Goal: Task Accomplishment & Management: Complete application form

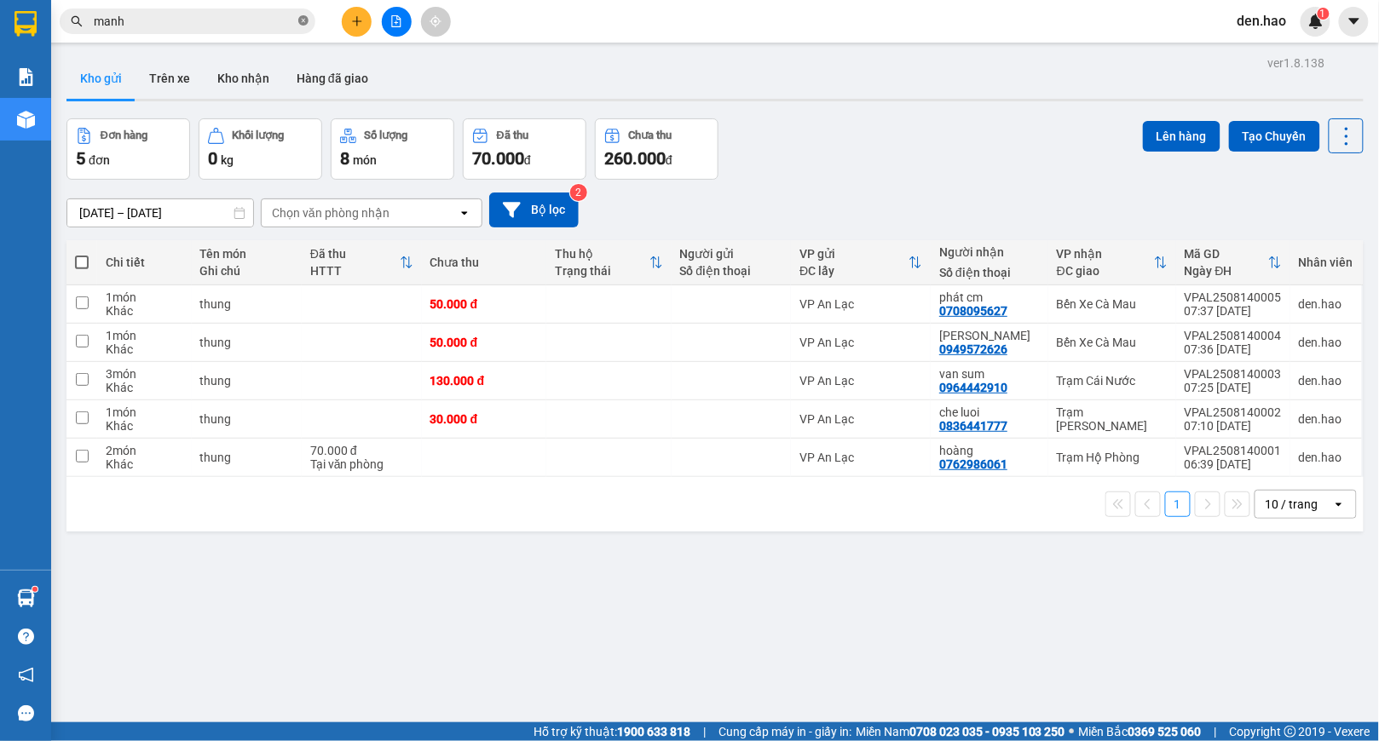
click at [300, 19] on icon "close-circle" at bounding box center [303, 20] width 10 height 10
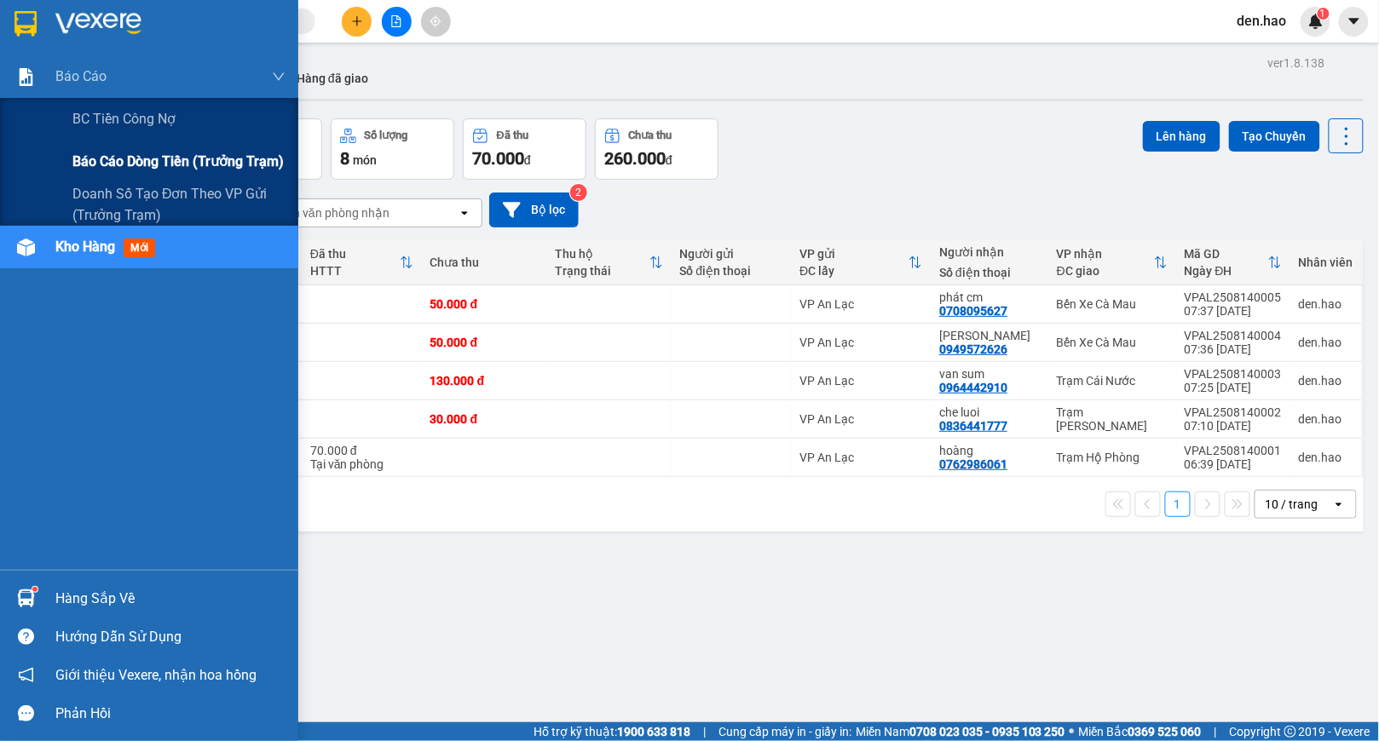
drag, startPoint x: 93, startPoint y: 161, endPoint x: 104, endPoint y: 167, distance: 12.6
click at [95, 164] on span "Báo cáo dòng tiền (trưởng trạm)" at bounding box center [177, 161] width 211 height 21
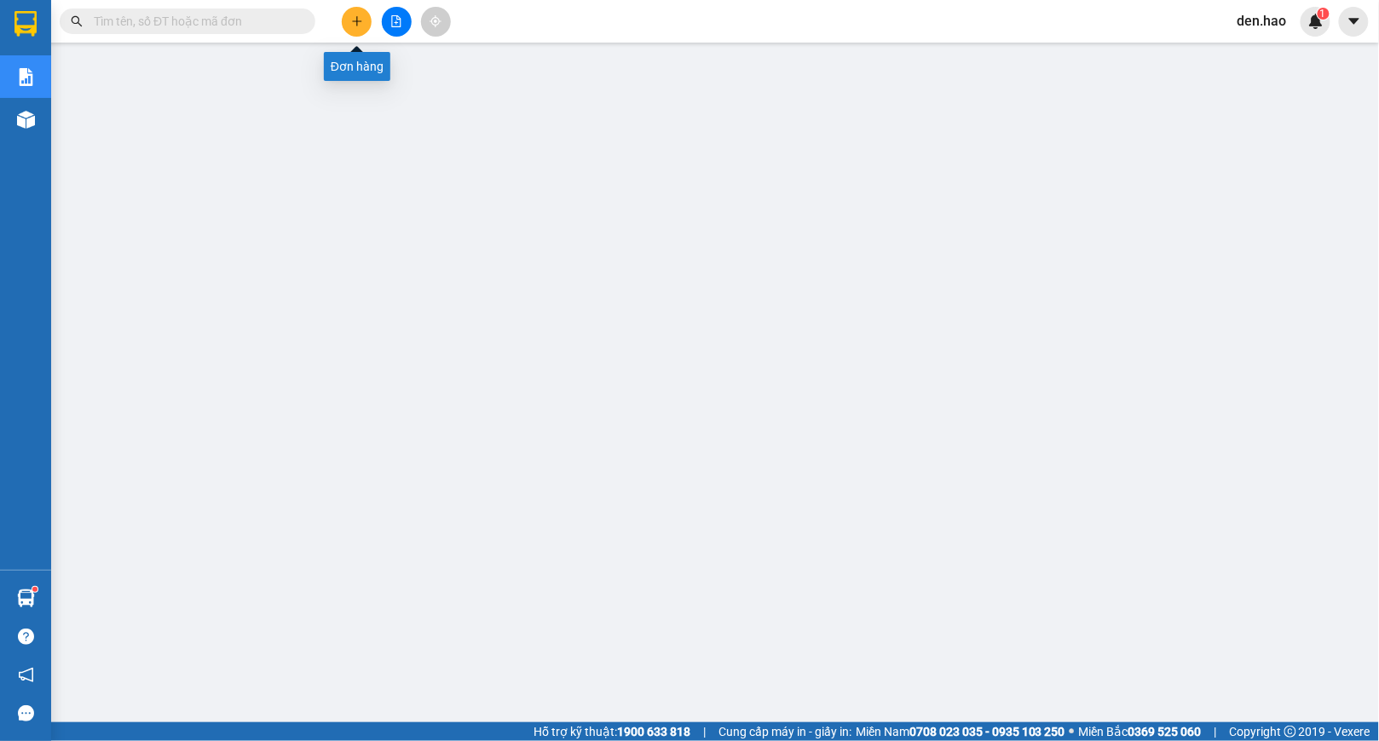
click at [344, 24] on button at bounding box center [357, 22] width 30 height 30
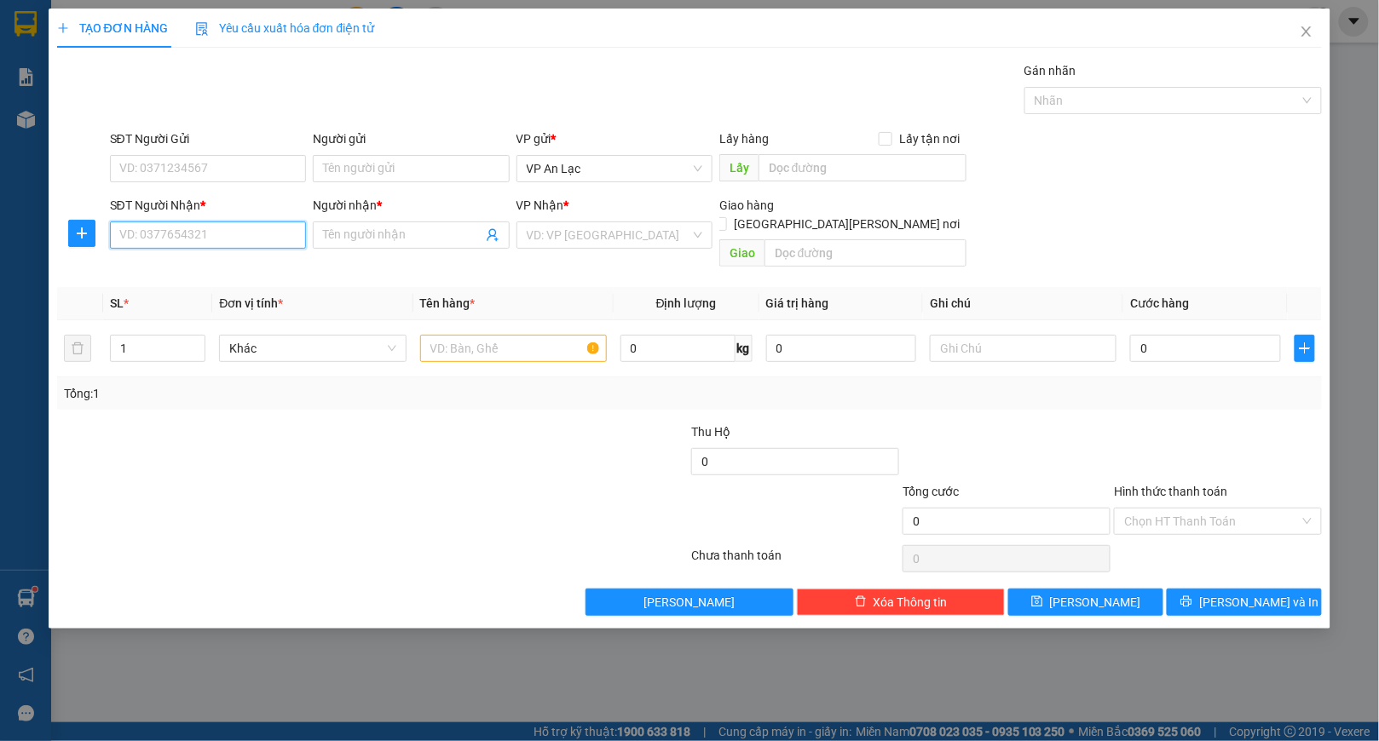
click at [213, 245] on input "SĐT Người Nhận *" at bounding box center [208, 235] width 196 height 27
click at [211, 267] on div "0913990397 - [PERSON_NAME]" at bounding box center [208, 271] width 176 height 19
type input "0913990397"
type input "chí nguyên"
type input "50.000"
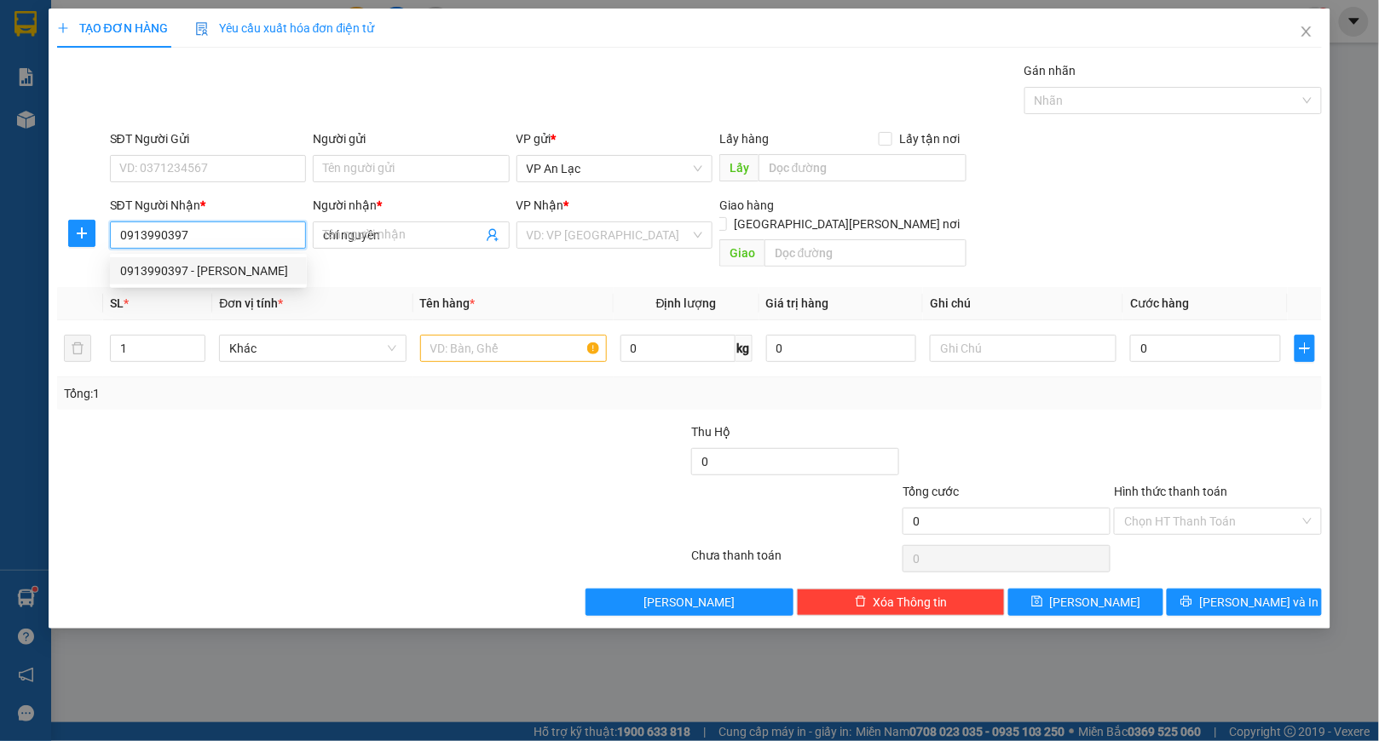
type input "50.000"
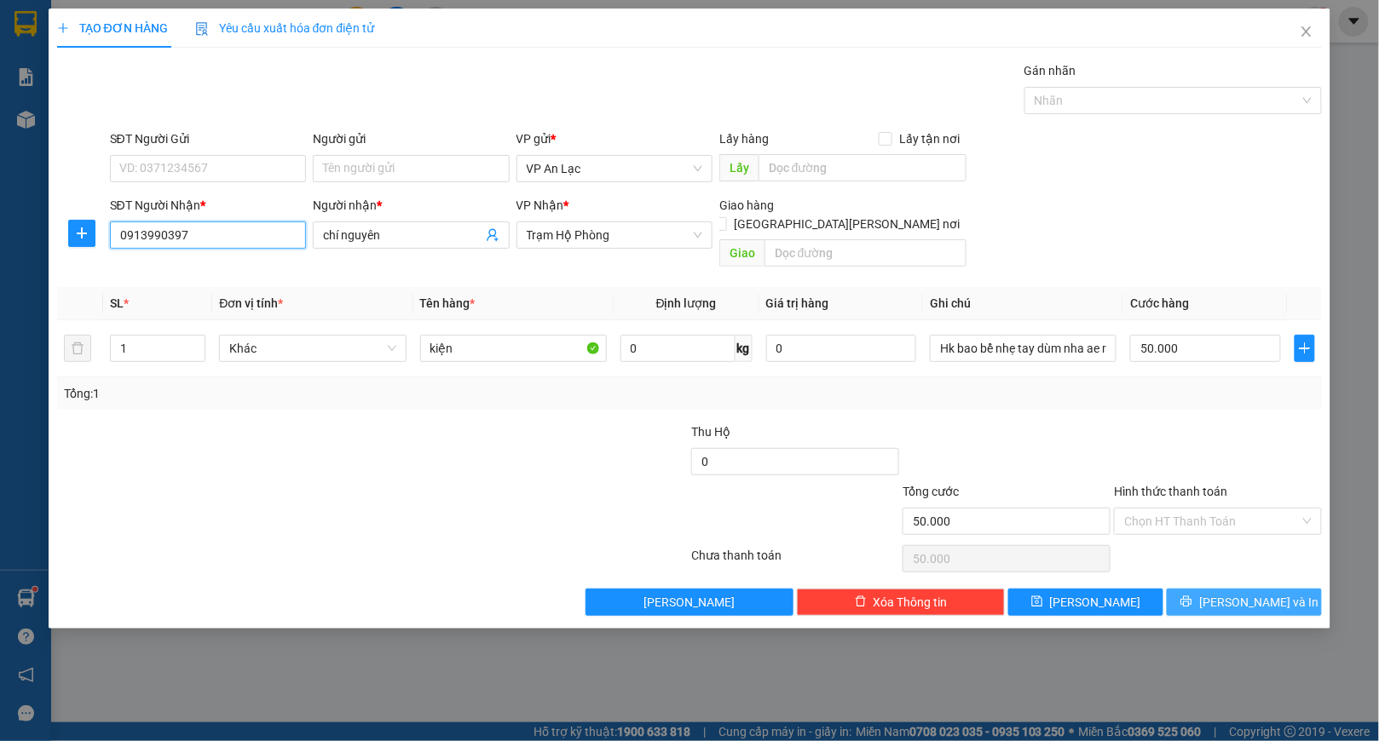
type input "0913990397"
click at [1236, 593] on span "[PERSON_NAME] và In" at bounding box center [1258, 602] width 119 height 19
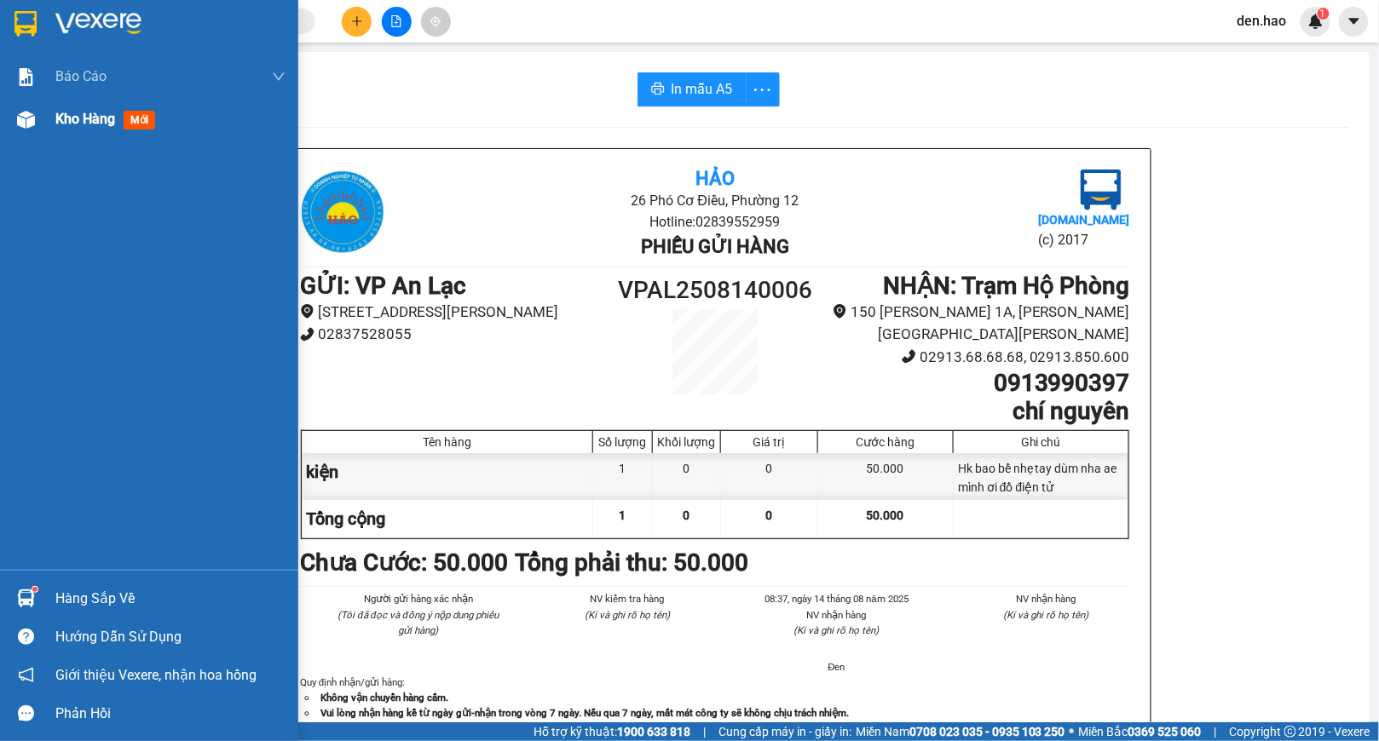
click at [34, 113] on img at bounding box center [26, 120] width 18 height 18
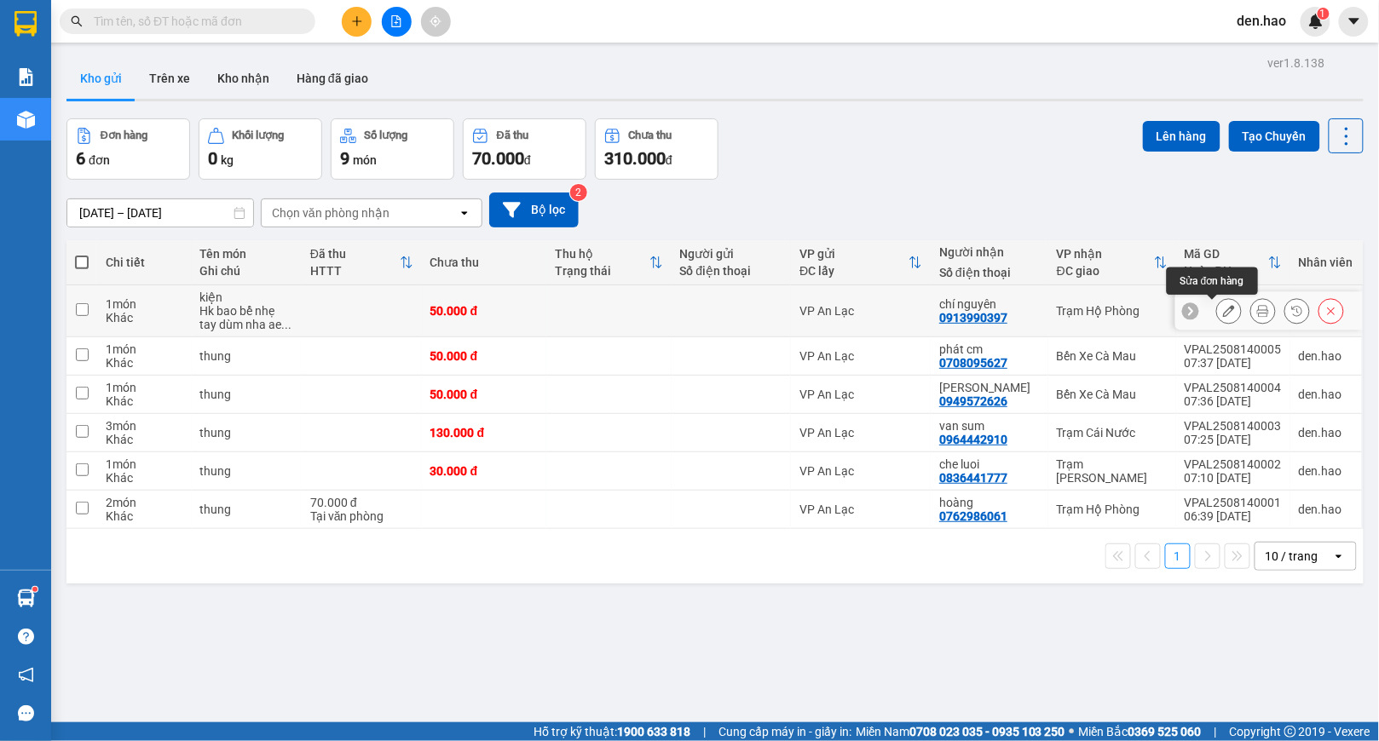
click at [1223, 311] on icon at bounding box center [1229, 311] width 12 height 12
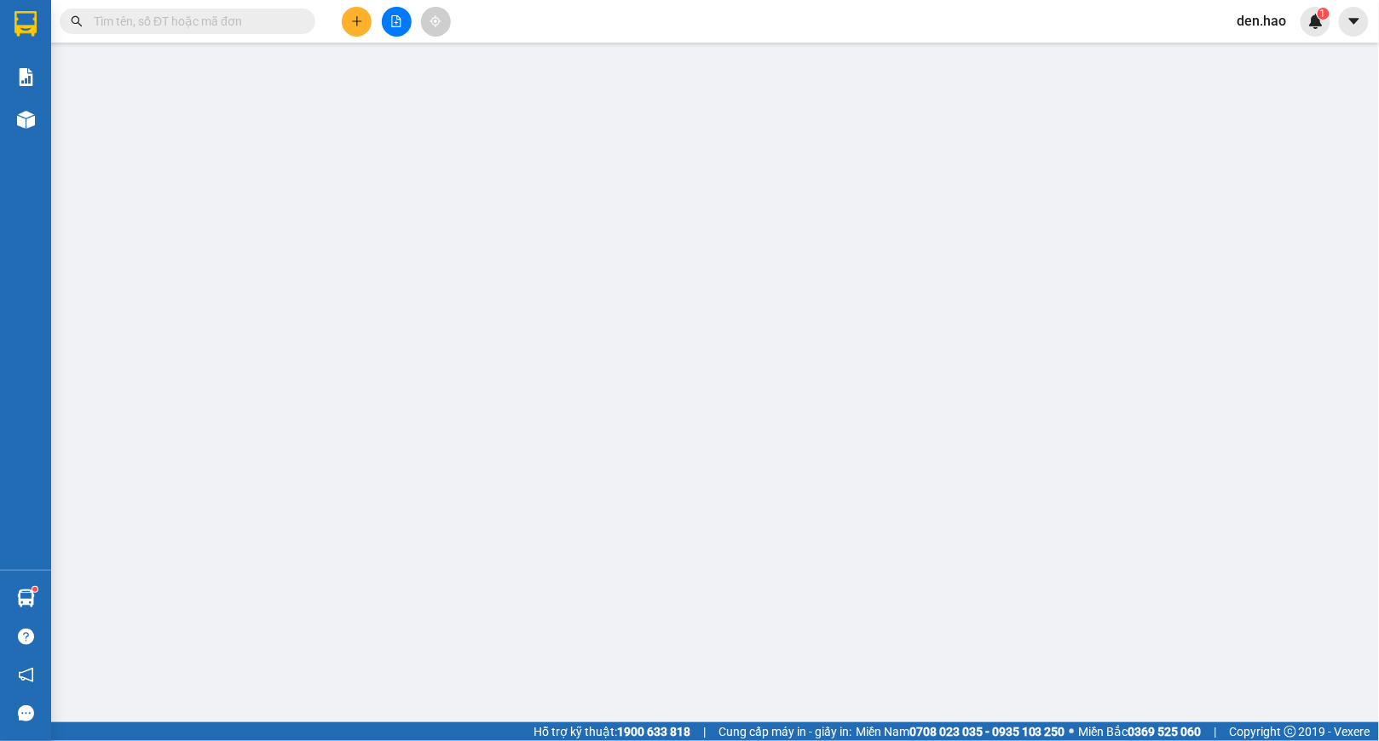
type input "0913990397"
type input "chí nguyên"
type input "50.000"
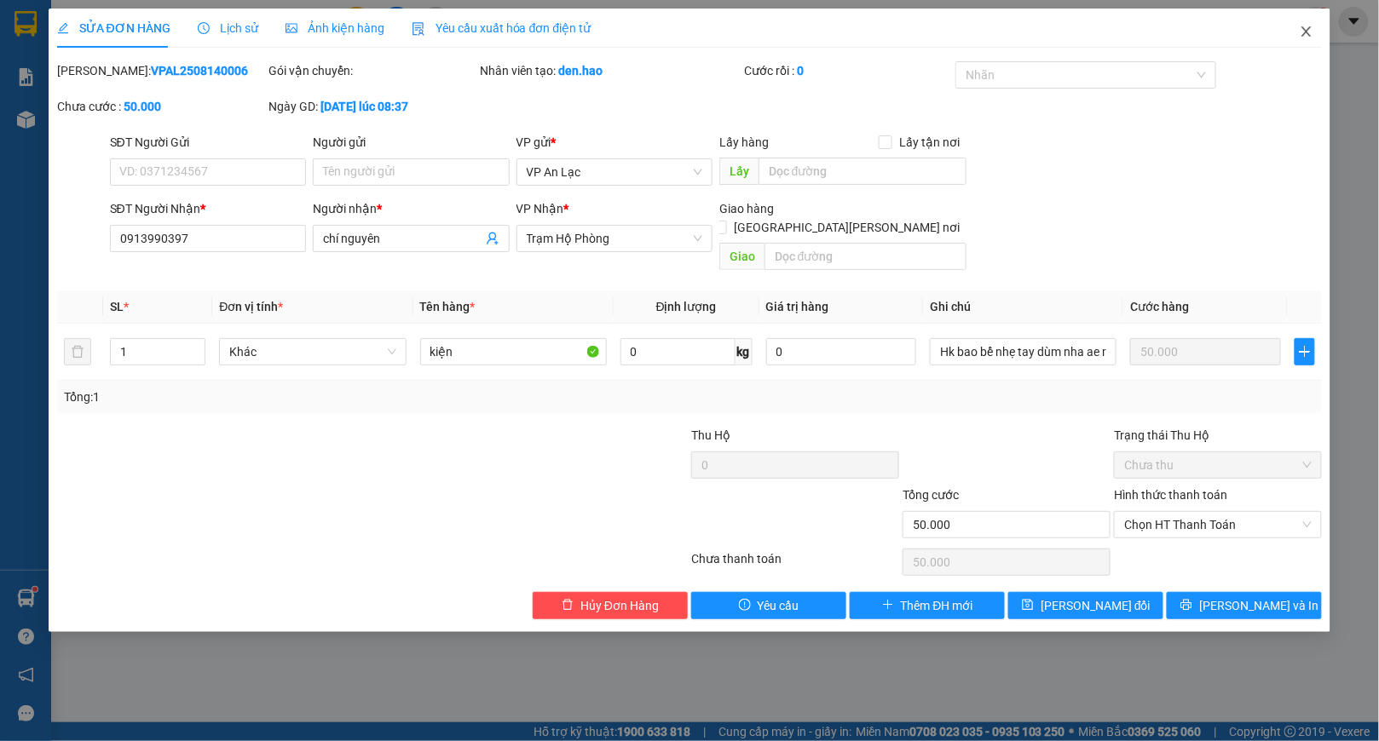
click at [1307, 38] on icon "close" at bounding box center [1307, 32] width 14 height 14
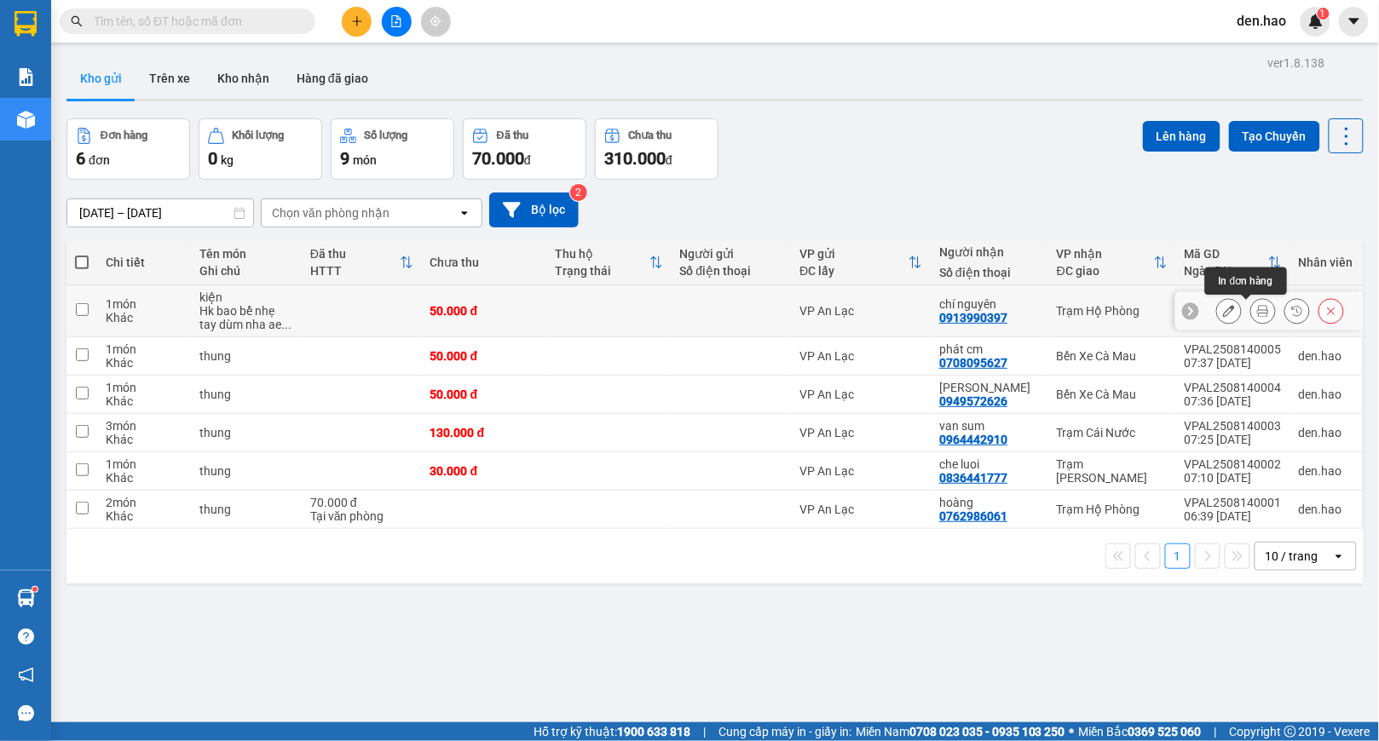
click at [1257, 310] on icon at bounding box center [1263, 311] width 12 height 12
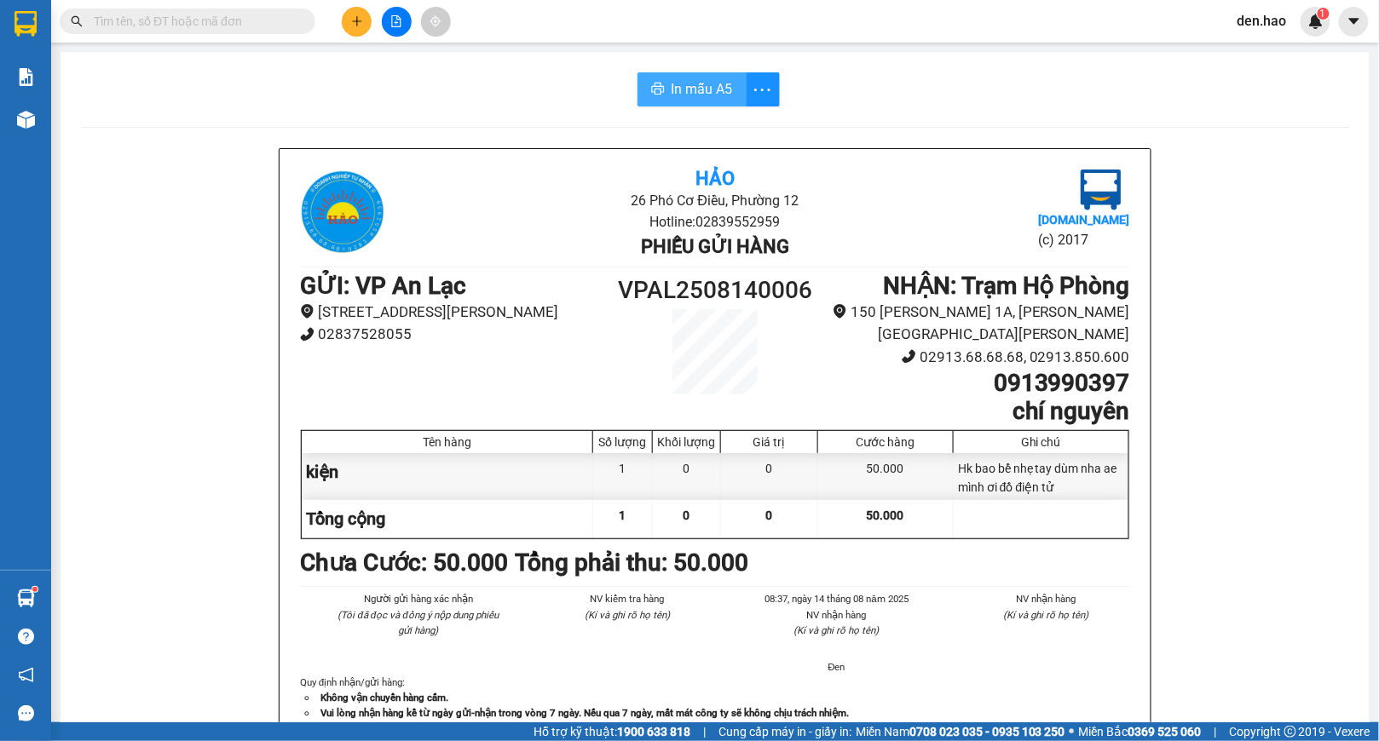
click at [697, 83] on span "In mẫu A5" at bounding box center [702, 88] width 61 height 21
click at [176, 28] on input "text" at bounding box center [194, 21] width 201 height 19
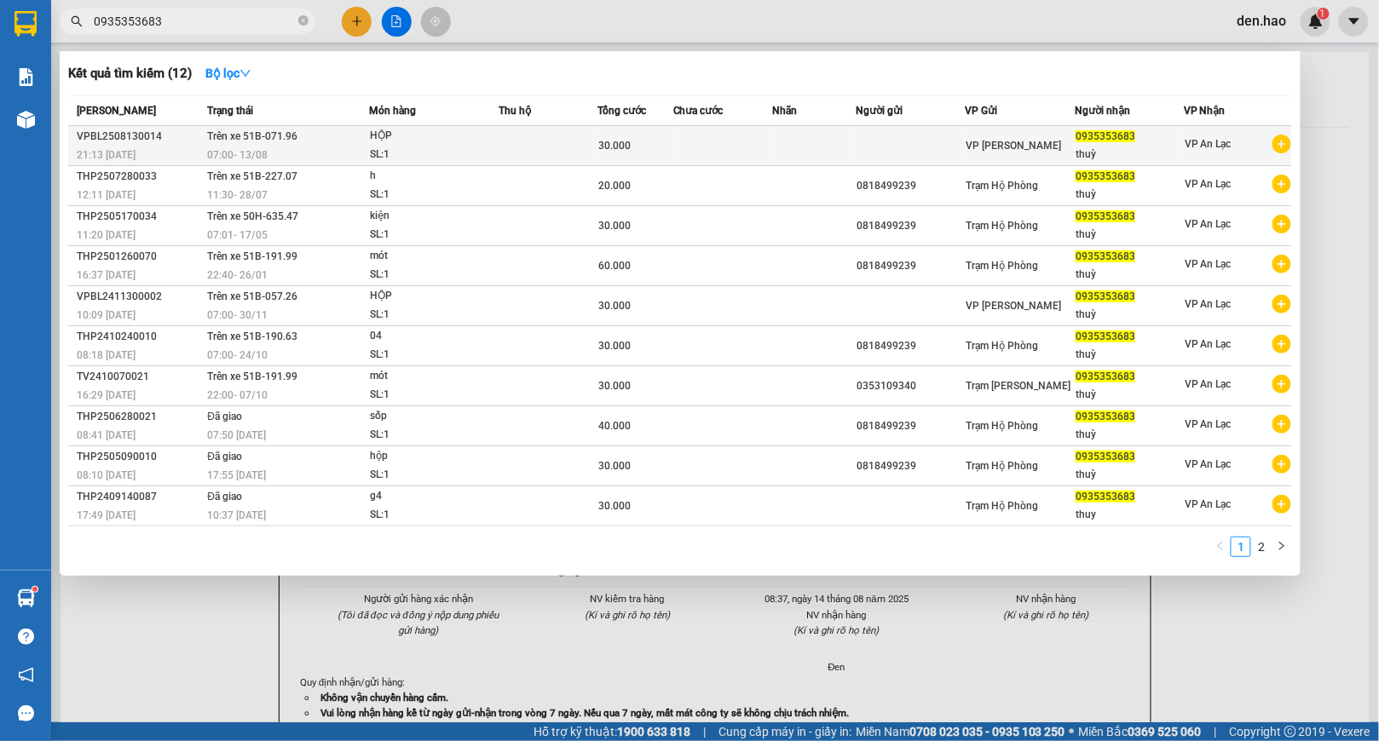
type input "0935353683"
click at [556, 159] on td at bounding box center [549, 146] width 100 height 40
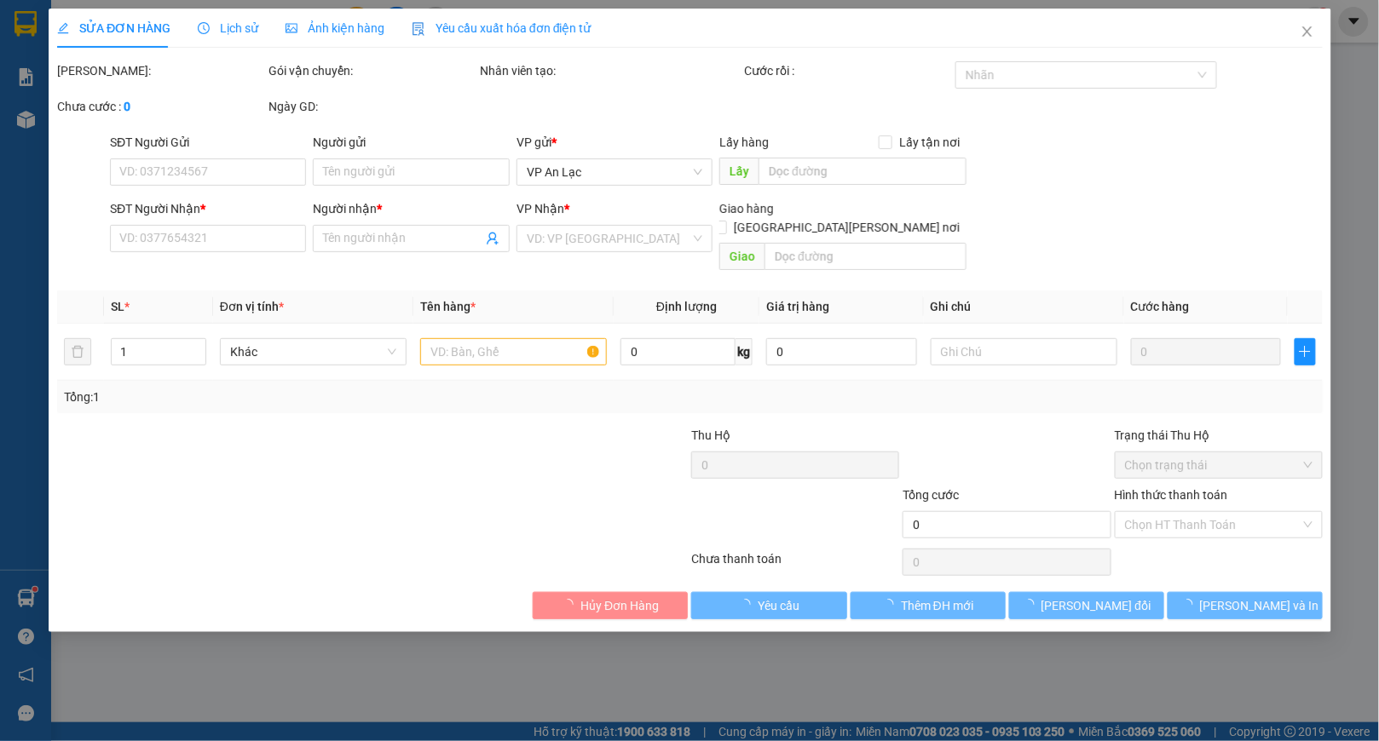
type input "0935353683"
type input "thuỳ"
type input "30.000"
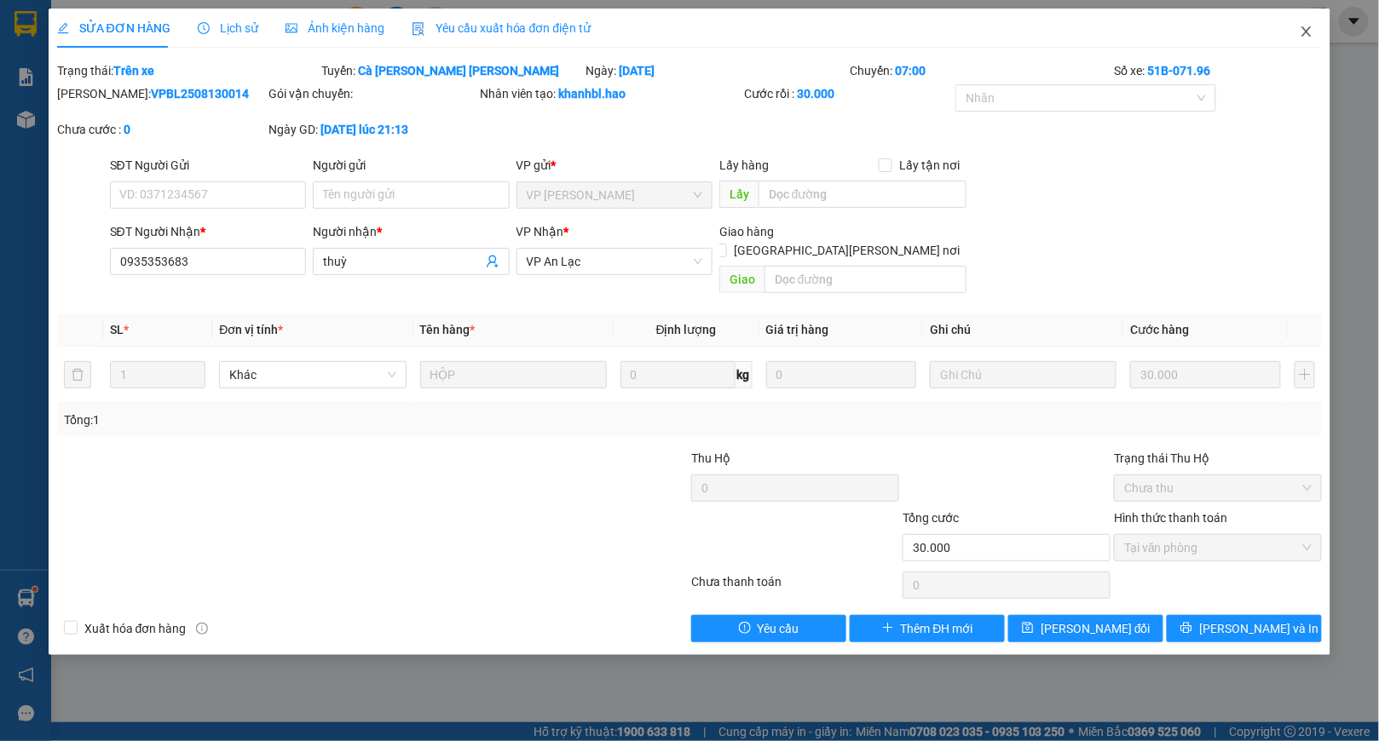
click at [1312, 42] on span "Close" at bounding box center [1307, 33] width 48 height 48
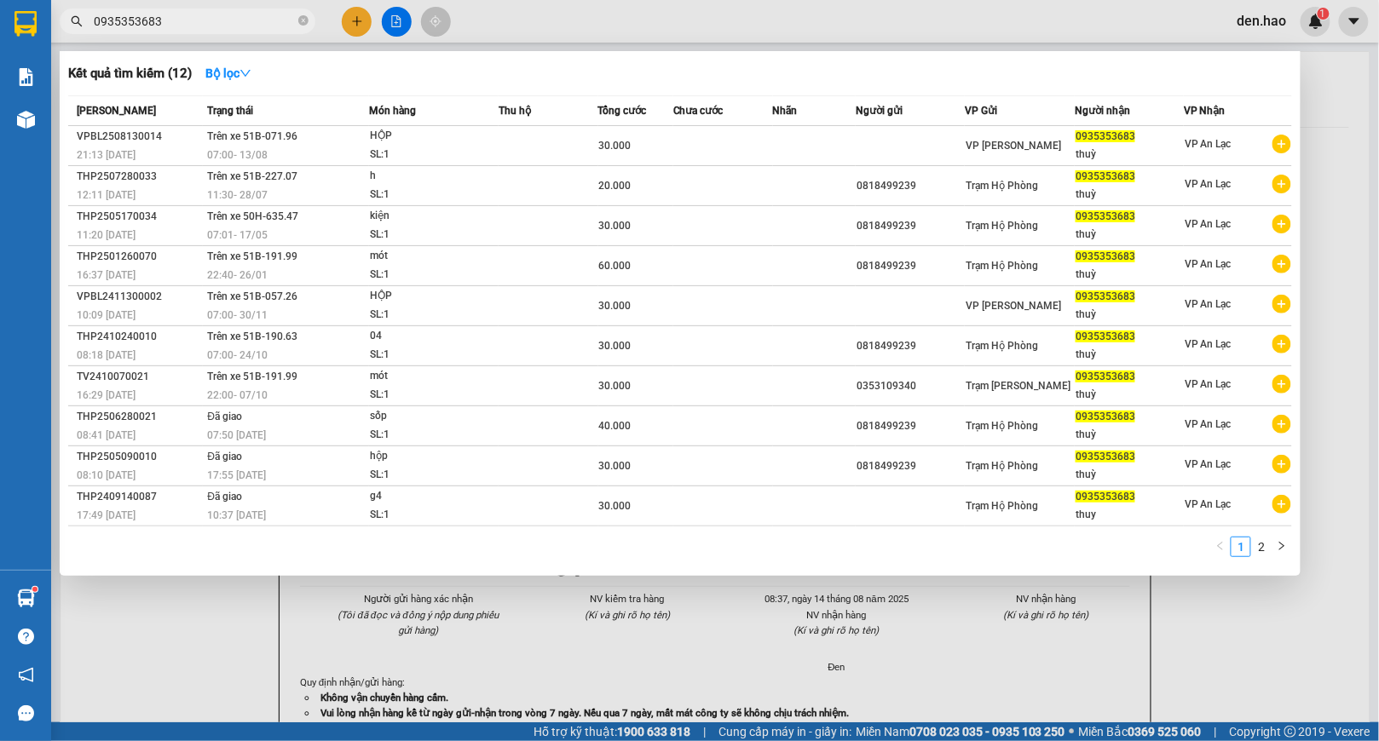
click at [206, 19] on input "0935353683" at bounding box center [194, 21] width 201 height 19
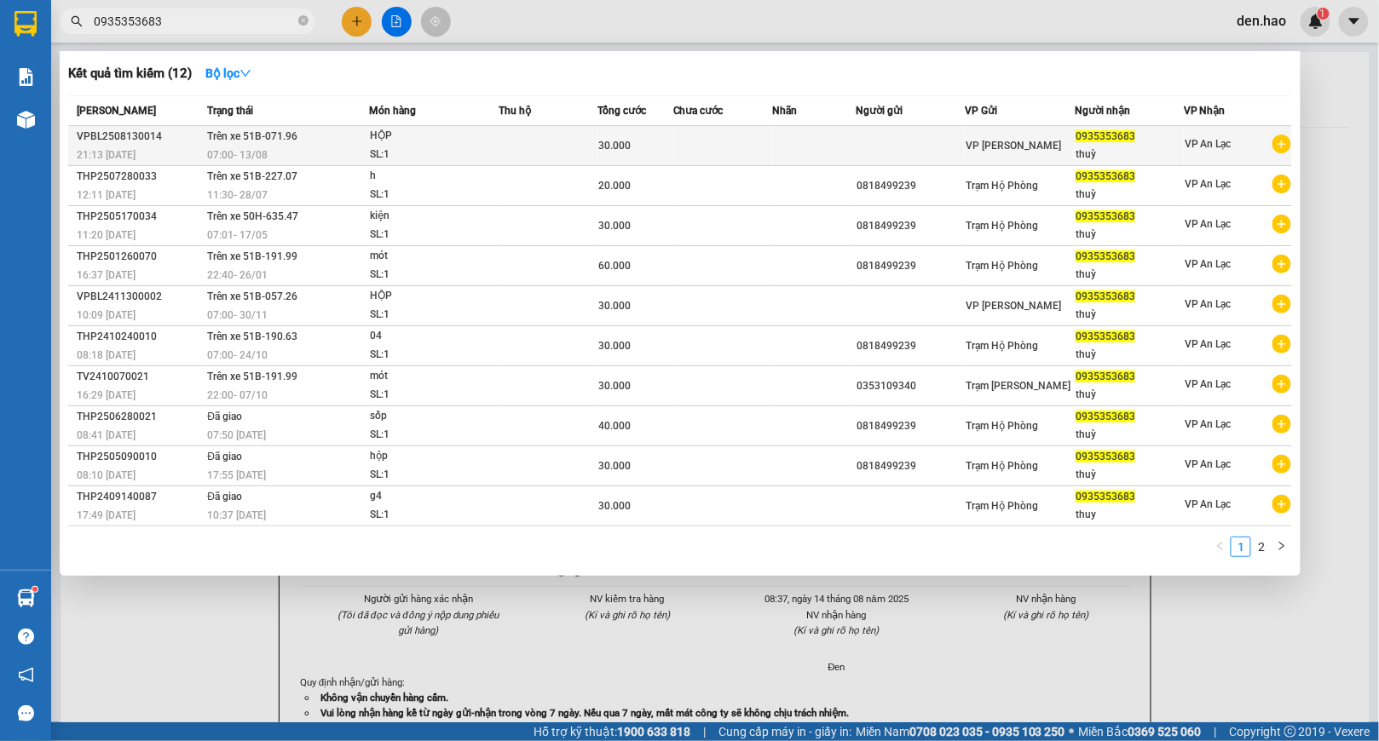
click at [908, 145] on td at bounding box center [910, 146] width 109 height 40
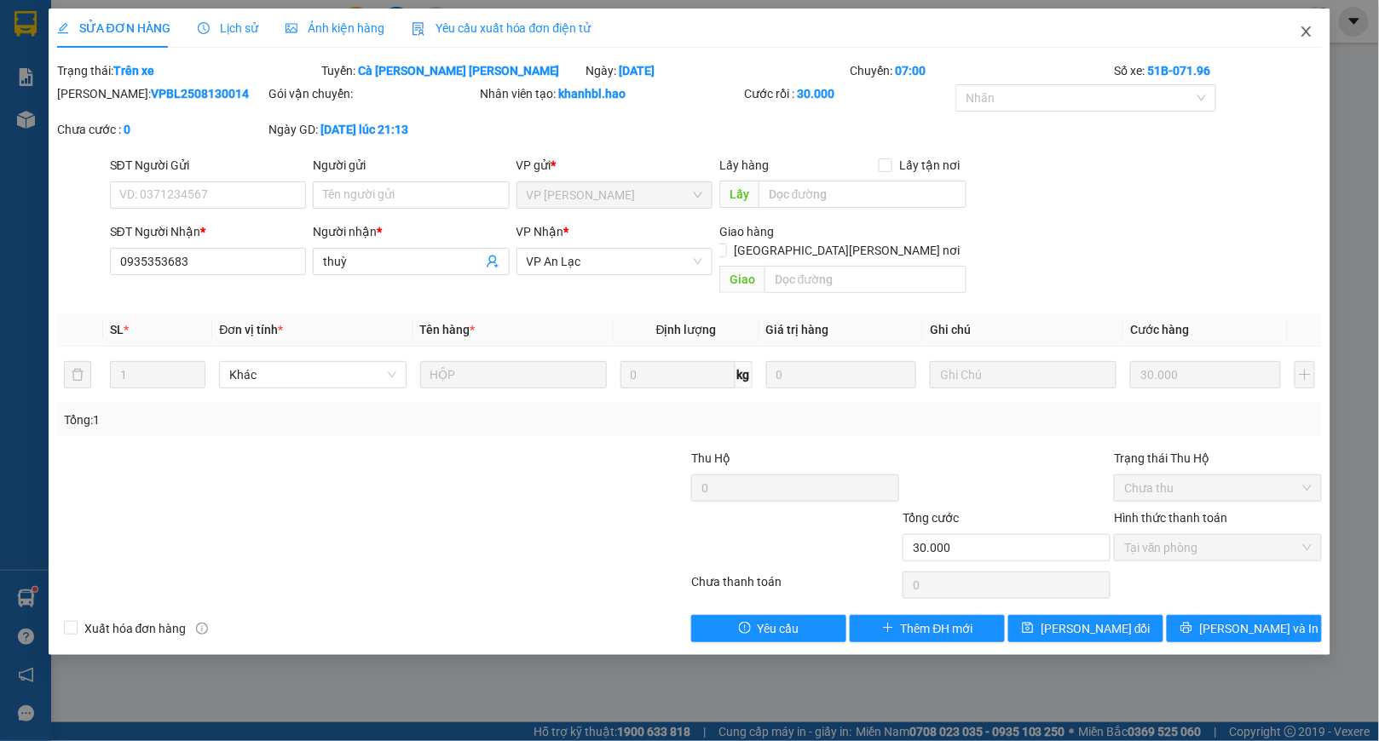
click at [1303, 28] on icon "close" at bounding box center [1307, 32] width 14 height 14
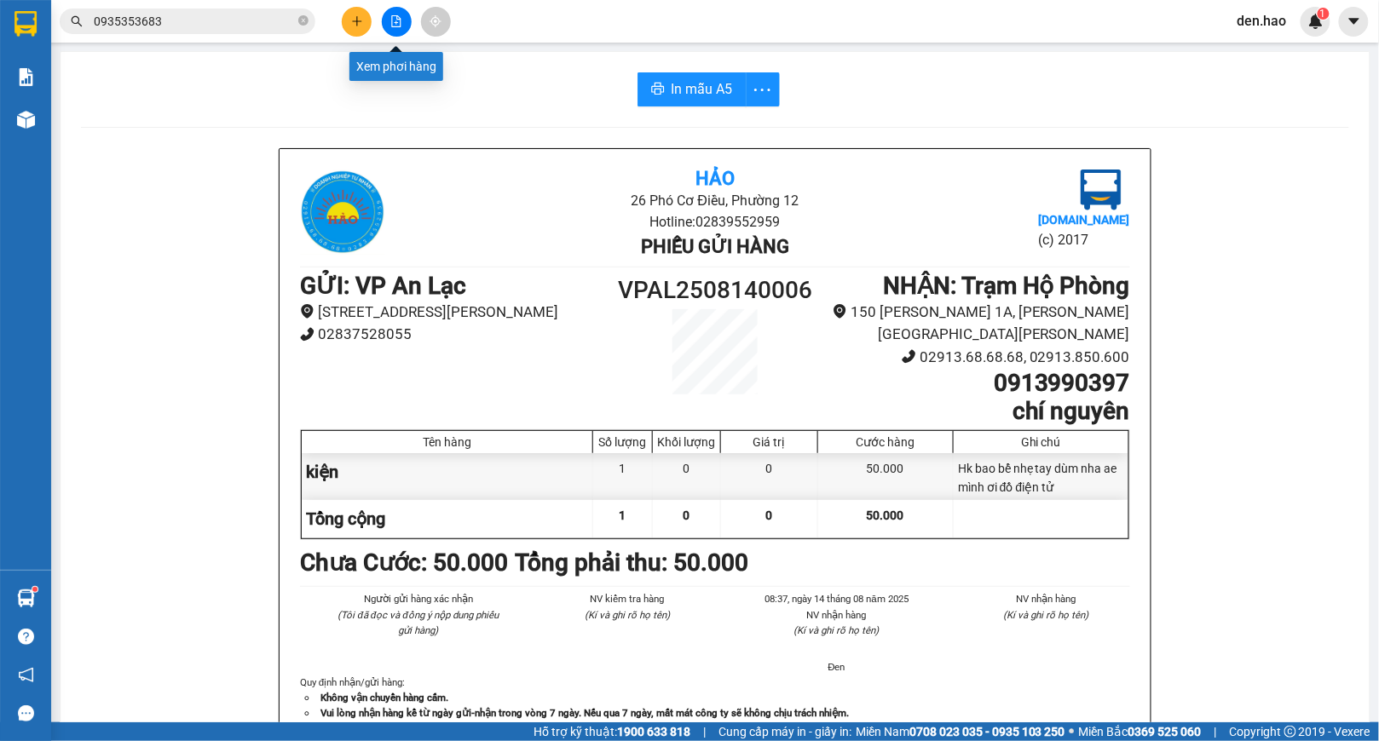
click at [402, 25] on button at bounding box center [397, 22] width 30 height 30
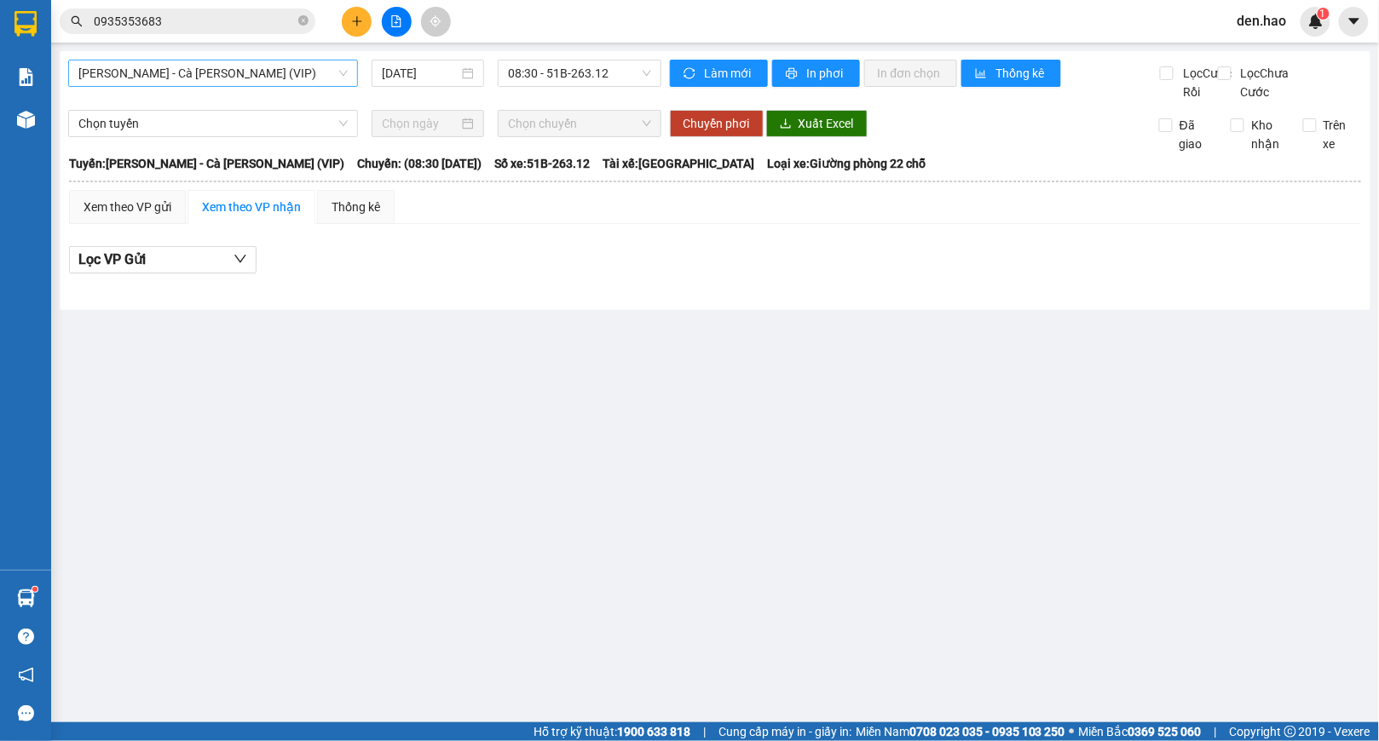
click at [259, 68] on span "[PERSON_NAME] - Cà [PERSON_NAME] (VIP)" at bounding box center [212, 74] width 269 height 26
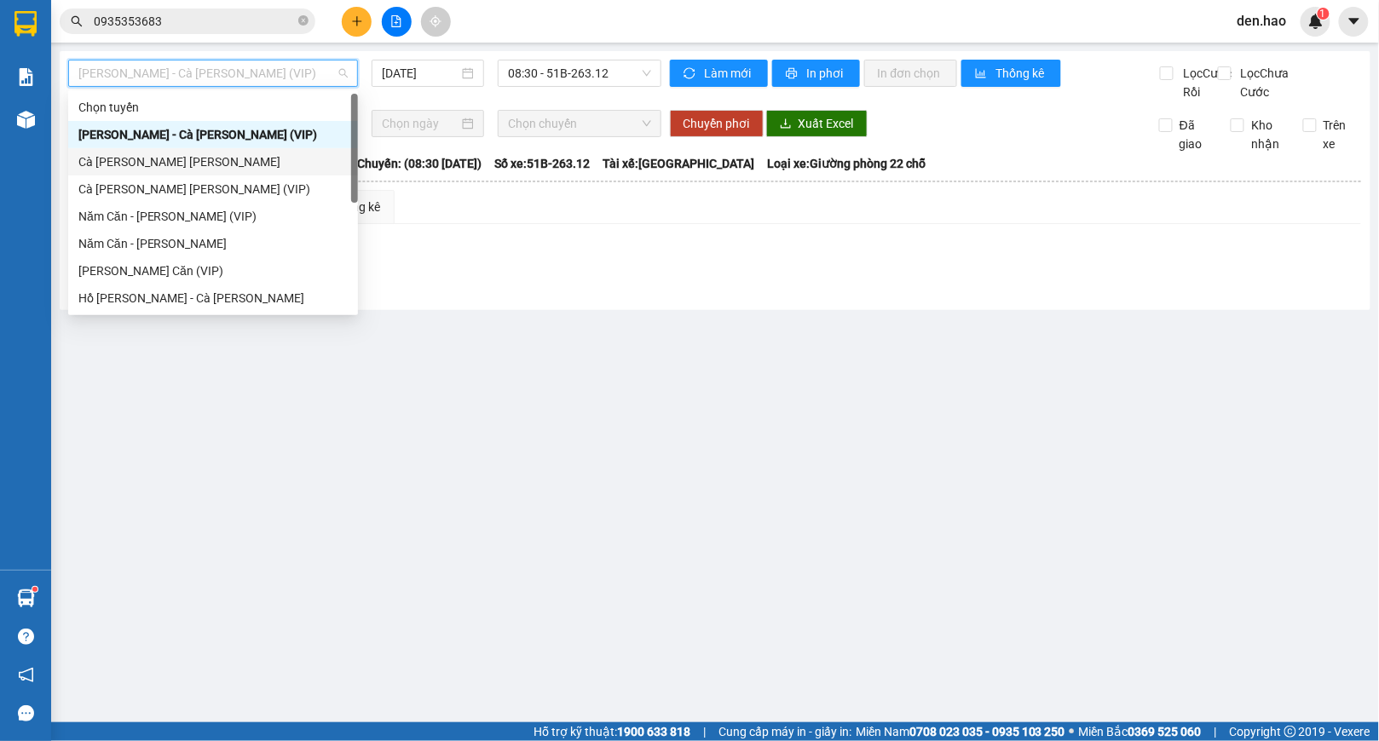
click at [138, 161] on div "Cà [PERSON_NAME] [PERSON_NAME]" at bounding box center [212, 162] width 269 height 19
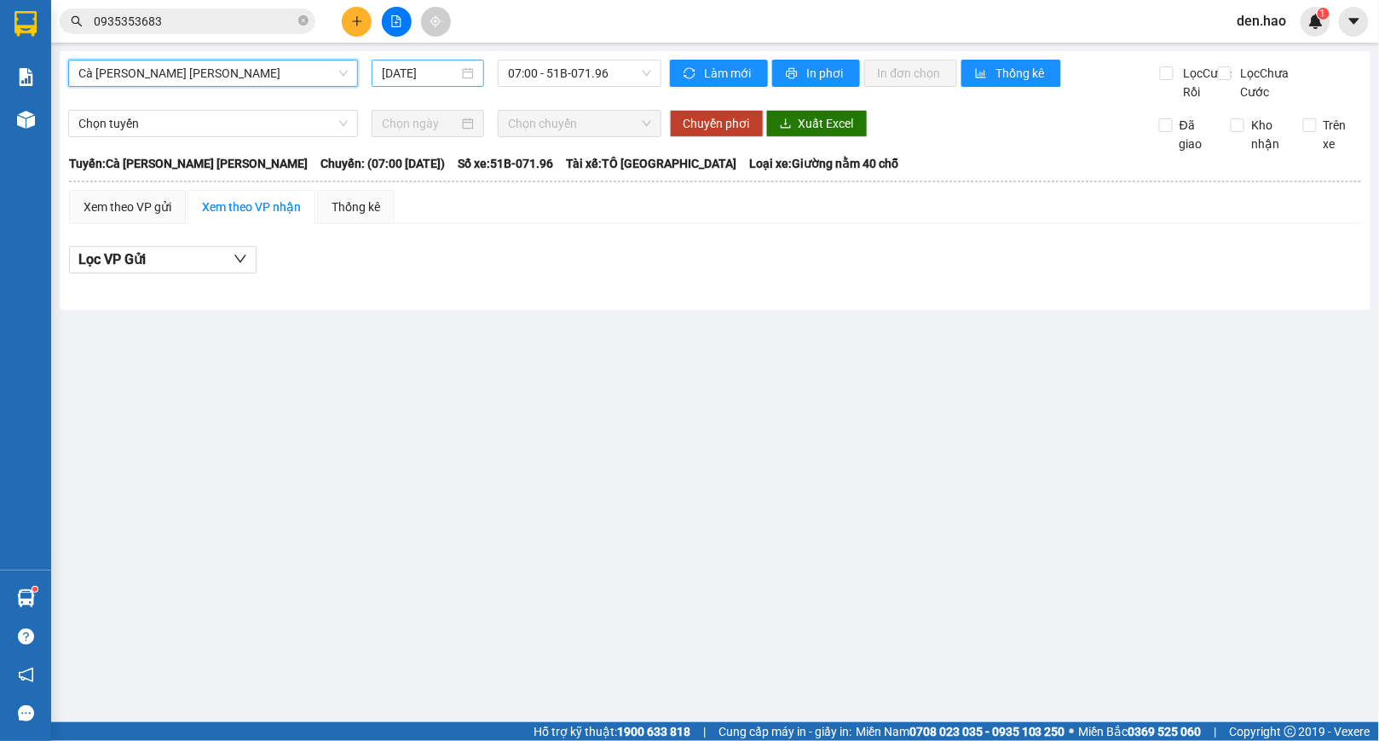
click at [387, 76] on input "[DATE]" at bounding box center [420, 73] width 77 height 19
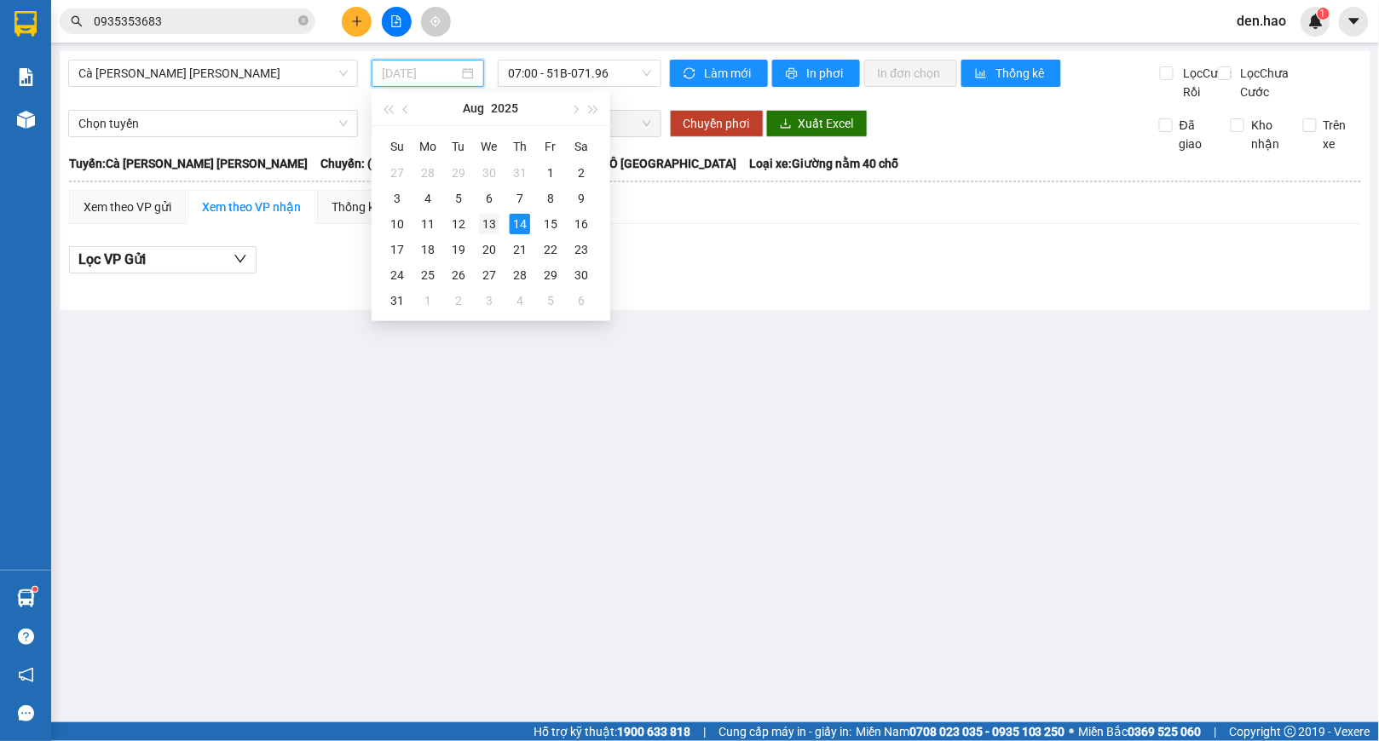
click at [487, 226] on div "13" at bounding box center [489, 224] width 20 height 20
type input "[DATE]"
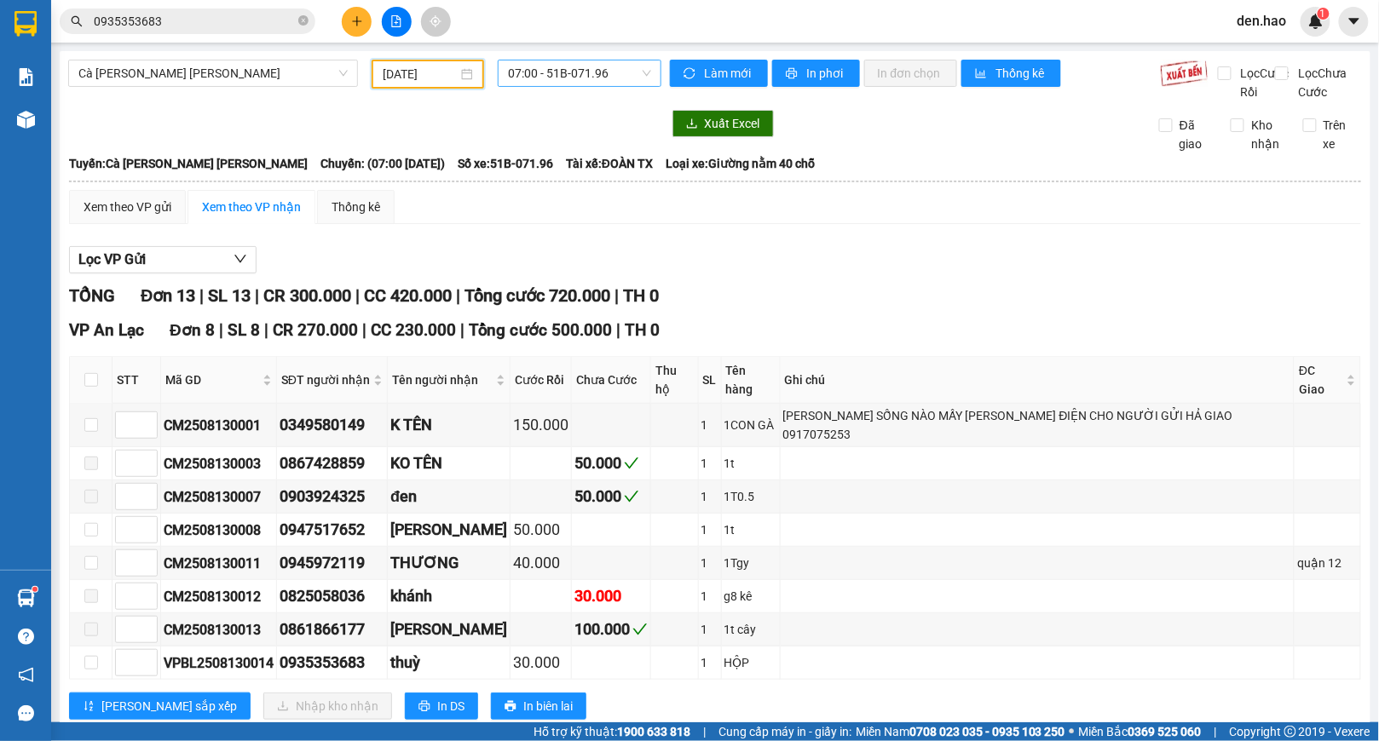
click at [591, 77] on span "07:00 - 51B-071.96" at bounding box center [579, 74] width 143 height 26
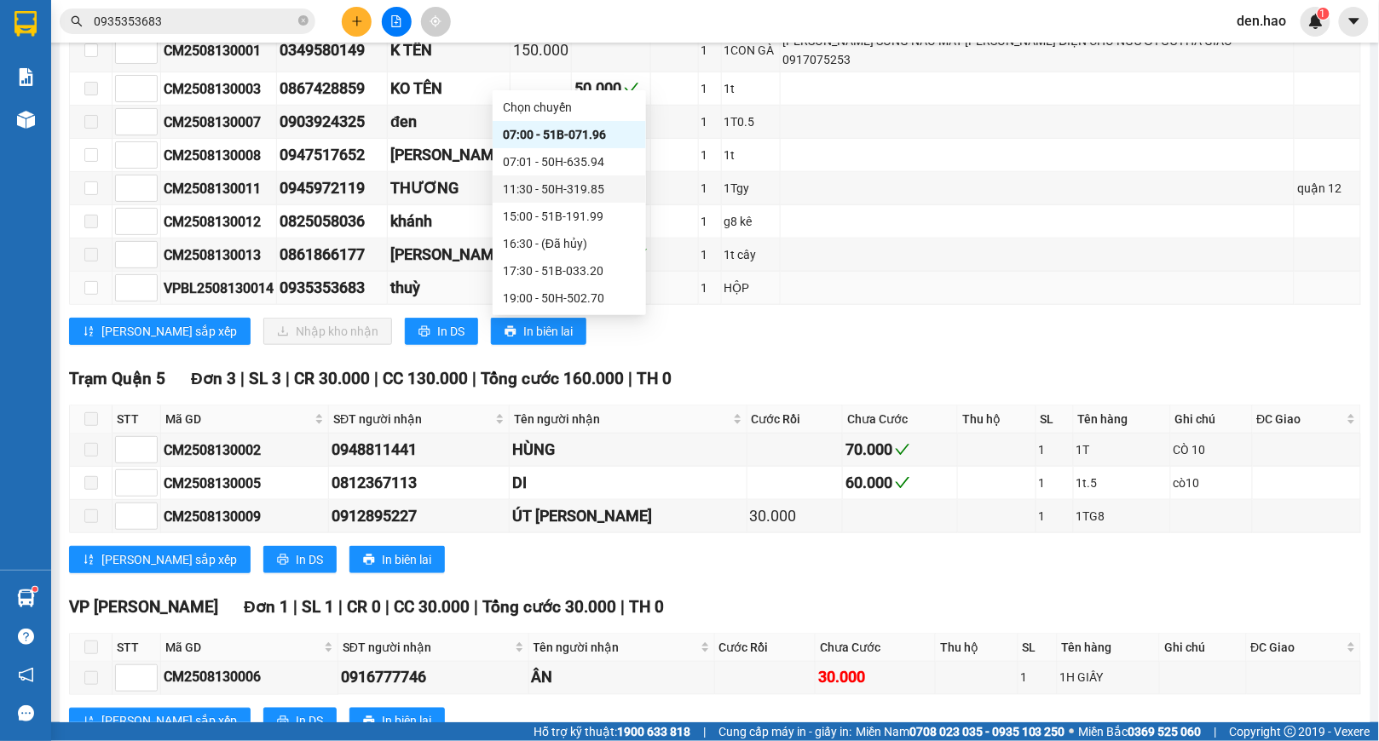
scroll to position [341, 0]
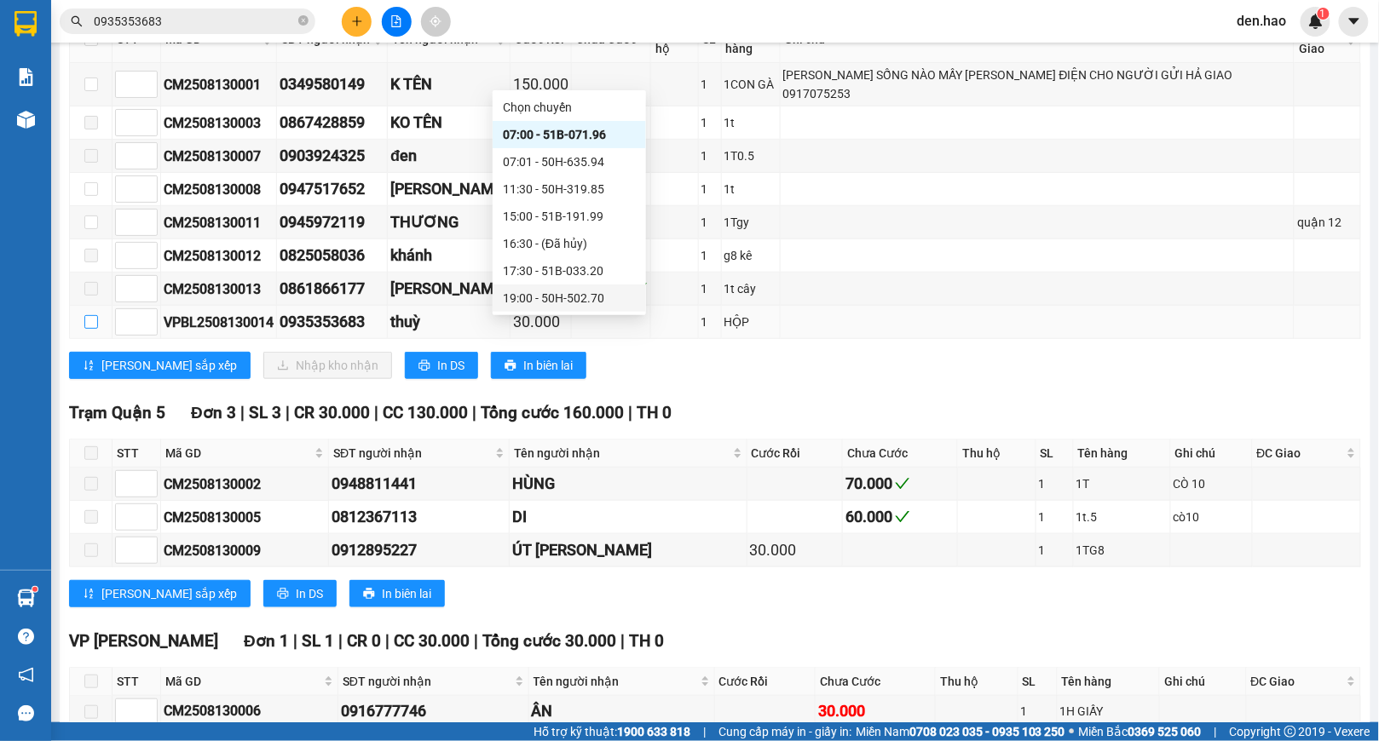
click at [90, 317] on input "checkbox" at bounding box center [91, 322] width 14 height 14
checkbox input "true"
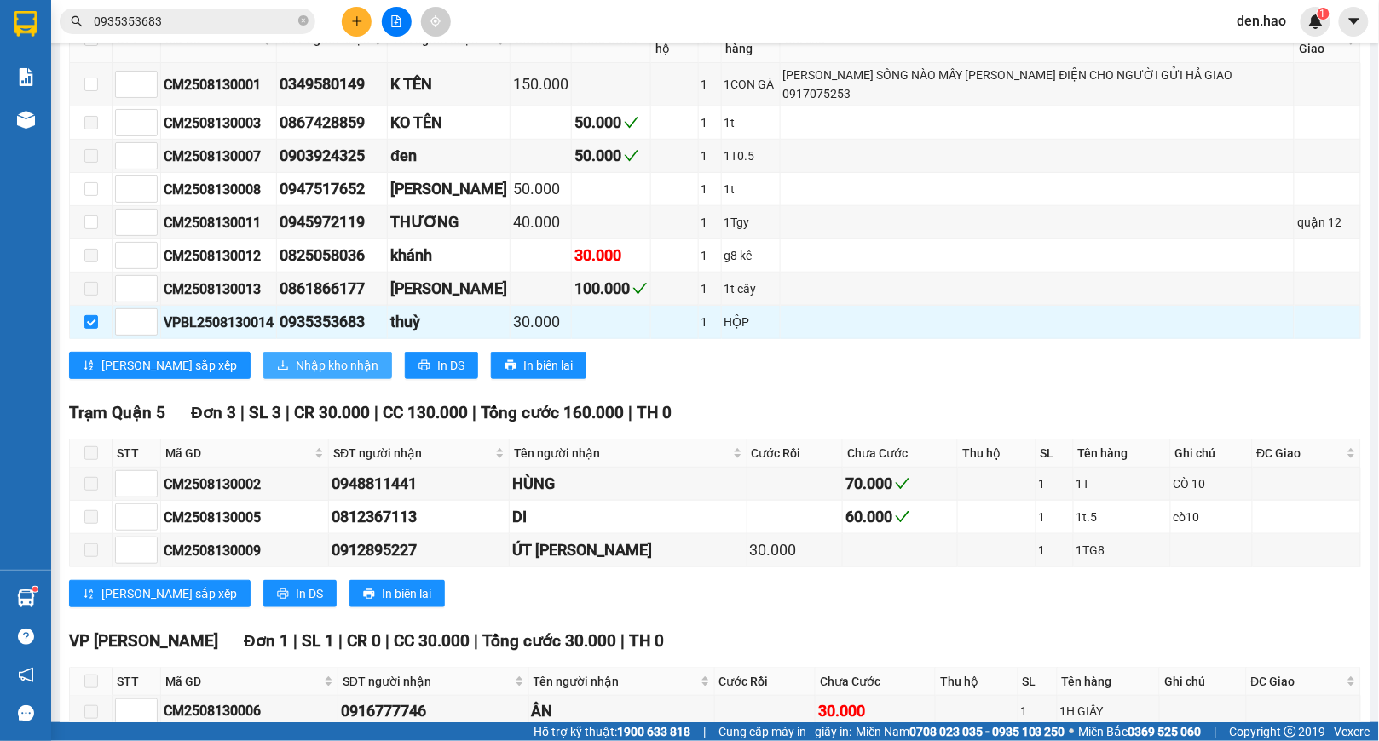
click at [296, 366] on span "Nhập kho nhận" at bounding box center [337, 365] width 83 height 19
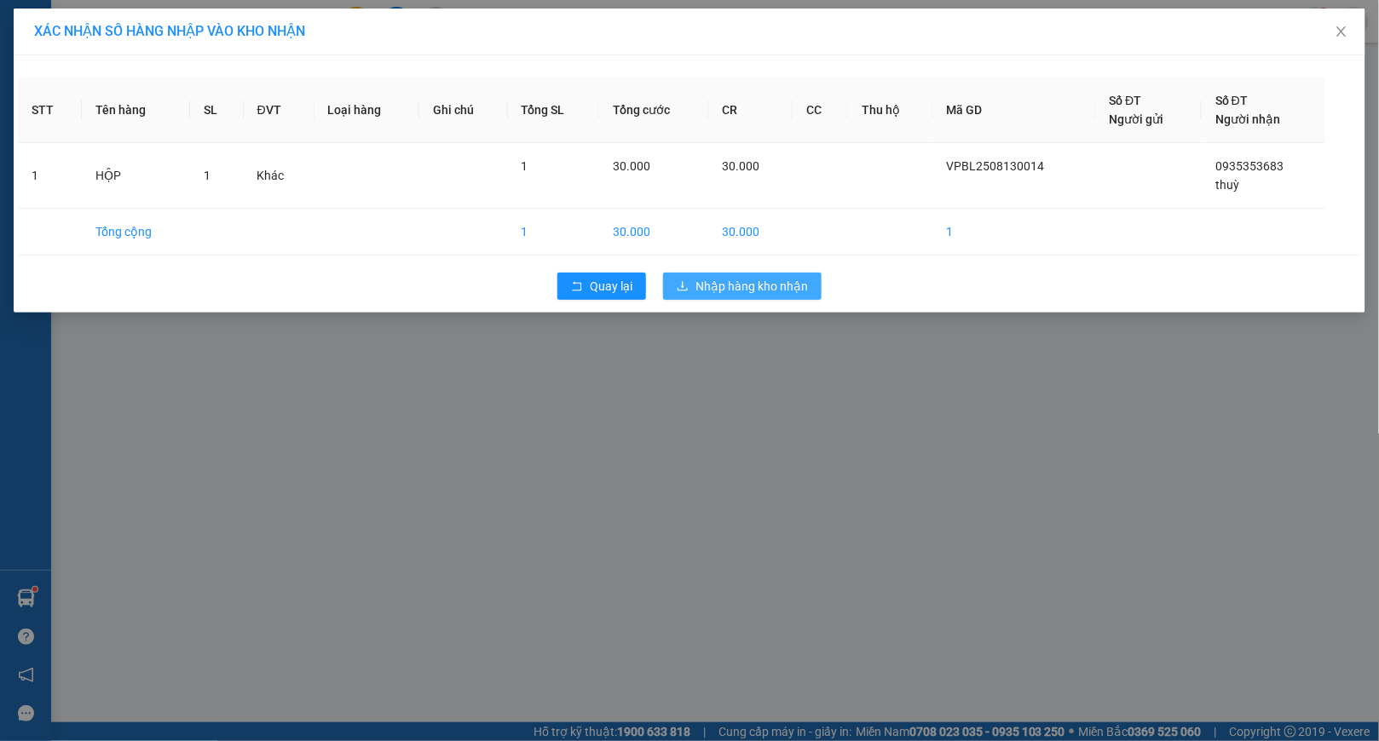
click at [712, 296] on span "Nhập hàng kho nhận" at bounding box center [751, 286] width 112 height 19
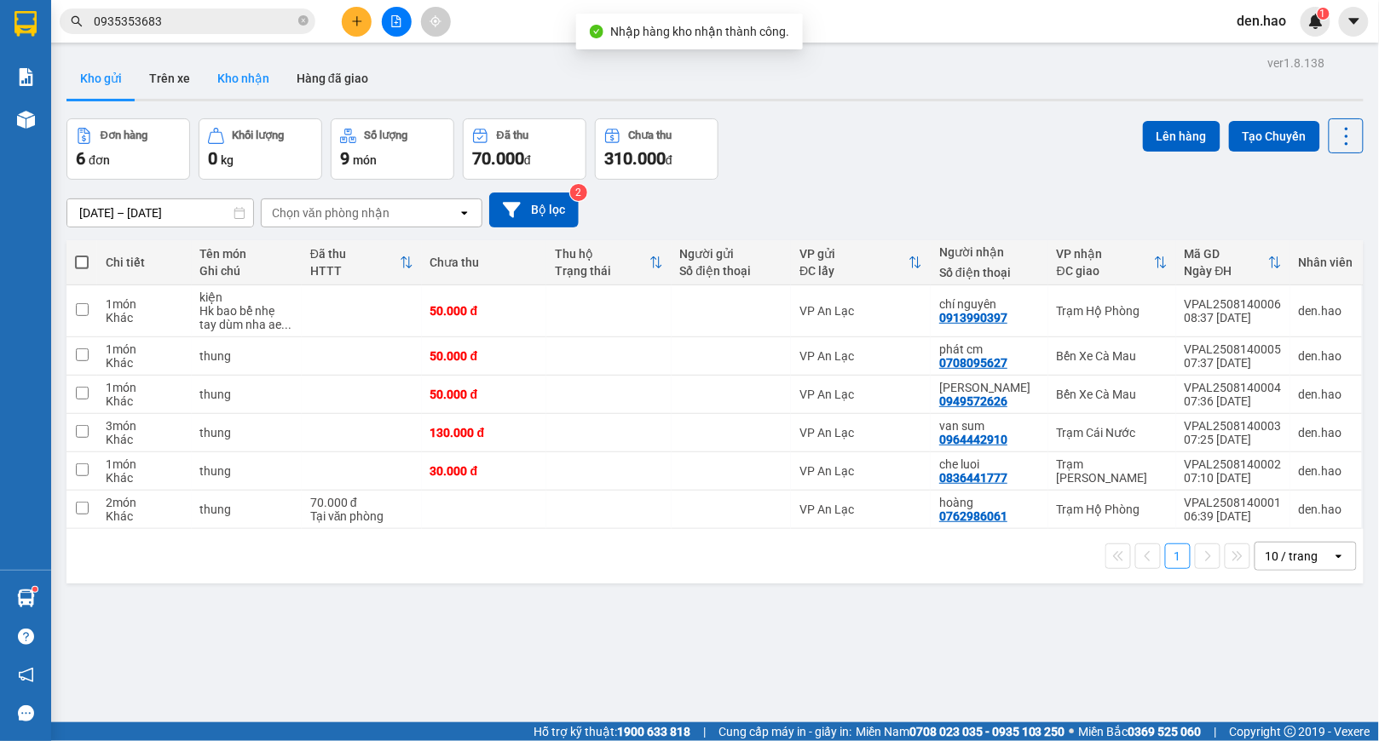
click at [243, 73] on button "Kho nhận" at bounding box center [243, 78] width 79 height 41
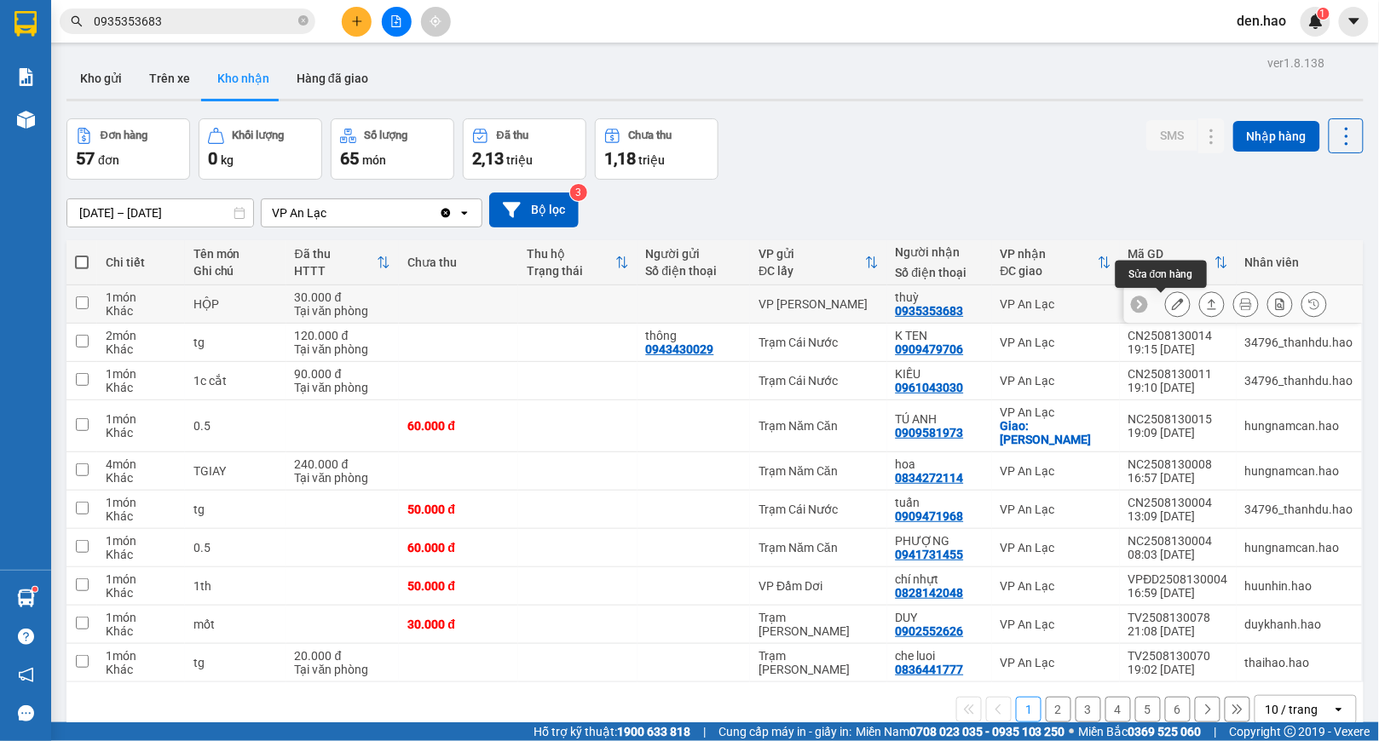
click at [1172, 305] on icon at bounding box center [1178, 304] width 12 height 12
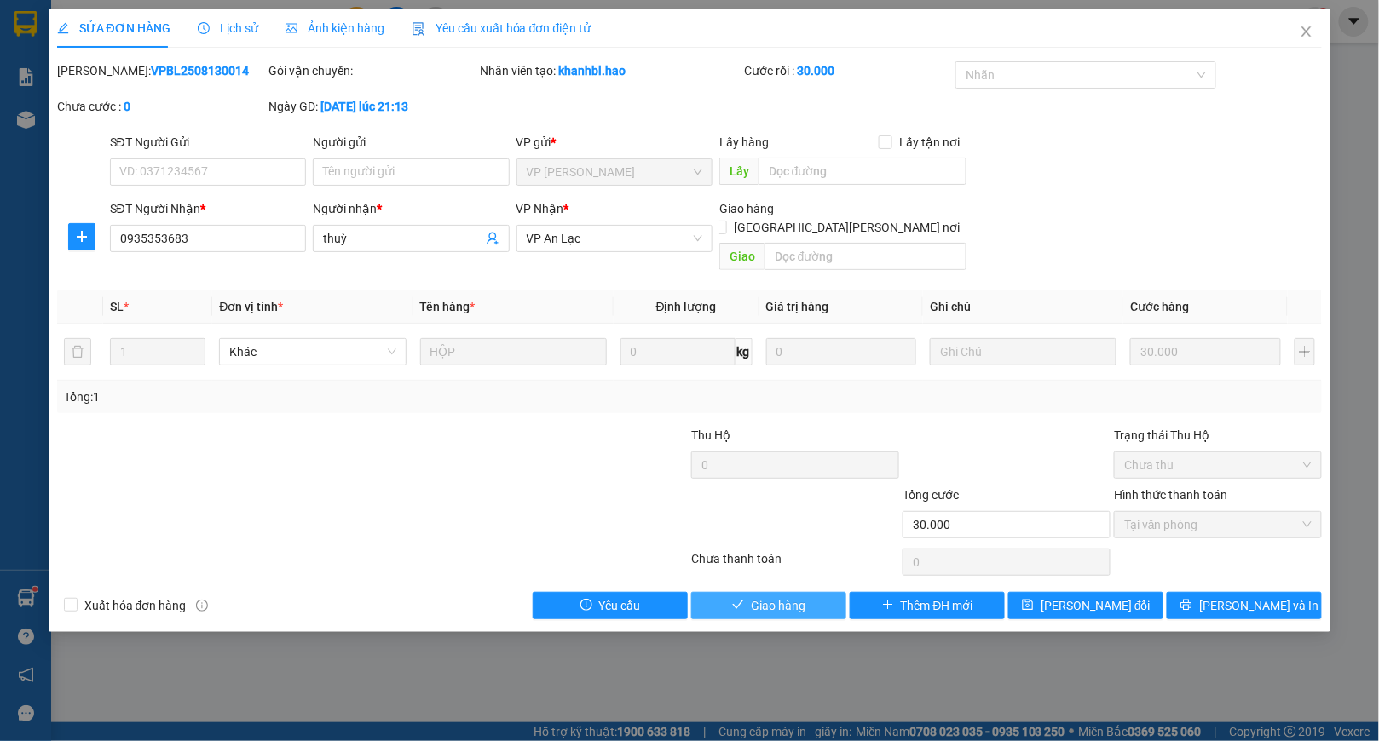
click at [775, 597] on span "Giao hàng" at bounding box center [778, 606] width 55 height 19
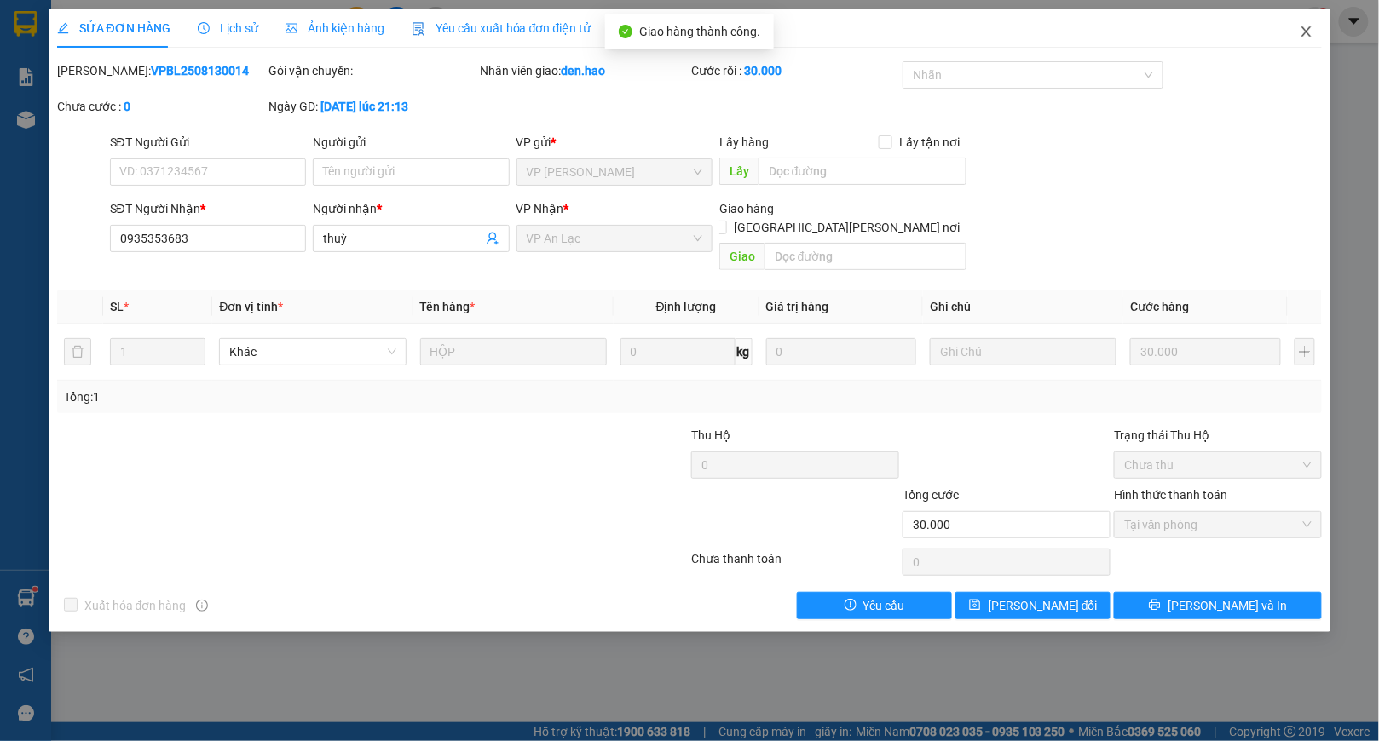
click at [1301, 37] on icon "close" at bounding box center [1307, 32] width 14 height 14
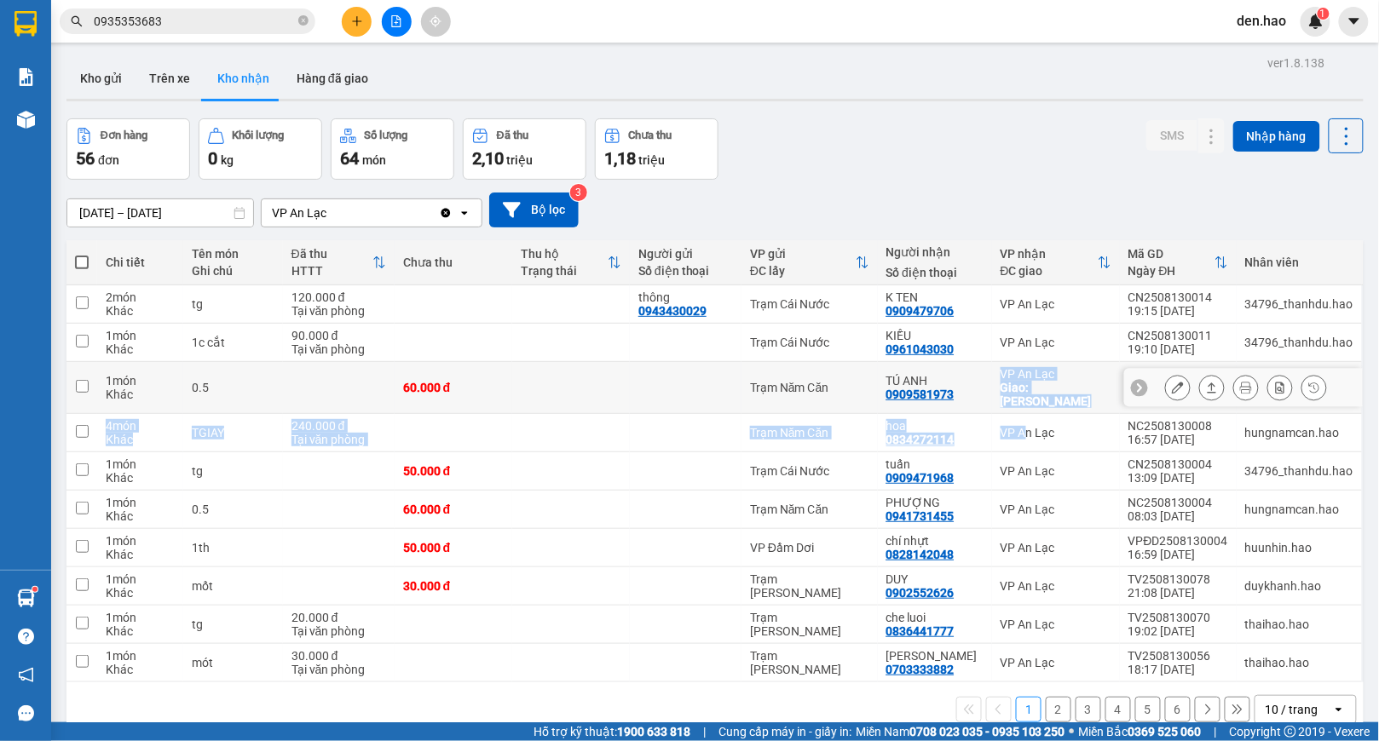
click at [1024, 411] on tbody "2 món Khác tg 120.000 đ [PERSON_NAME] thông 0943430029 [PERSON_NAME] Nước K TEN…" at bounding box center [714, 484] width 1297 height 397
click at [1024, 414] on td "VP An Lạc" at bounding box center [1056, 433] width 128 height 38
checkbox input "true"
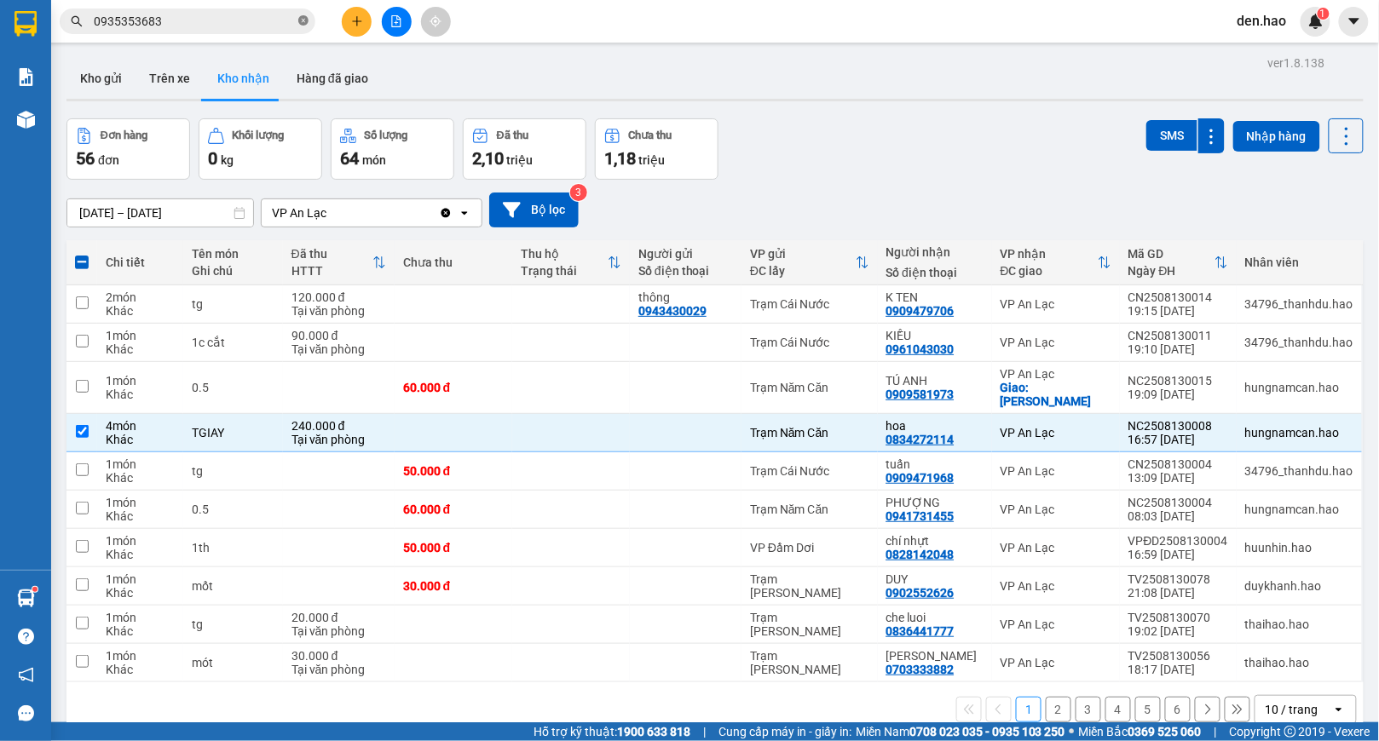
click at [300, 27] on span at bounding box center [303, 22] width 10 height 16
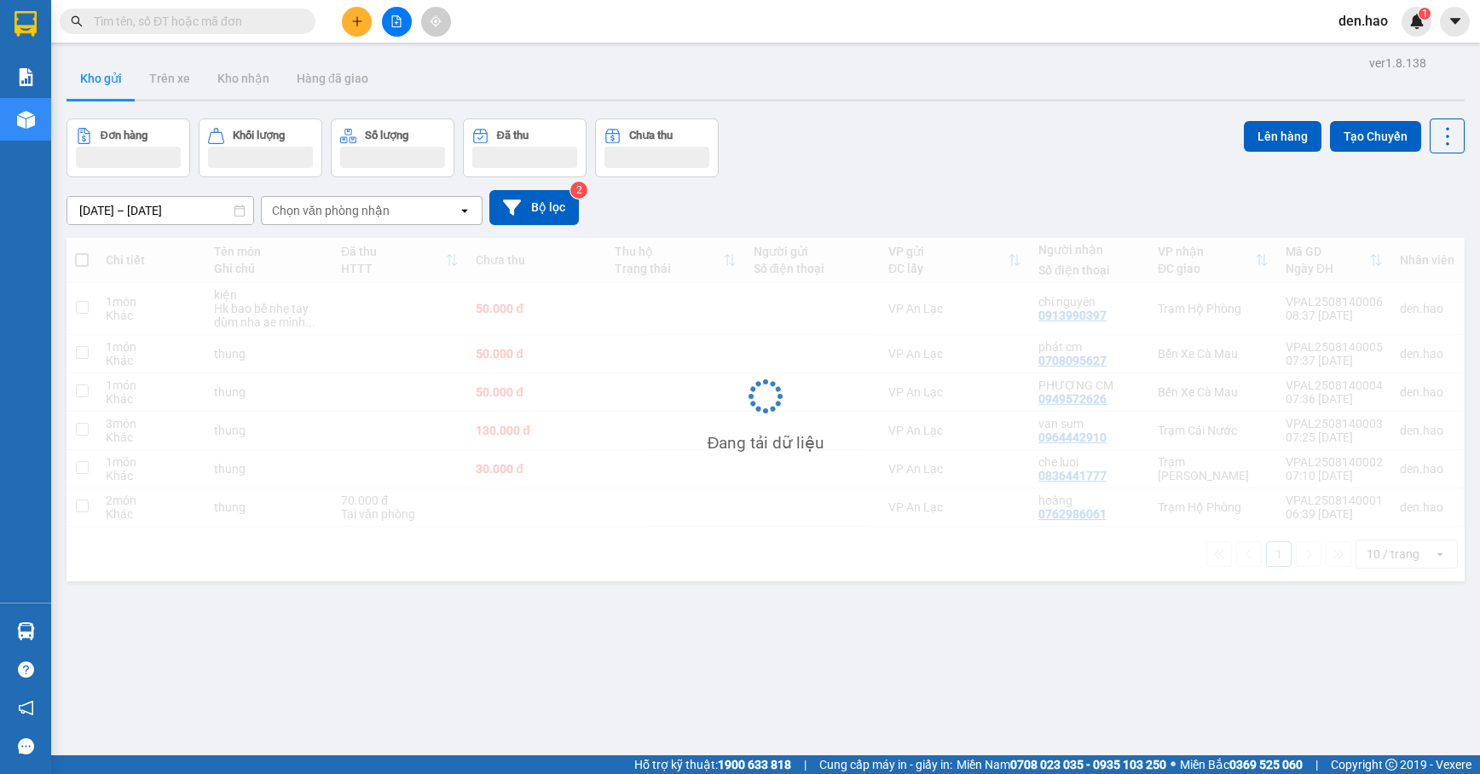
drag, startPoint x: 232, startPoint y: 32, endPoint x: 239, endPoint y: 15, distance: 18.7
click at [237, 20] on span at bounding box center [188, 22] width 256 height 26
click at [240, 14] on input "text" at bounding box center [194, 21] width 201 height 19
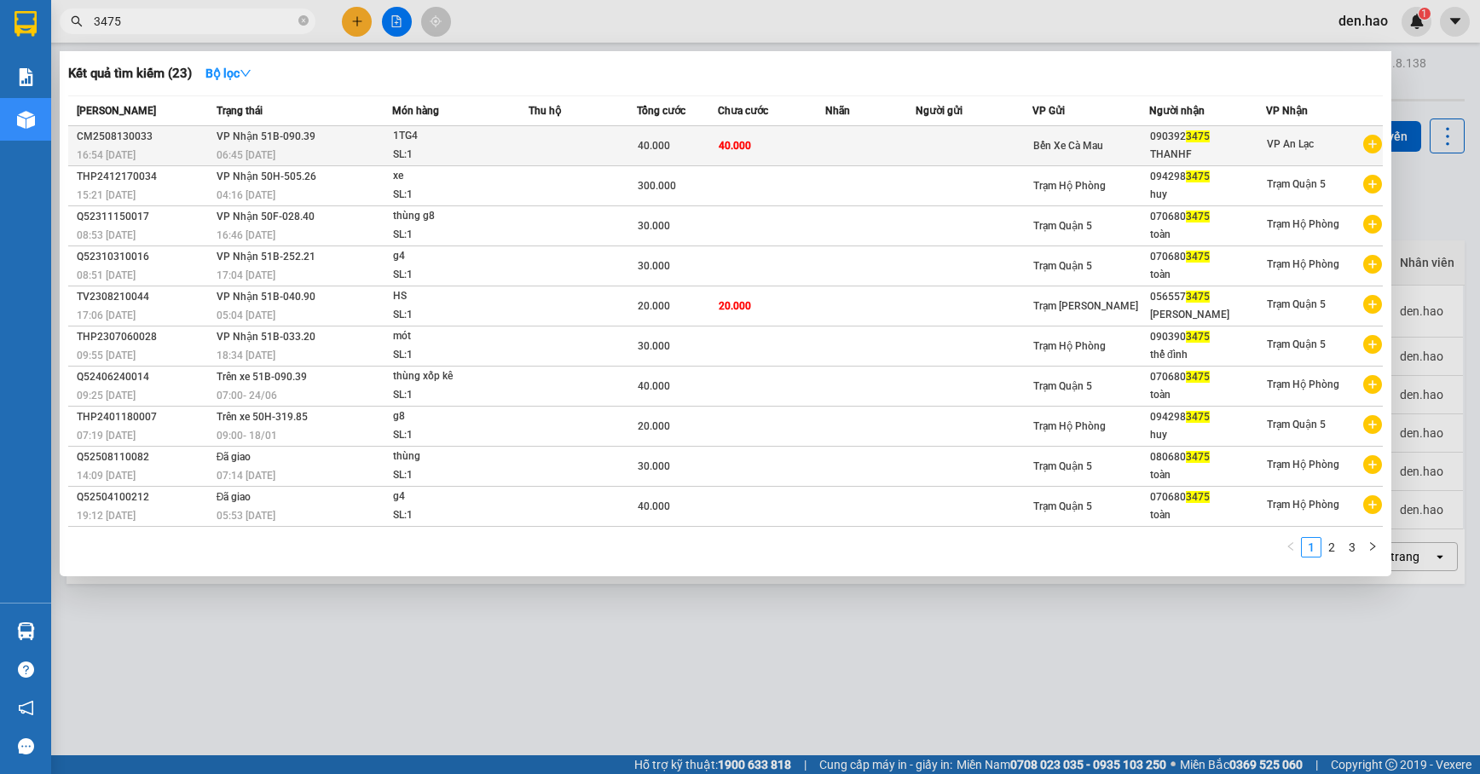
type input "3475"
click at [955, 141] on td at bounding box center [973, 146] width 117 height 40
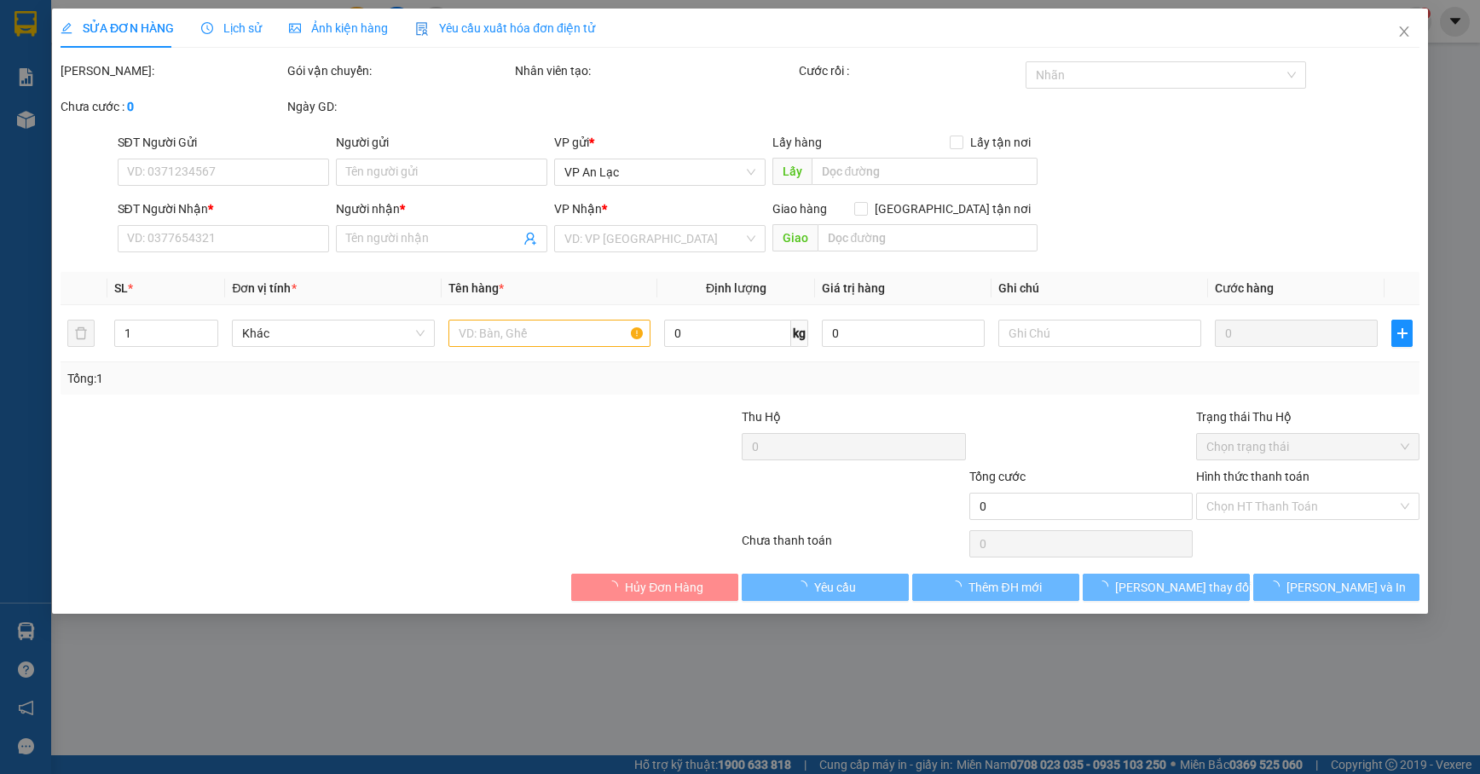
type input "0903923475"
type input "THANHF"
type input "40.000"
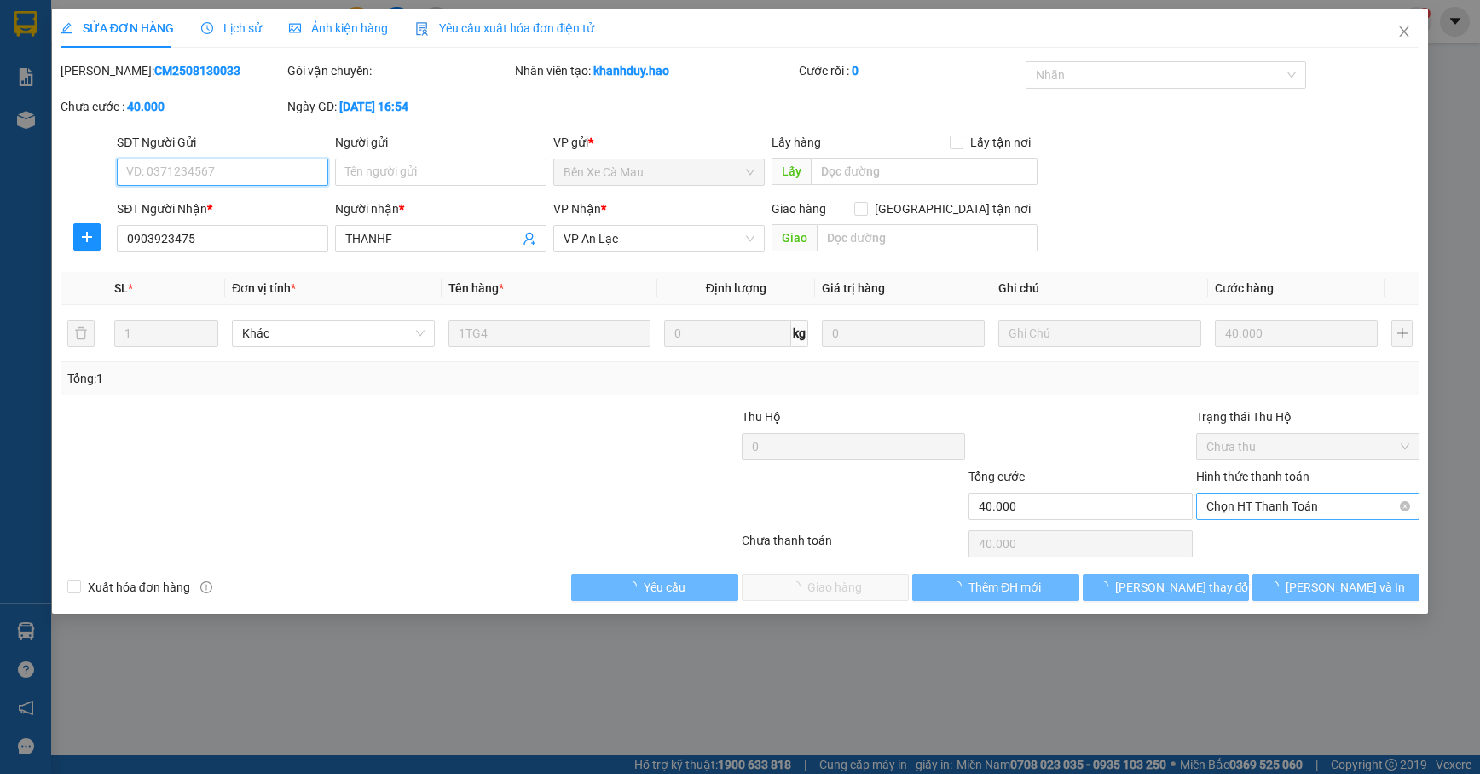
click at [1306, 512] on span "Chọn HT Thanh Toán" at bounding box center [1307, 506] width 203 height 26
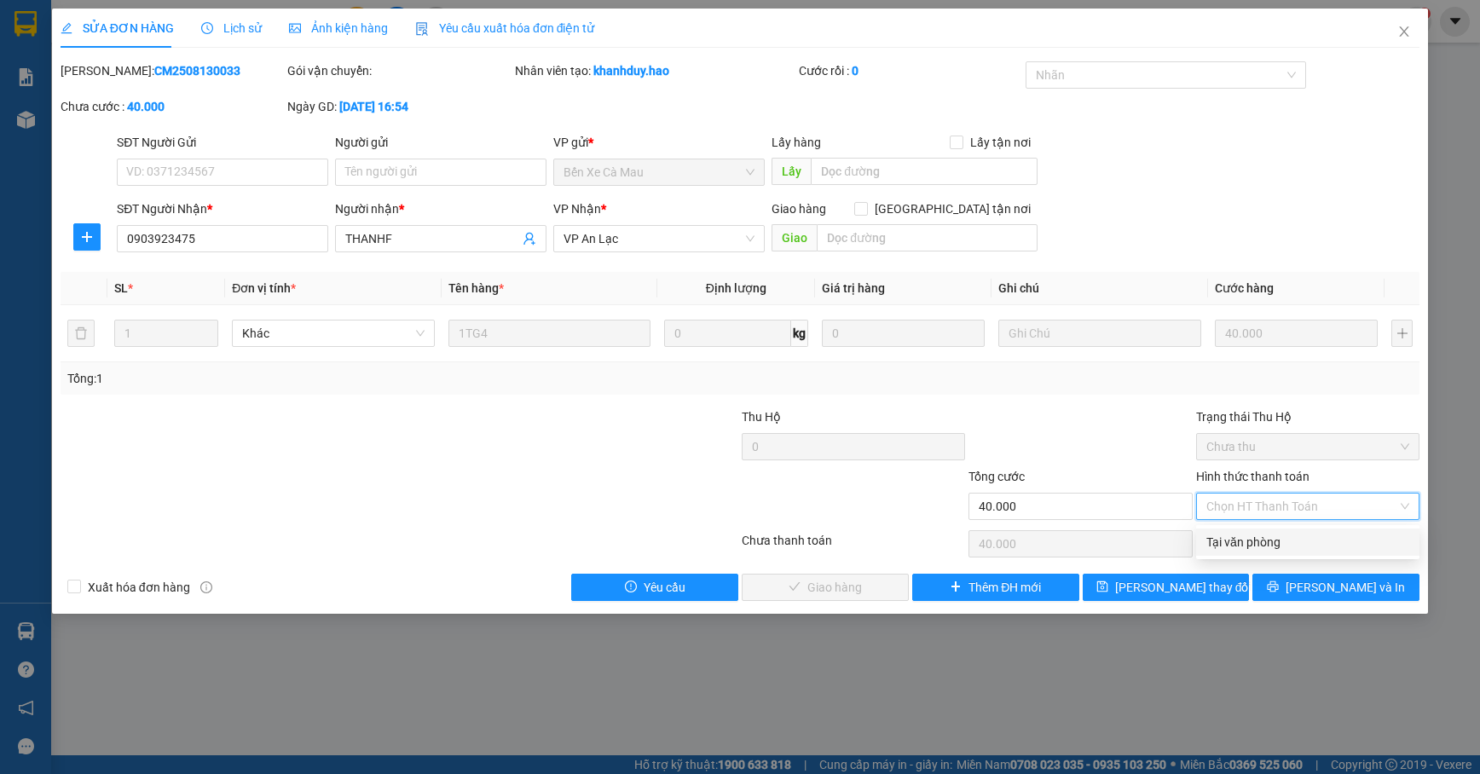
click at [1314, 537] on div "Tại văn phòng" at bounding box center [1307, 542] width 203 height 19
type input "0"
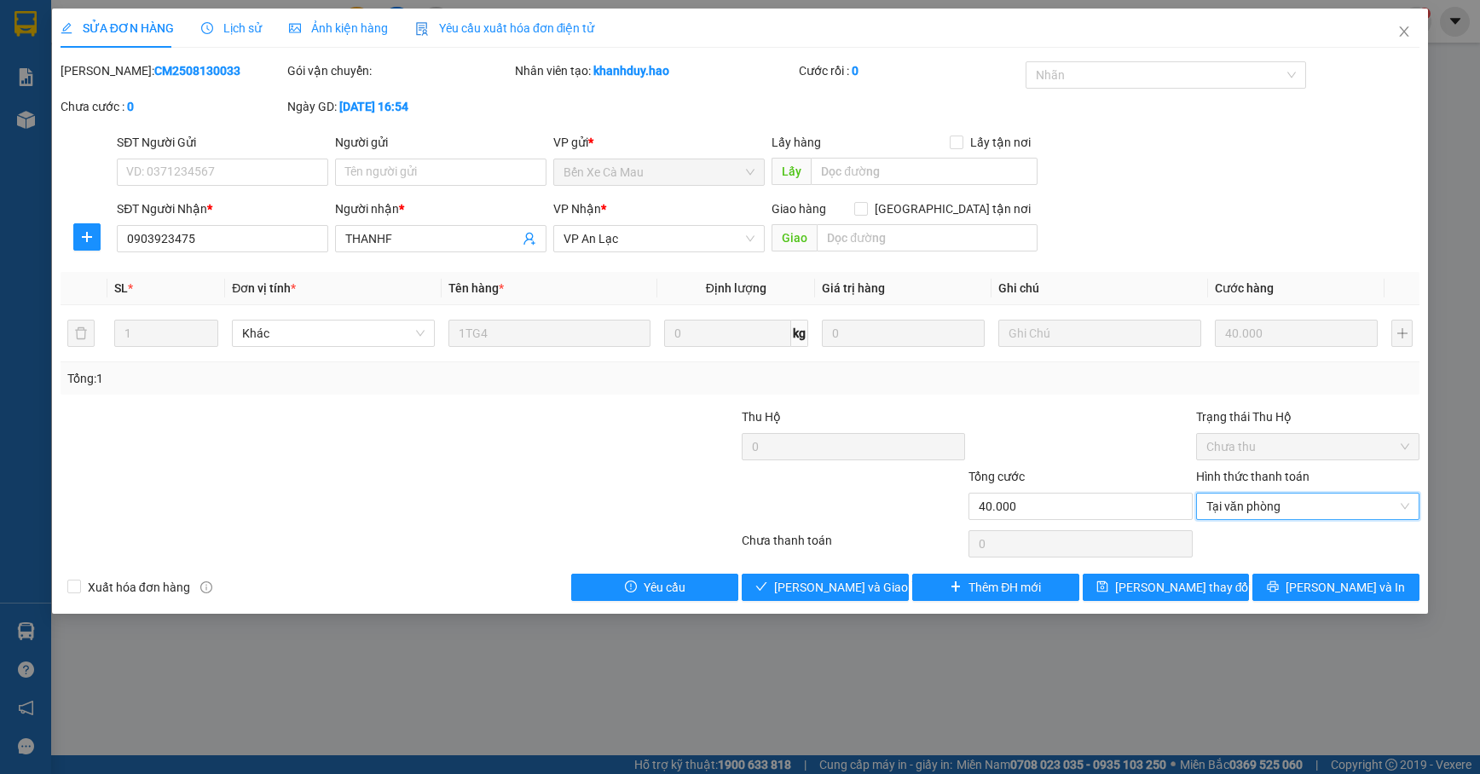
click at [808, 570] on div "Total Paid Fee 0 Total UnPaid Fee 40.000 Cash Collection Total Fee Mã ĐH: CM250…" at bounding box center [740, 330] width 1359 height 539
click at [811, 574] on button "[PERSON_NAME] và [PERSON_NAME] hàng" at bounding box center [824, 587] width 167 height 27
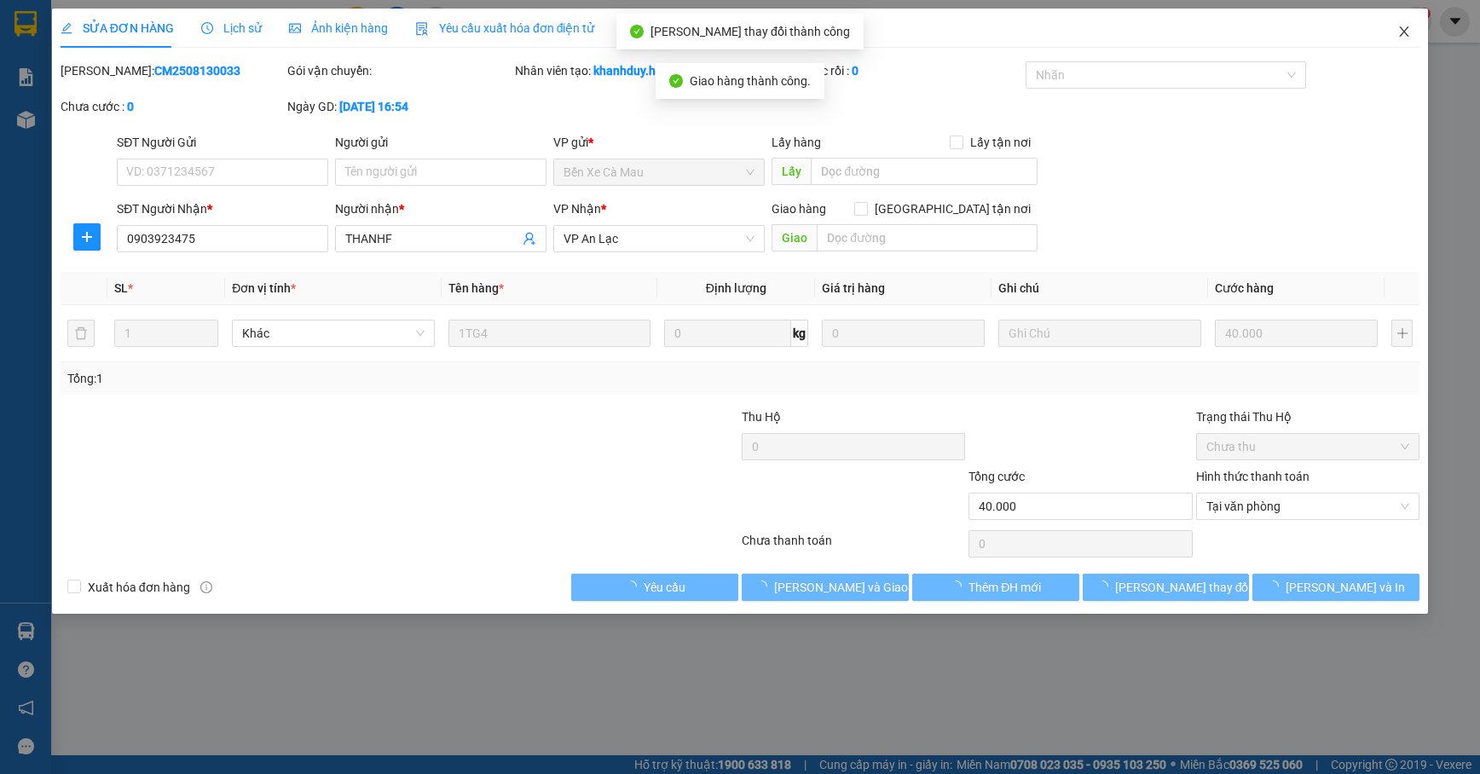
click at [1377, 31] on icon "close" at bounding box center [1404, 32] width 14 height 14
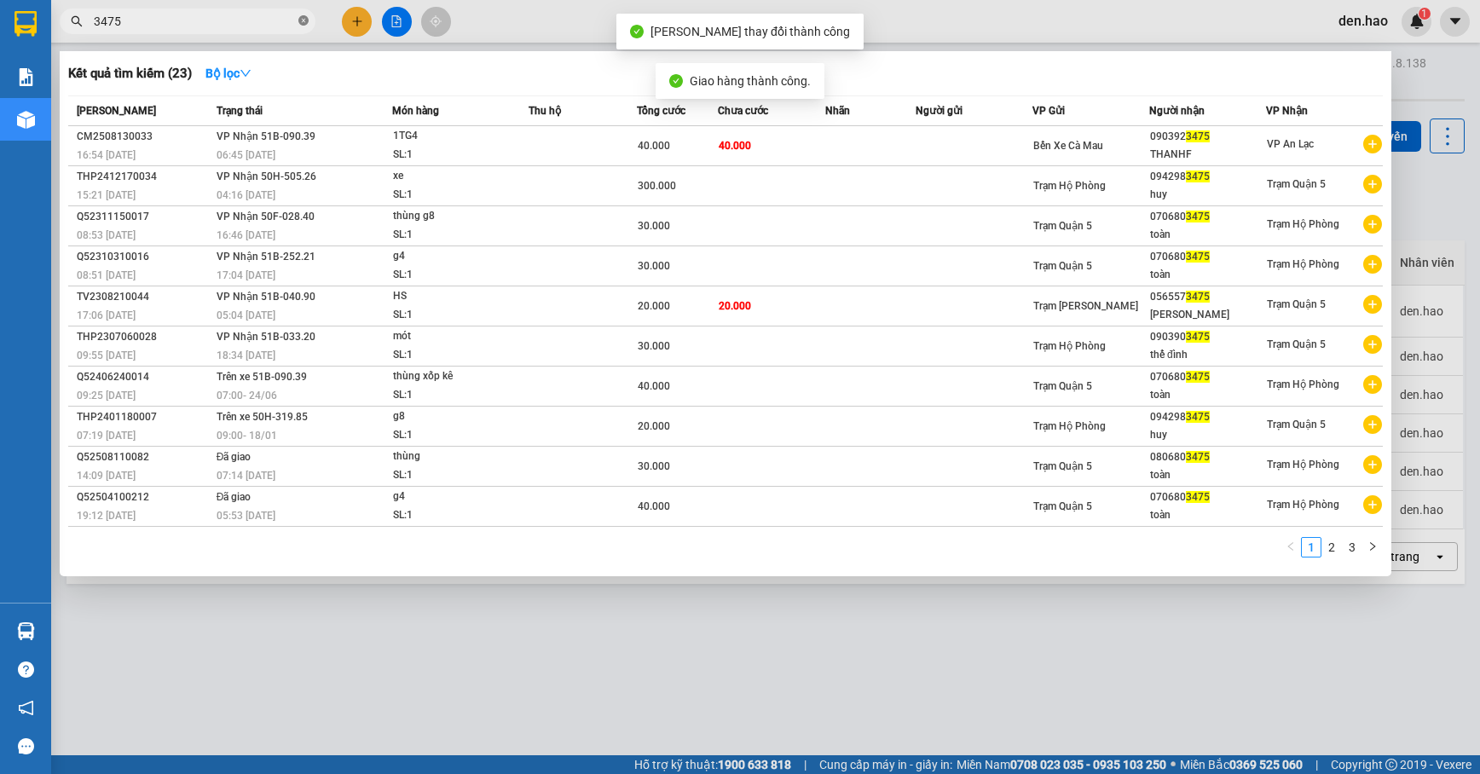
click at [307, 27] on span at bounding box center [303, 22] width 10 height 16
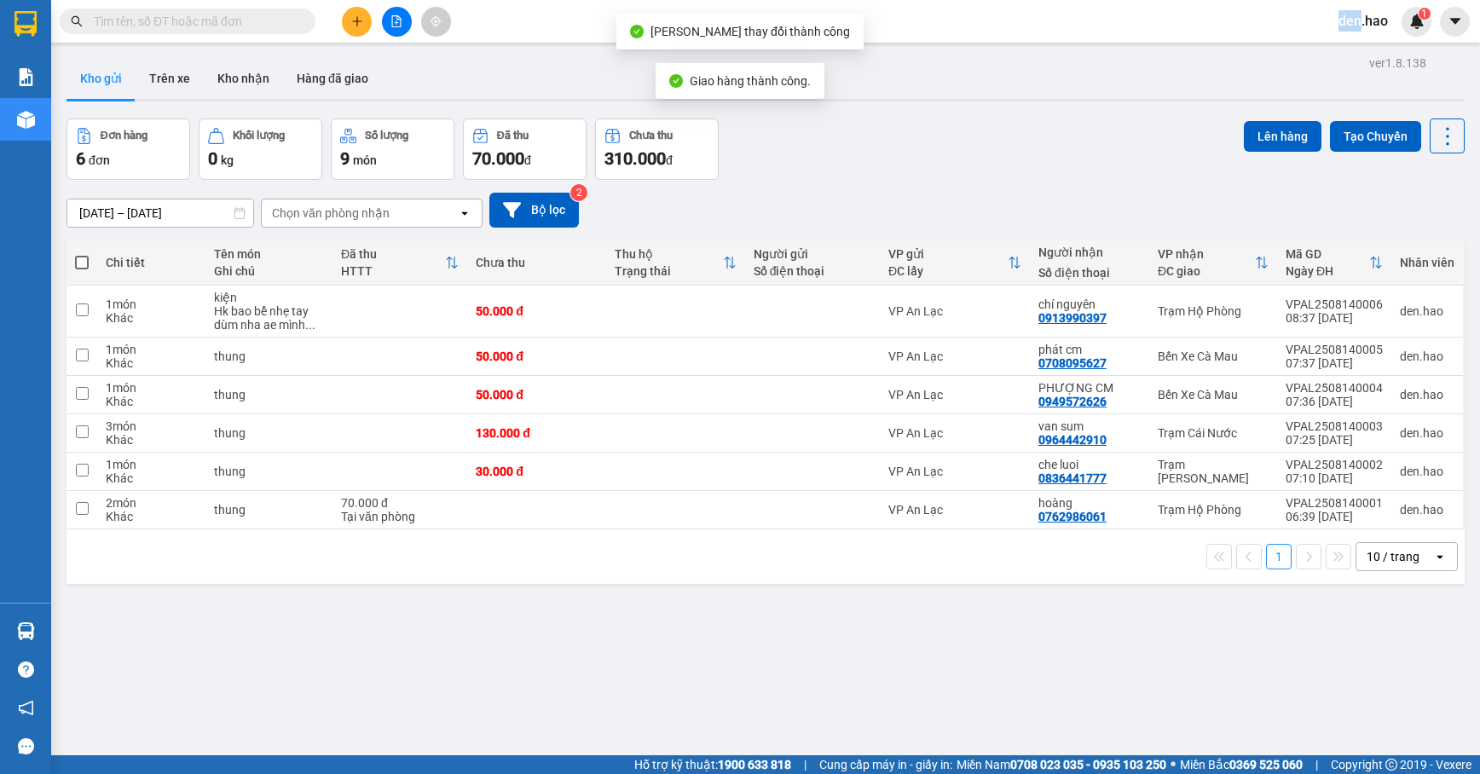
click at [307, 27] on span at bounding box center [303, 21] width 10 height 19
click at [365, 17] on button at bounding box center [357, 22] width 30 height 30
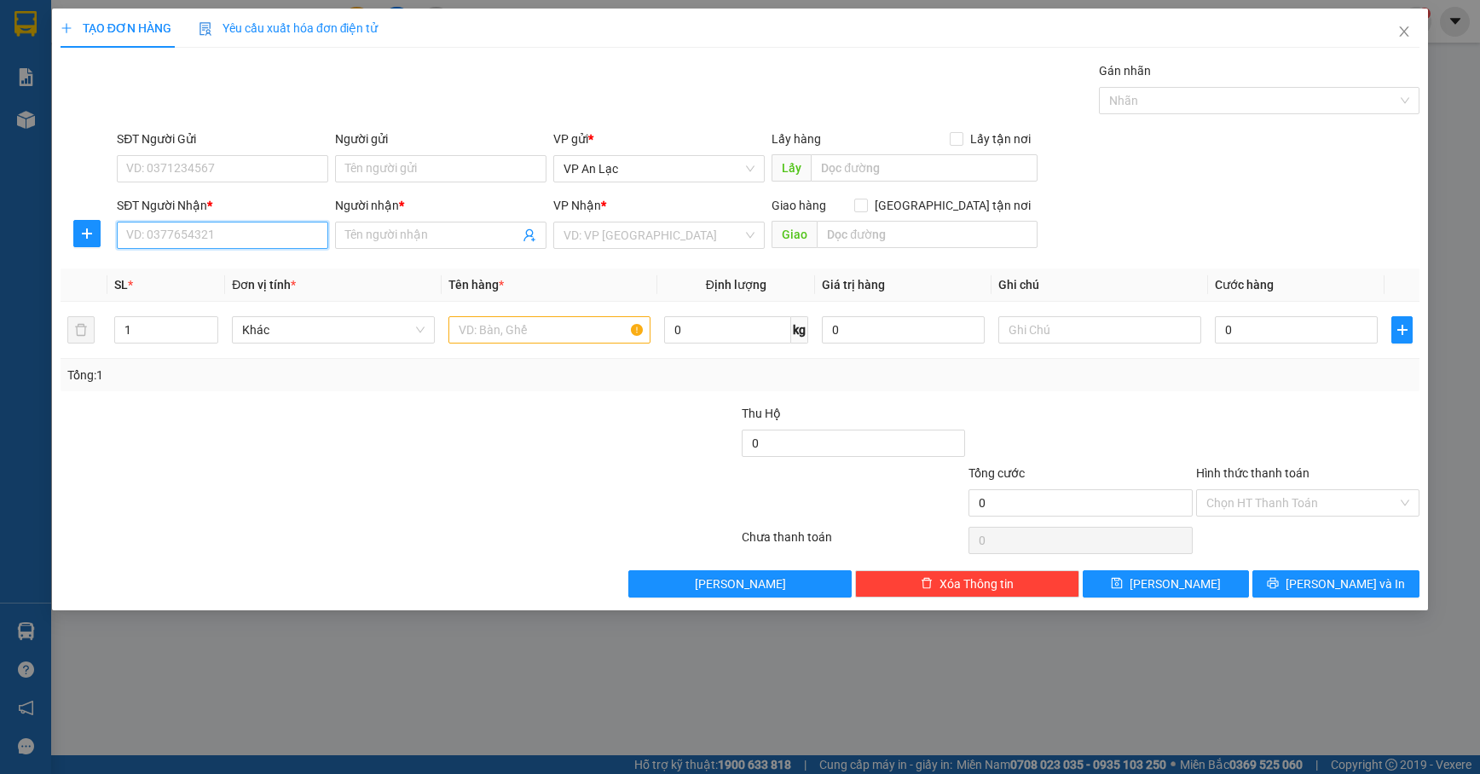
click at [270, 245] on input "SĐT Người Nhận *" at bounding box center [222, 235] width 211 height 27
click at [229, 242] on input "0947277600" at bounding box center [222, 235] width 211 height 27
type input "0"
click at [240, 267] on div "0947247600 - Quyên Cà Mau" at bounding box center [222, 271] width 191 height 19
type input "0947247600"
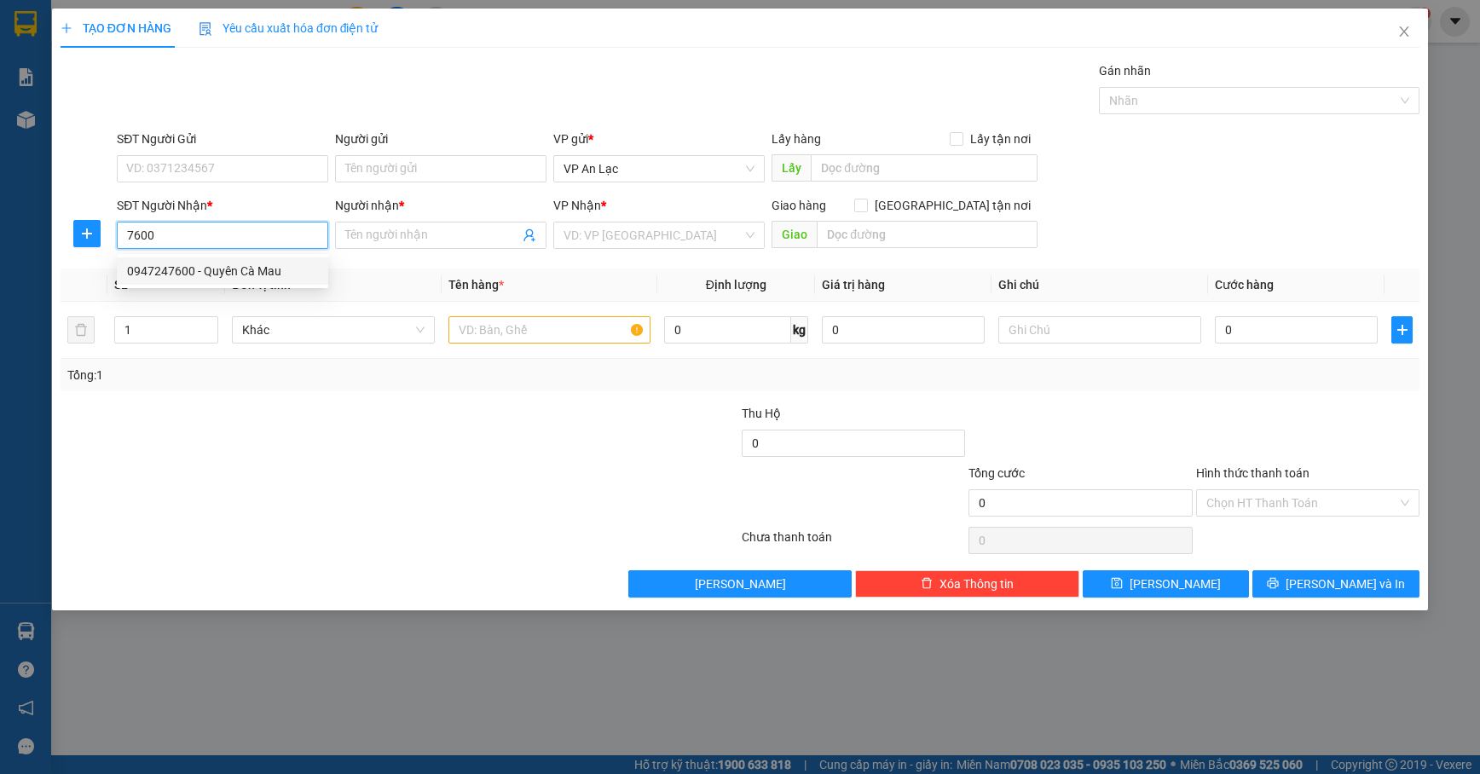
type input "Quyên Cà Mau"
type input "40.000"
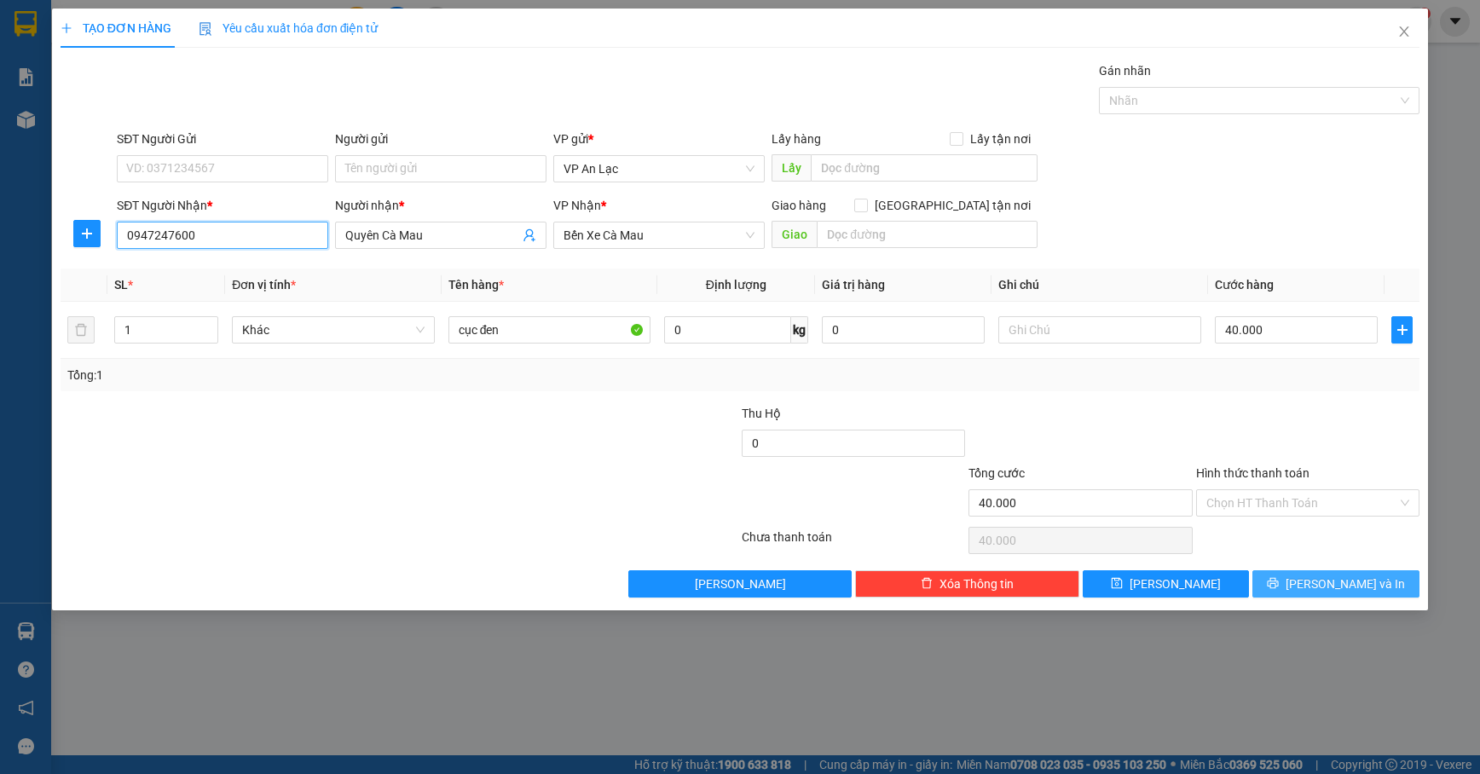
type input "0947247600"
click at [1301, 591] on button "[PERSON_NAME] và In" at bounding box center [1335, 583] width 167 height 27
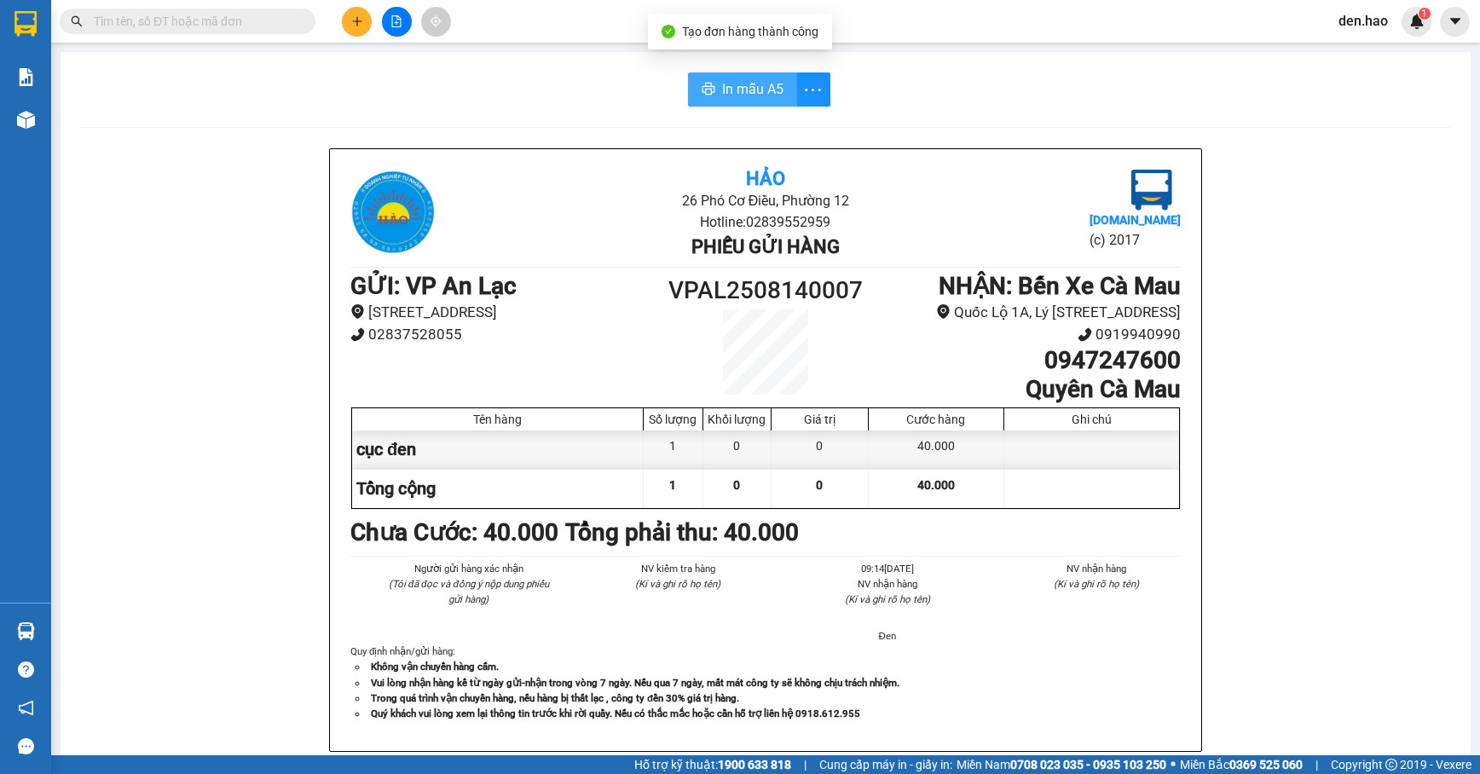
click at [722, 82] on span "In mẫu A5" at bounding box center [752, 88] width 61 height 21
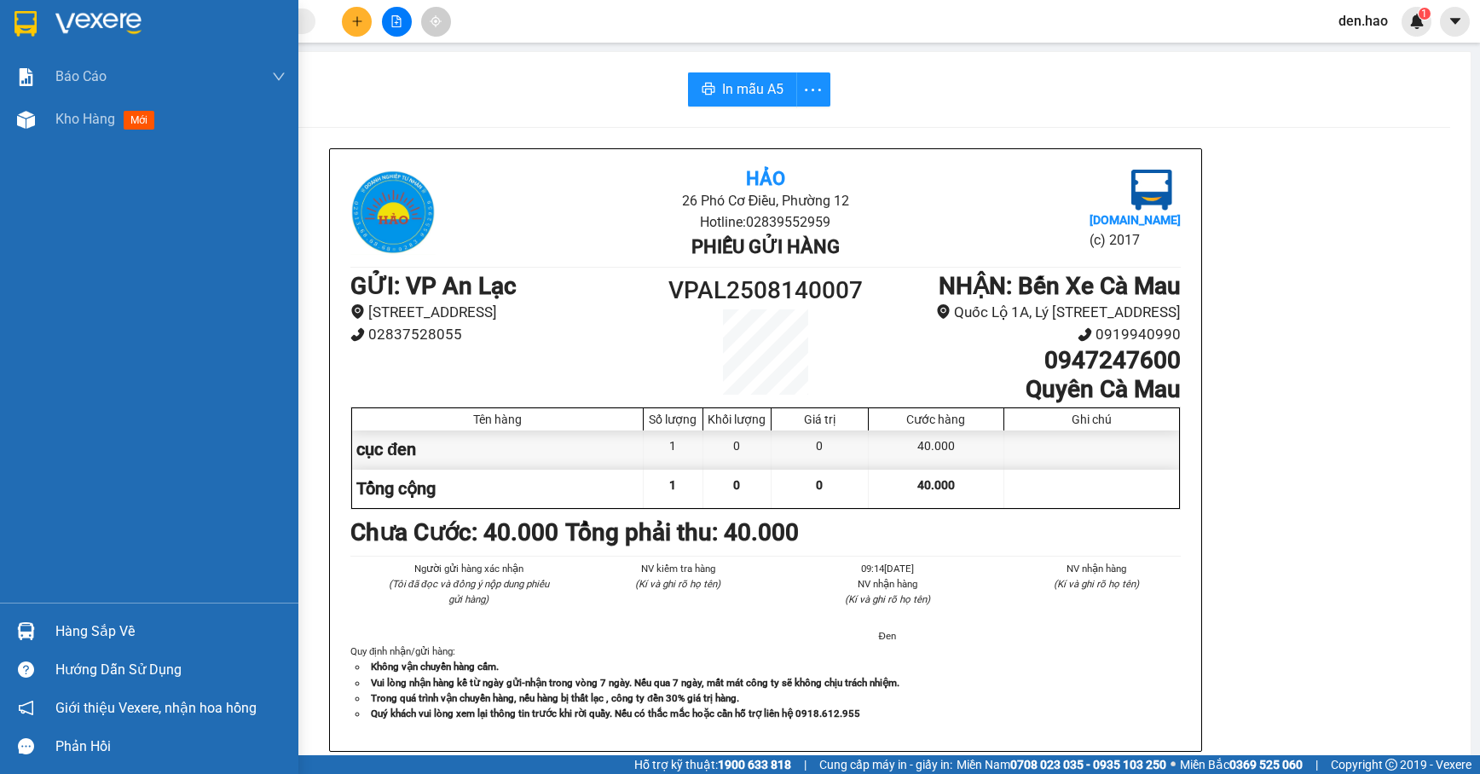
click at [53, 119] on div "Kho hàng mới" at bounding box center [149, 119] width 298 height 43
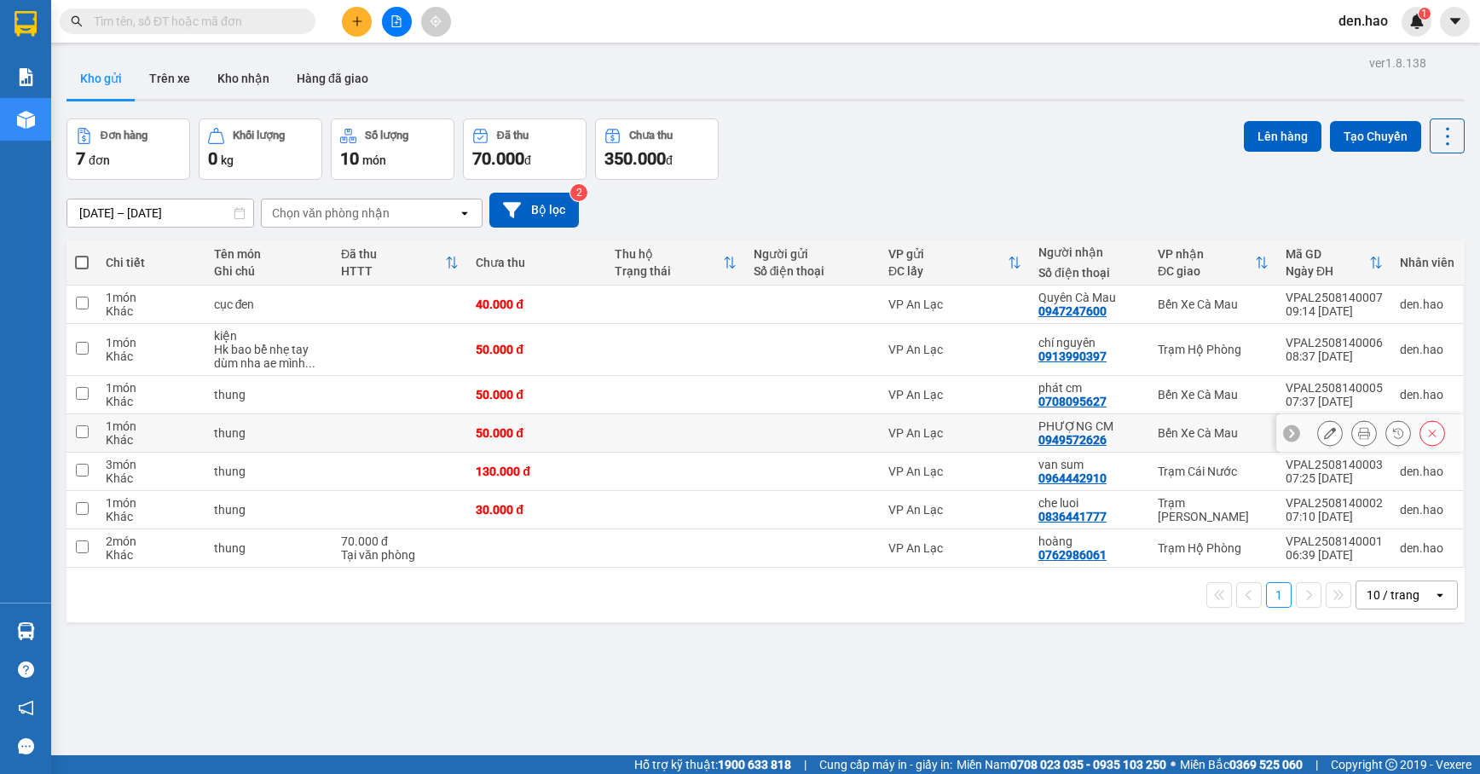
click at [618, 438] on td at bounding box center [675, 433] width 139 height 38
checkbox input "true"
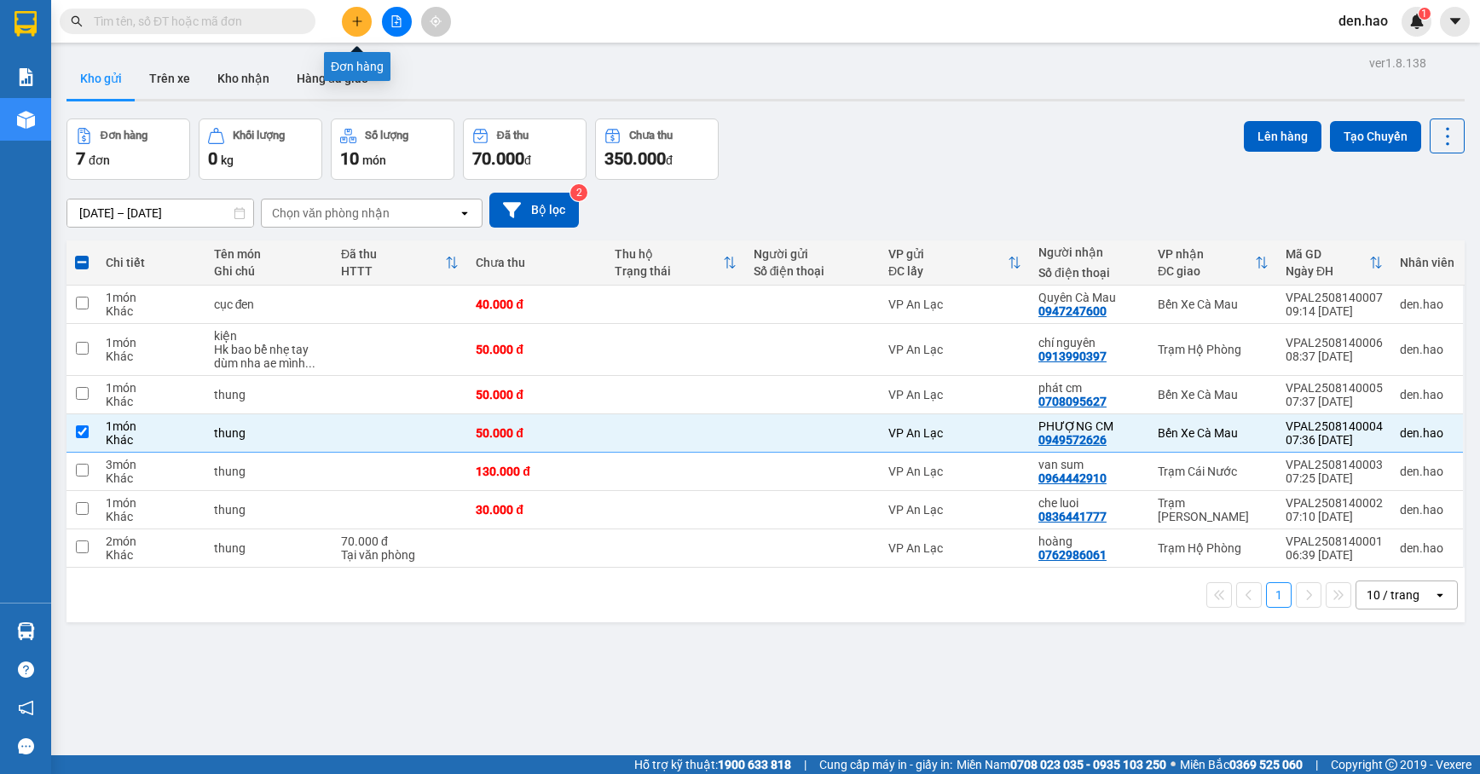
click at [362, 20] on icon "plus" at bounding box center [357, 21] width 12 height 12
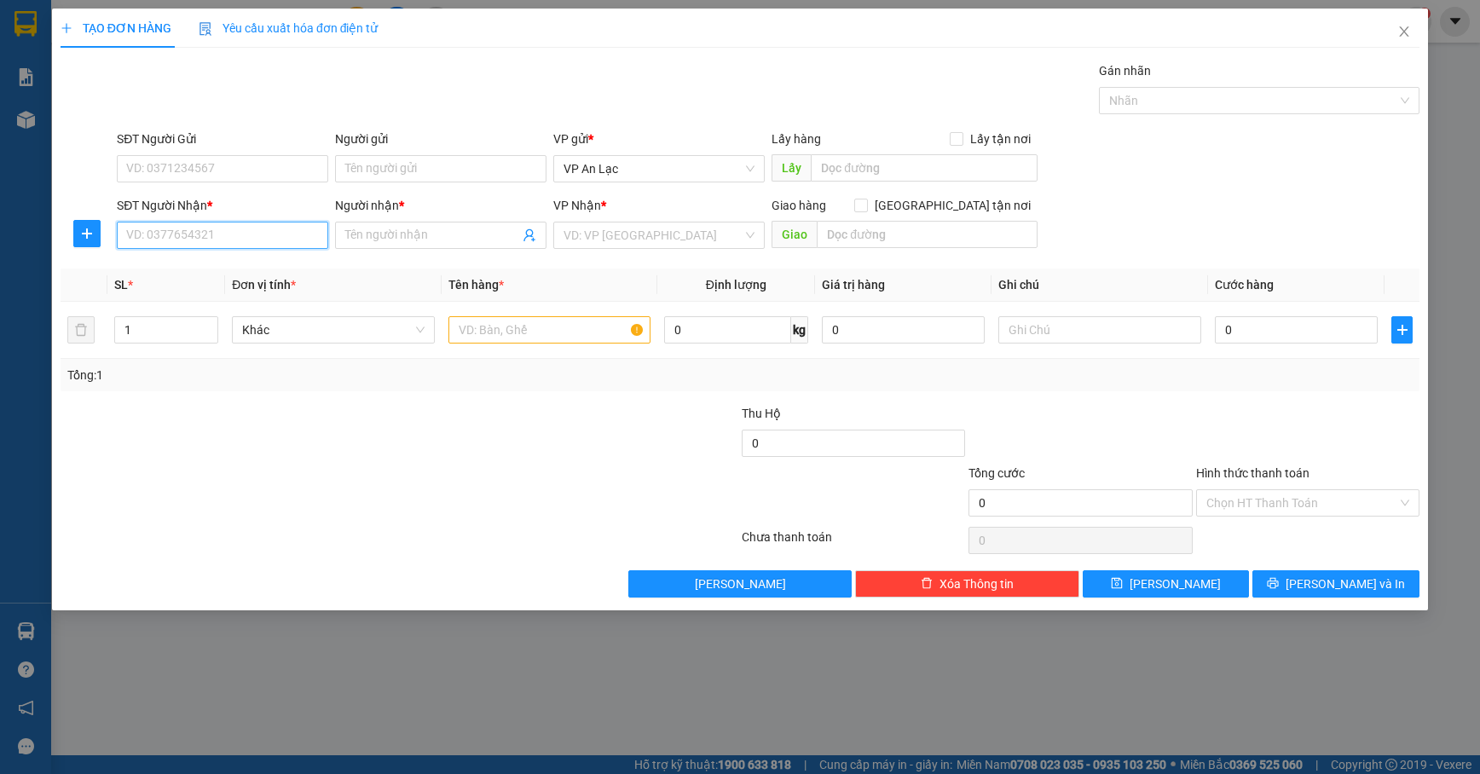
click at [194, 227] on input "SĐT Người Nhận *" at bounding box center [222, 235] width 211 height 27
type input "0909818979"
click at [210, 274] on div "0909818979 - CH Cao Anh" at bounding box center [232, 271] width 211 height 19
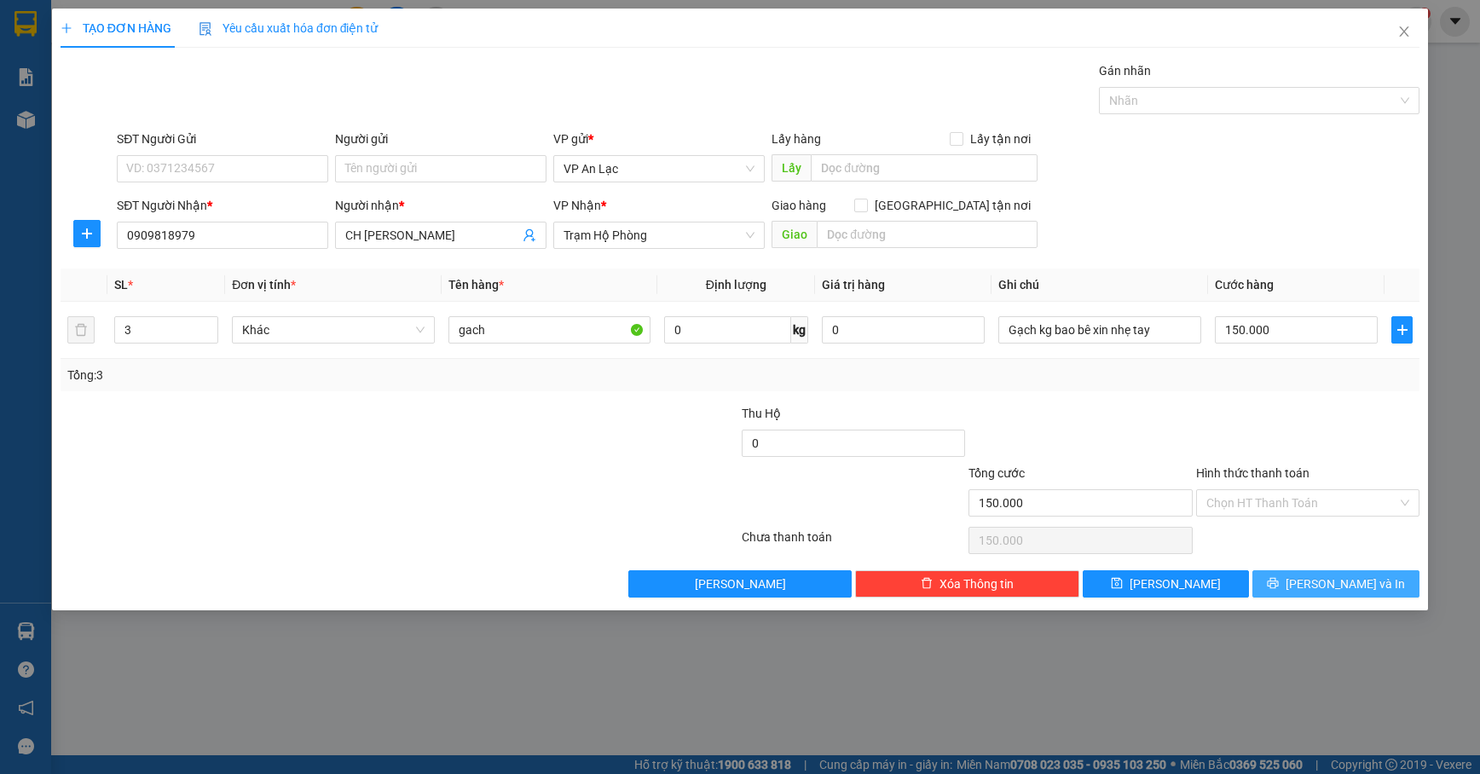
click at [1293, 586] on button "[PERSON_NAME] và In" at bounding box center [1335, 583] width 167 height 27
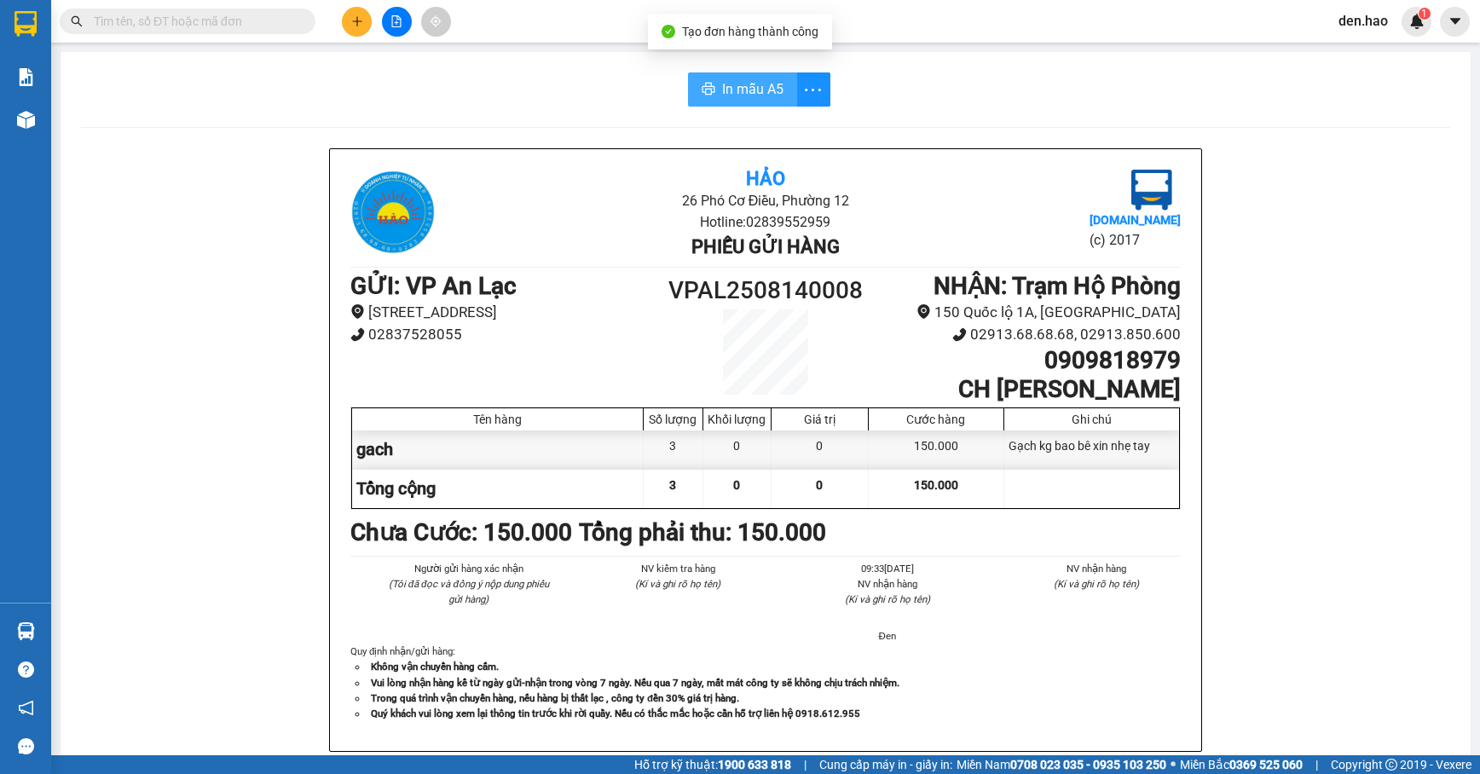
click at [743, 93] on span "In mẫu A5" at bounding box center [752, 88] width 61 height 21
click at [730, 82] on span "In mẫu A5" at bounding box center [752, 88] width 61 height 21
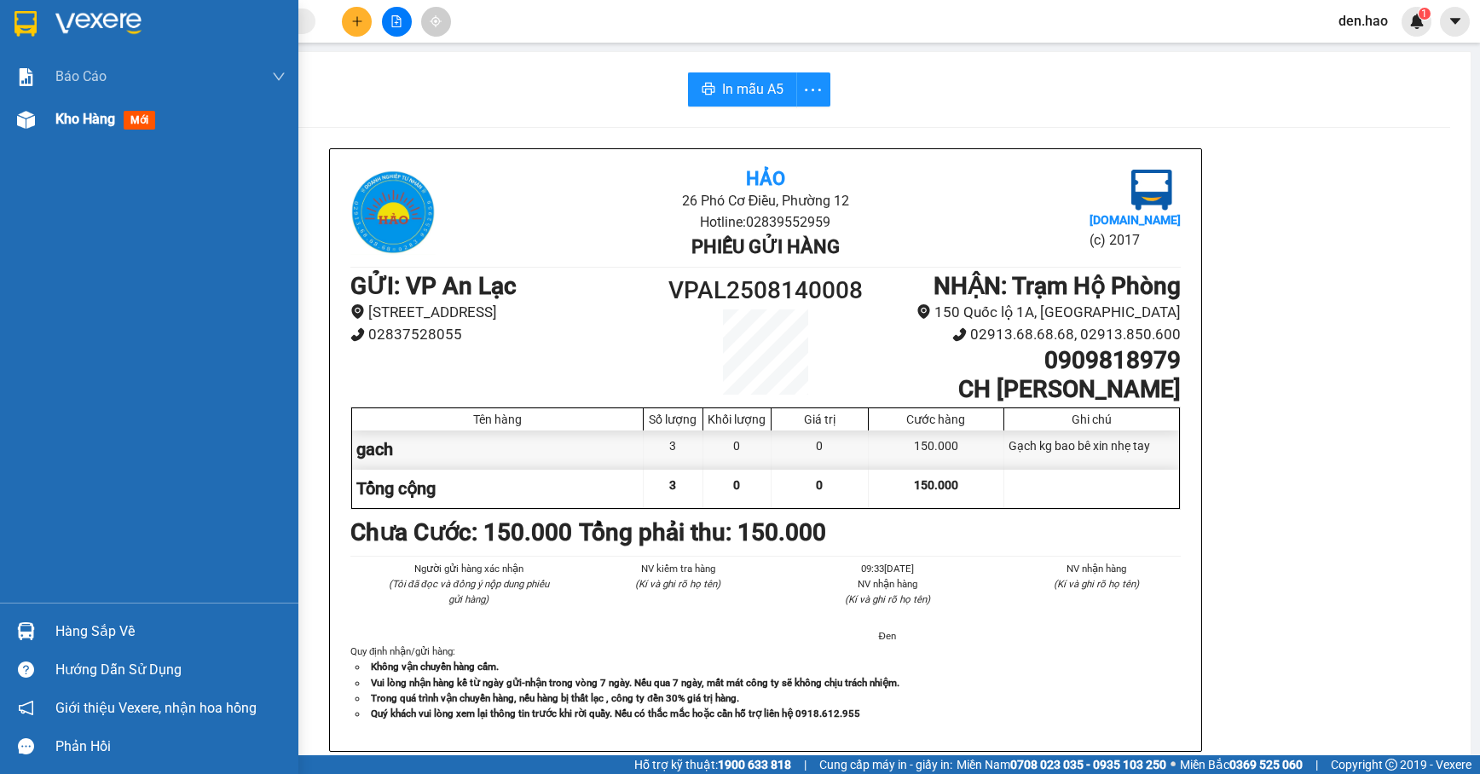
click at [55, 118] on span "Kho hàng" at bounding box center [85, 119] width 60 height 16
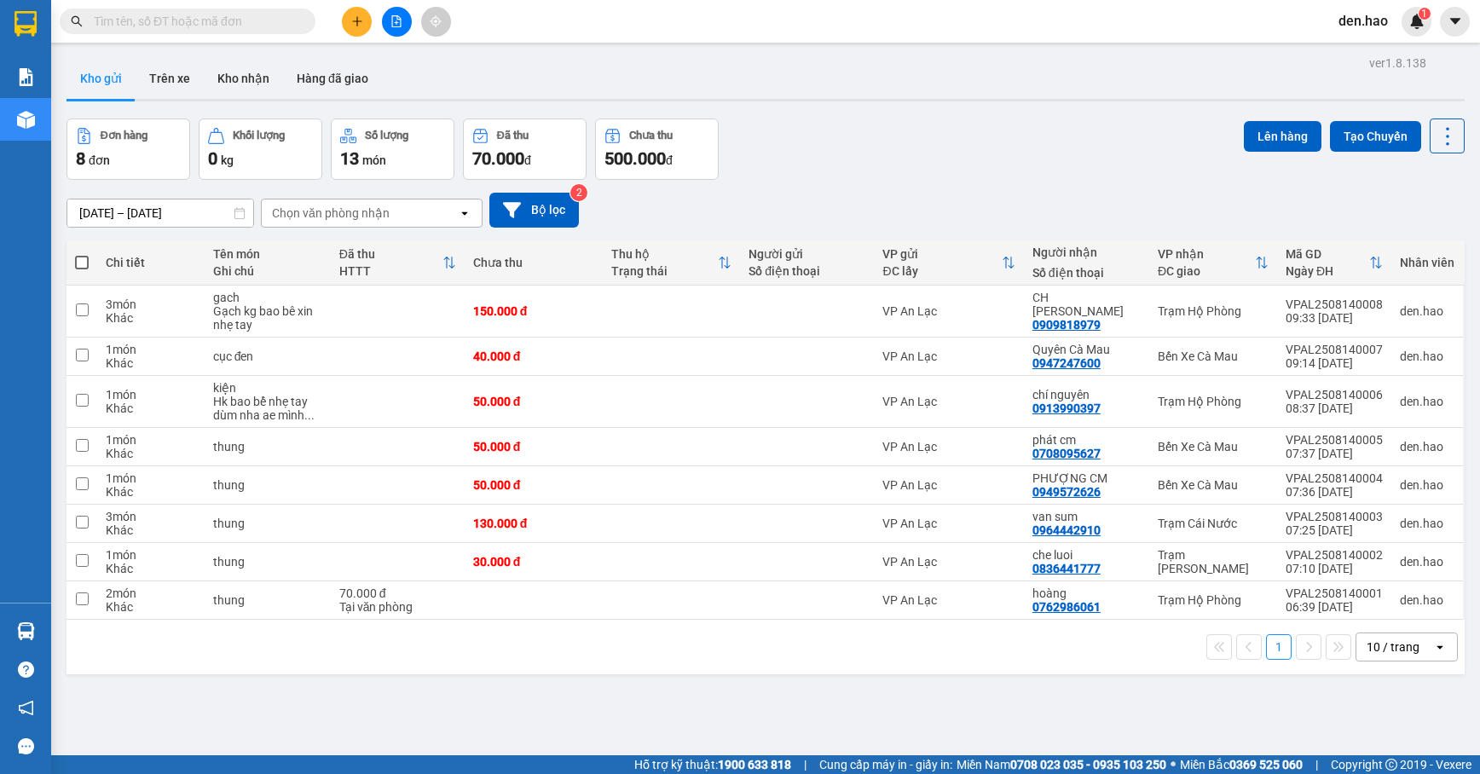
drag, startPoint x: 56, startPoint y: 118, endPoint x: 49, endPoint y: 100, distance: 19.5
click at [58, 114] on main "ver 1.8.138 Kho gửi Trên xe Kho nhận Hàng đã giao Đơn hàng 8 đơn Khối lượng 0 k…" at bounding box center [740, 377] width 1480 height 755
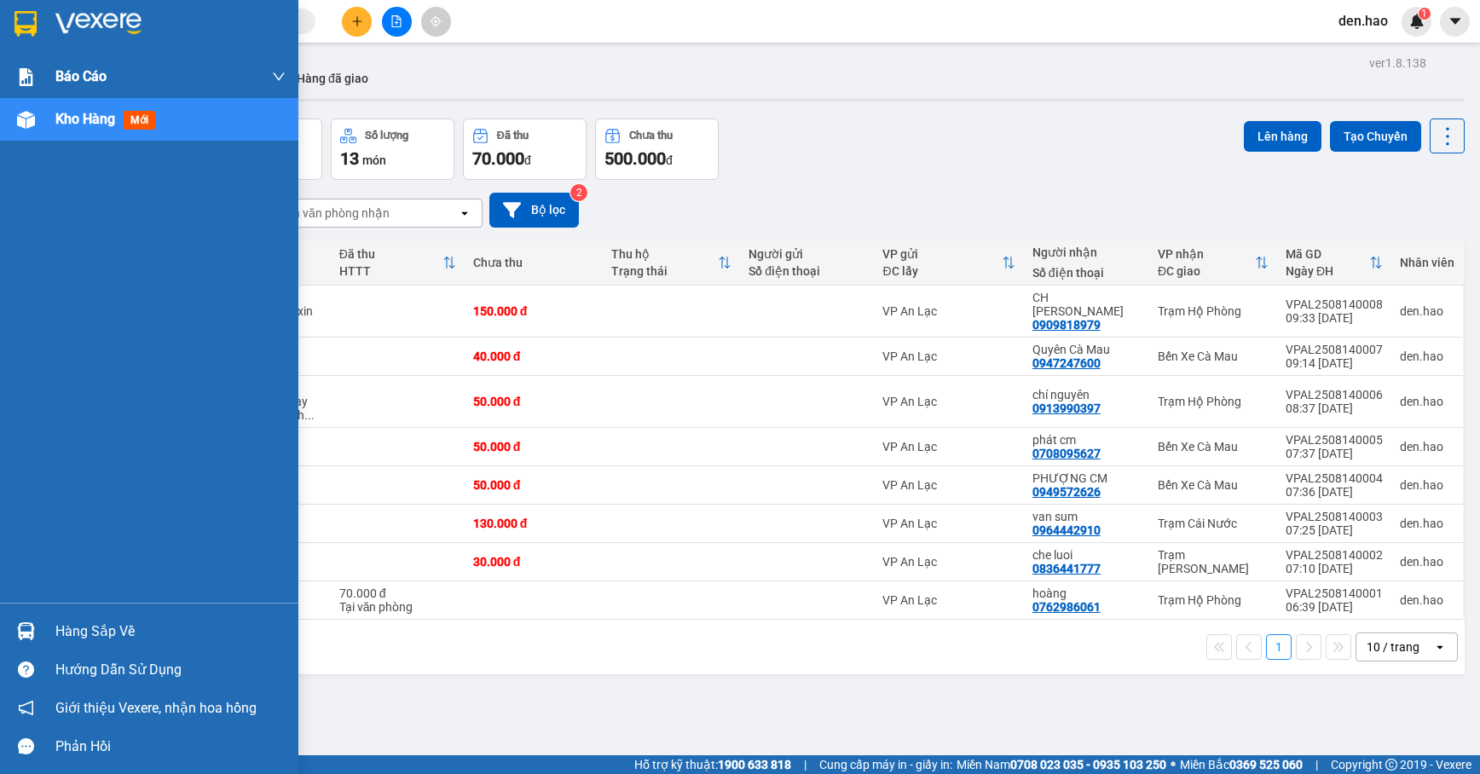
click at [49, 99] on div "Kho hàng mới" at bounding box center [149, 119] width 298 height 43
click at [252, 14] on div at bounding box center [170, 24] width 230 height 26
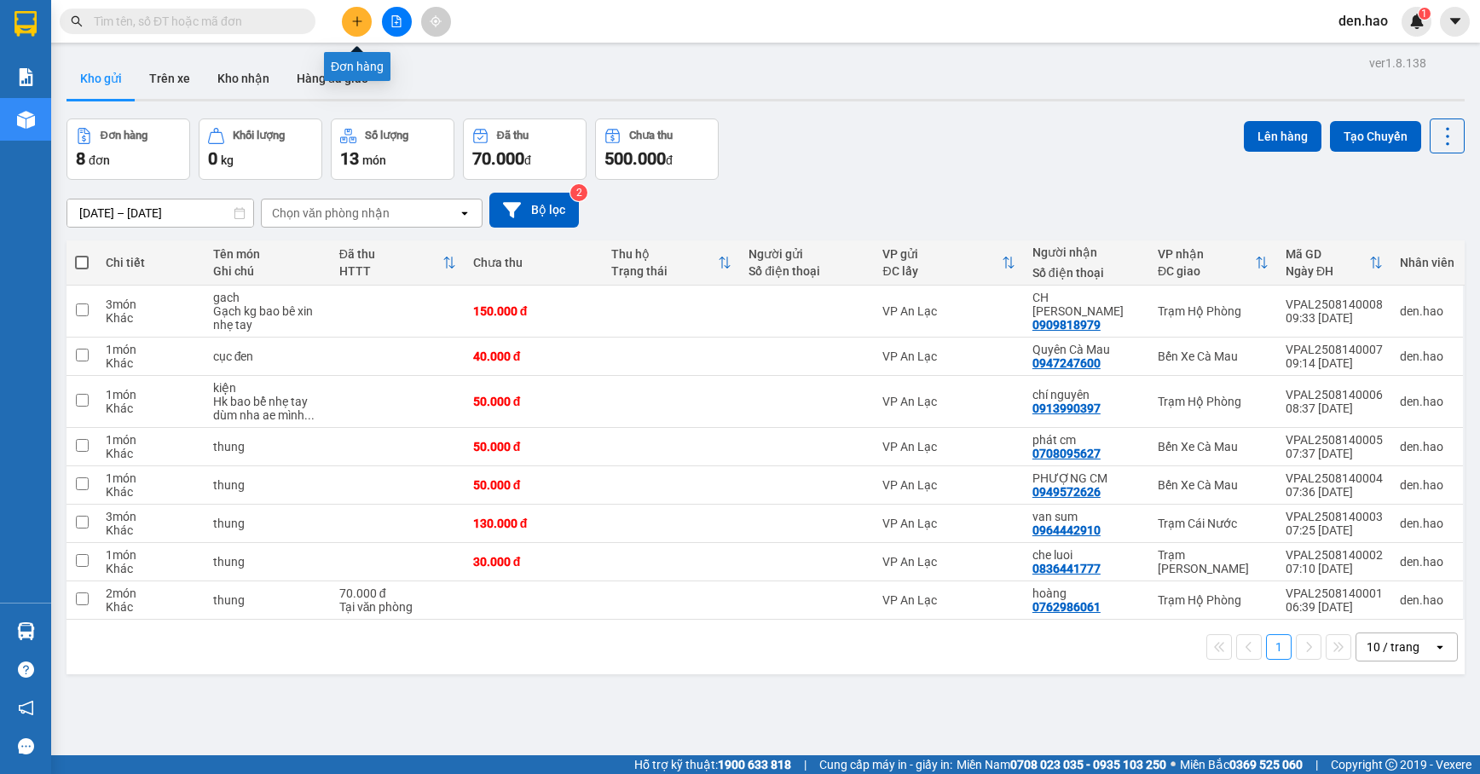
click at [355, 22] on icon "plus" at bounding box center [357, 21] width 12 height 12
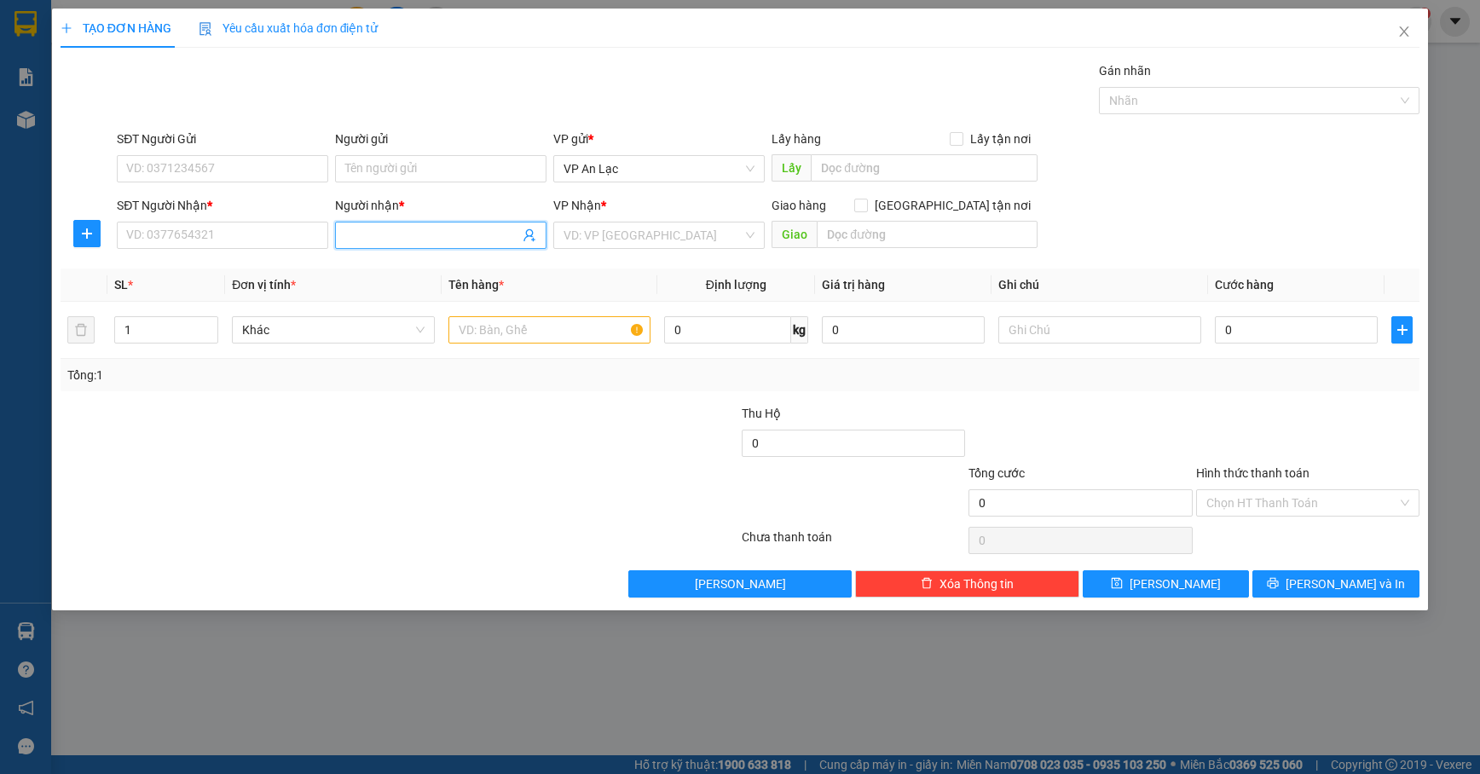
click at [392, 242] on input "Người nhận *" at bounding box center [432, 235] width 174 height 19
type input "thanh thoang"
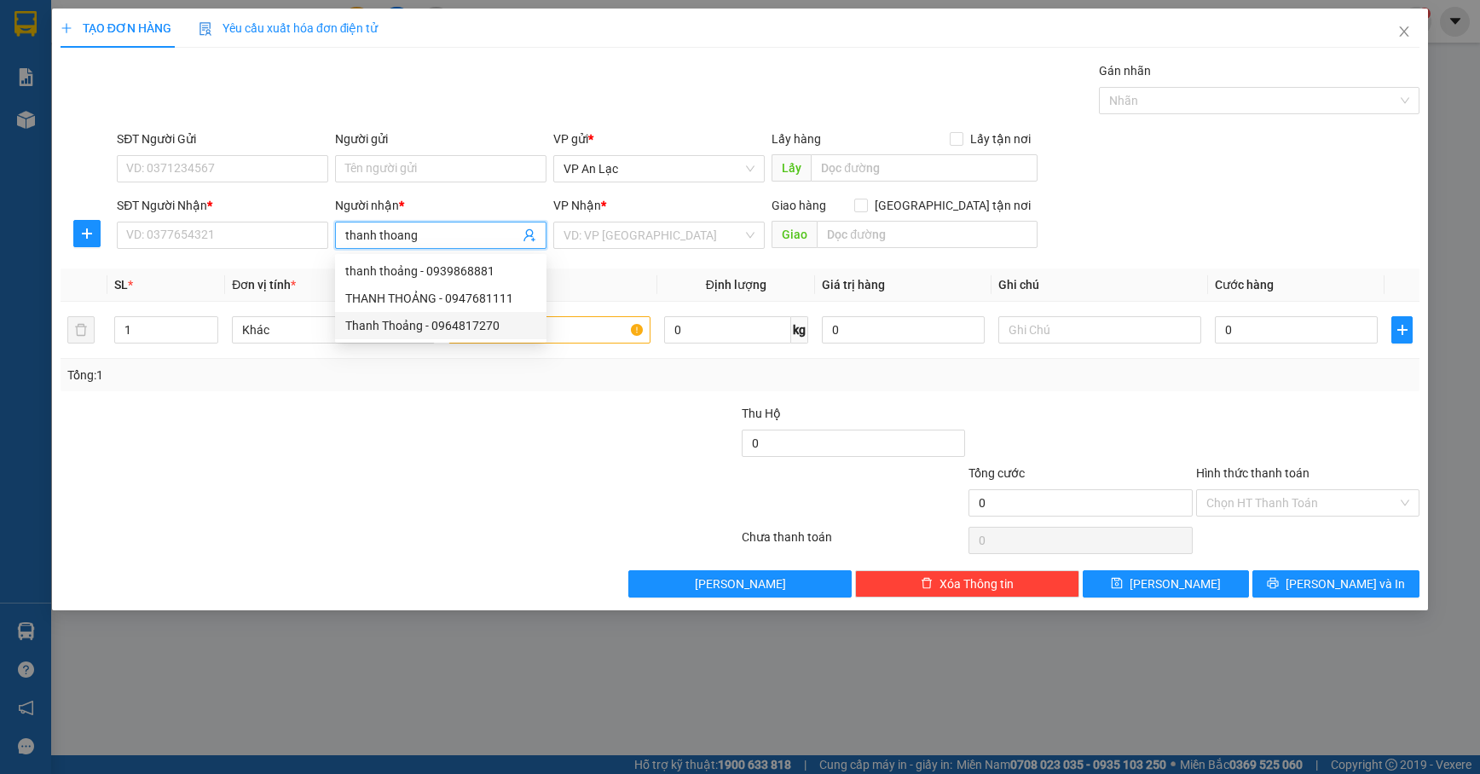
click at [451, 325] on div "Thanh Thoảng - 0964817270" at bounding box center [440, 325] width 191 height 19
type input "0964817270"
type input "Thanh Thoảng"
click at [604, 239] on input "search" at bounding box center [652, 235] width 179 height 26
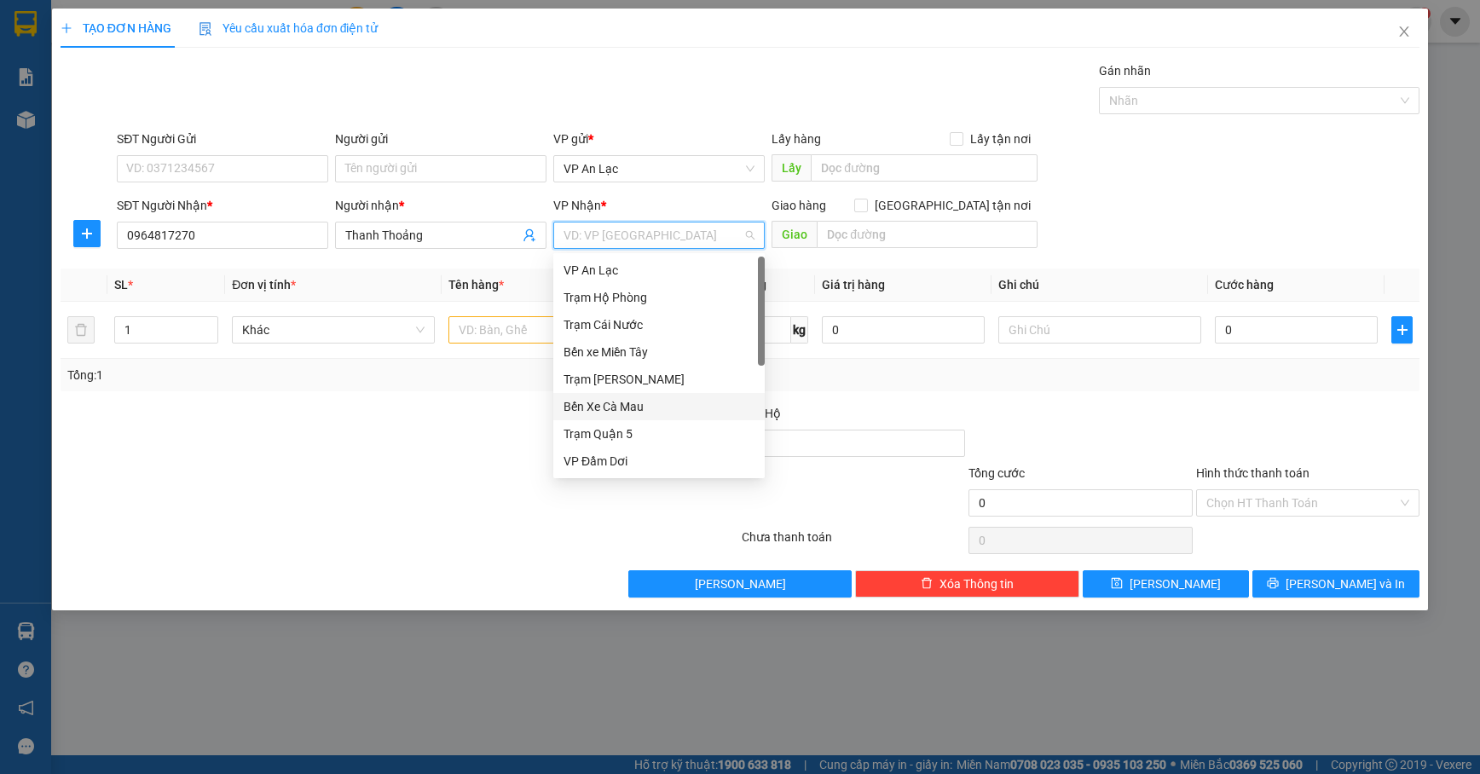
click at [659, 401] on div "Bến Xe Cà Mau" at bounding box center [658, 406] width 191 height 19
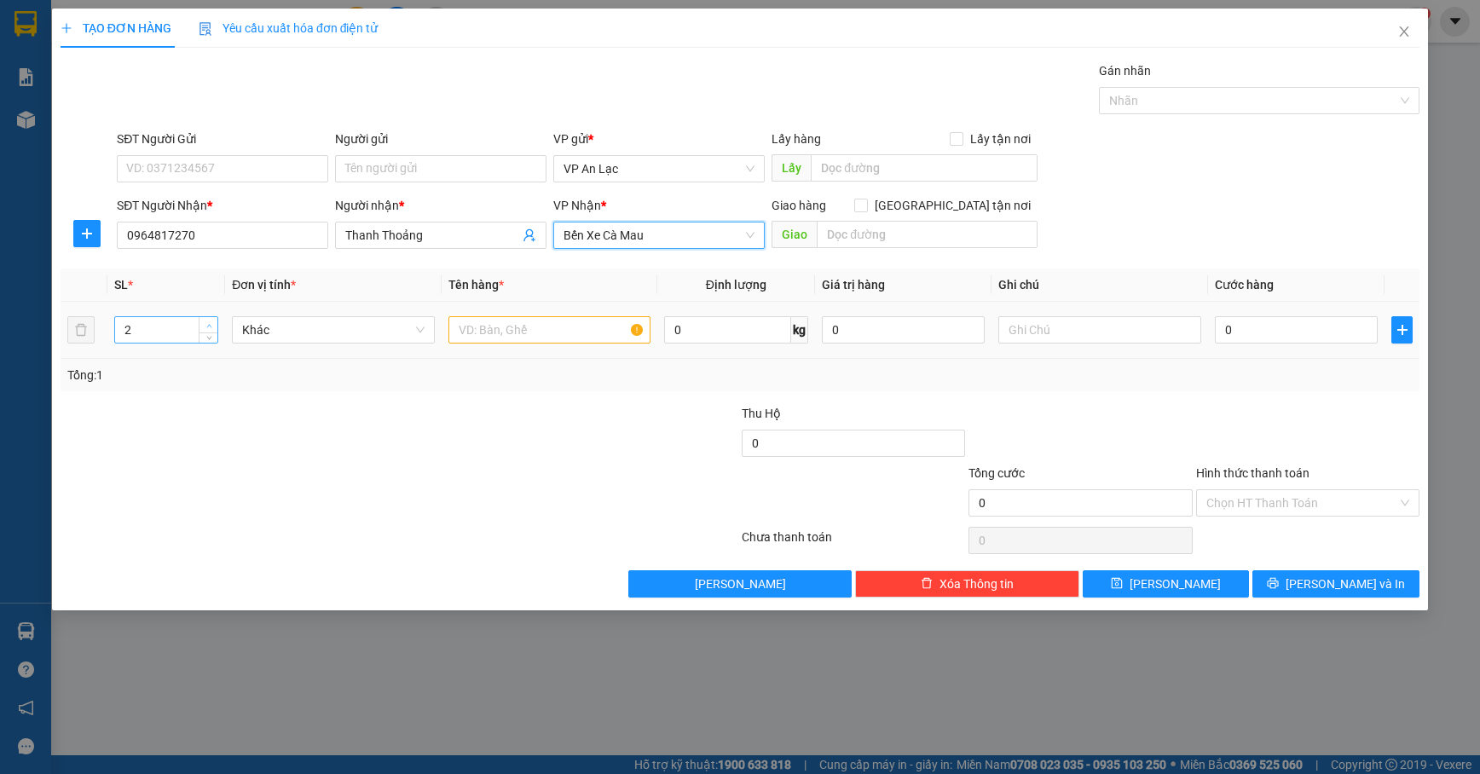
click at [208, 326] on icon "up" at bounding box center [209, 326] width 6 height 6
type input "3"
click at [209, 326] on icon "up" at bounding box center [209, 326] width 6 height 6
drag, startPoint x: 485, startPoint y: 332, endPoint x: 468, endPoint y: 339, distance: 18.4
click at [484, 332] on input "text" at bounding box center [549, 329] width 203 height 27
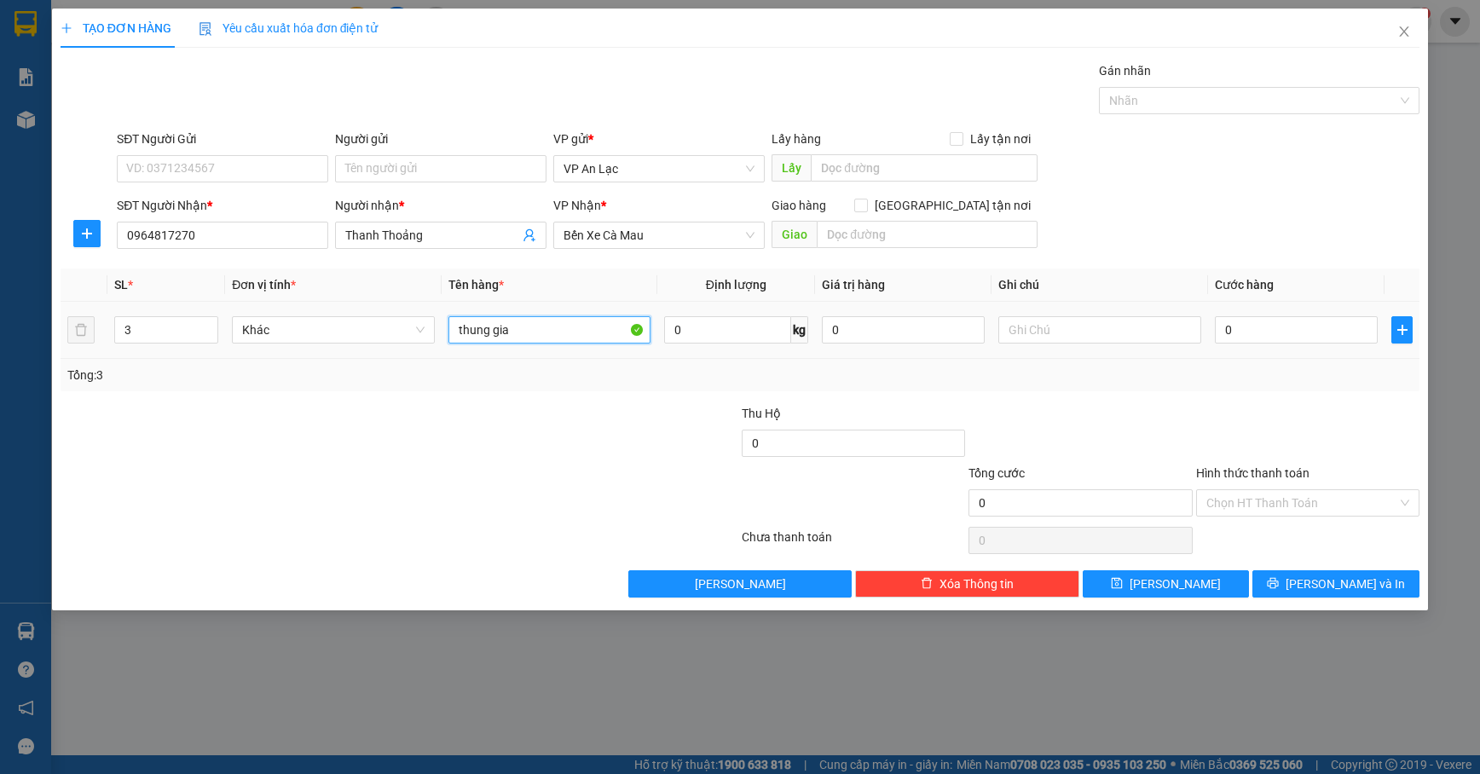
type input "thung giay"
click at [1243, 338] on input "0" at bounding box center [1295, 329] width 163 height 27
click at [1232, 419] on div at bounding box center [1307, 434] width 227 height 60
drag, startPoint x: 1327, startPoint y: 570, endPoint x: 1330, endPoint y: 581, distance: 11.6
click at [1330, 571] on div "Transit Pickup Surcharge Ids Transit Deliver Surcharge Ids Transit Deliver Surc…" at bounding box center [740, 329] width 1359 height 536
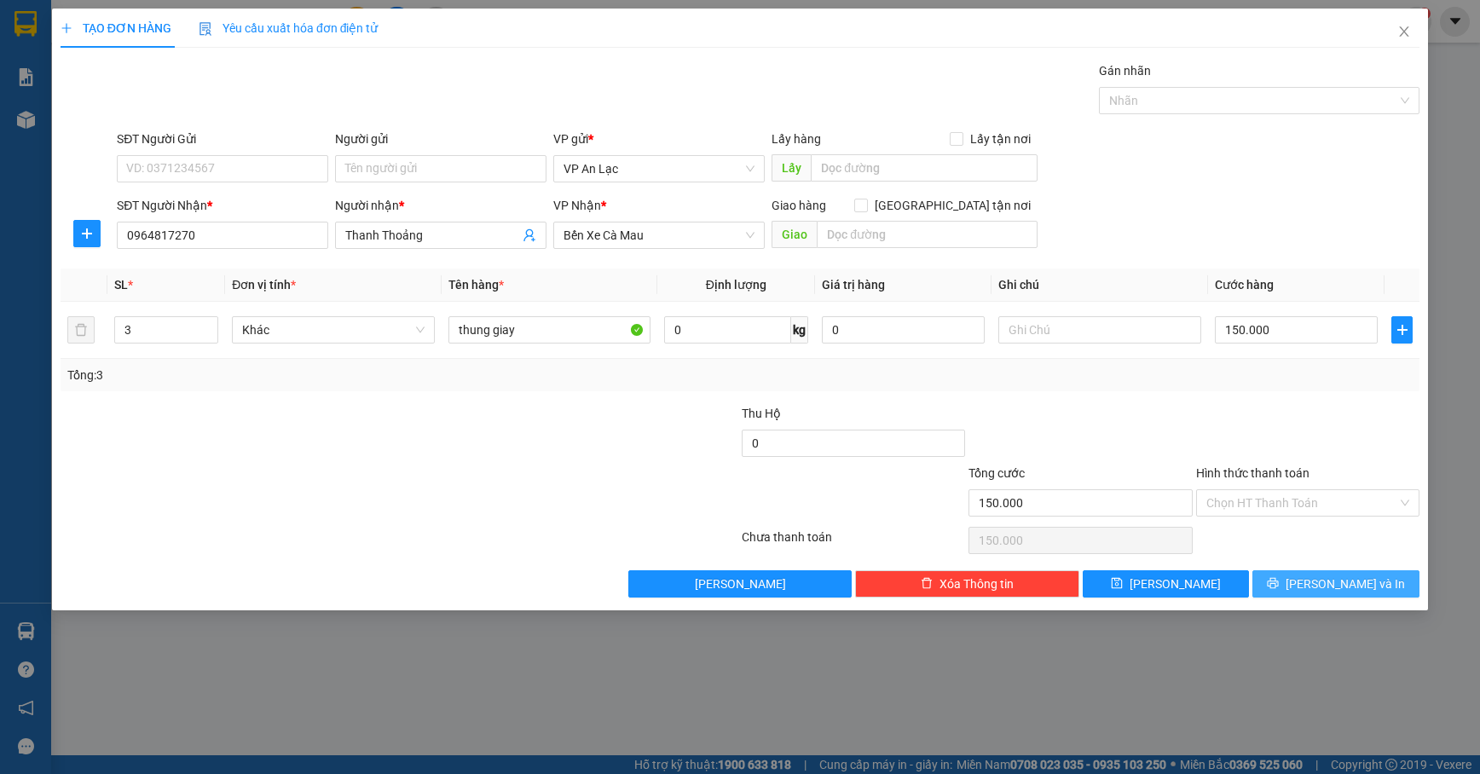
click at [1330, 587] on span "[PERSON_NAME] và In" at bounding box center [1344, 583] width 119 height 19
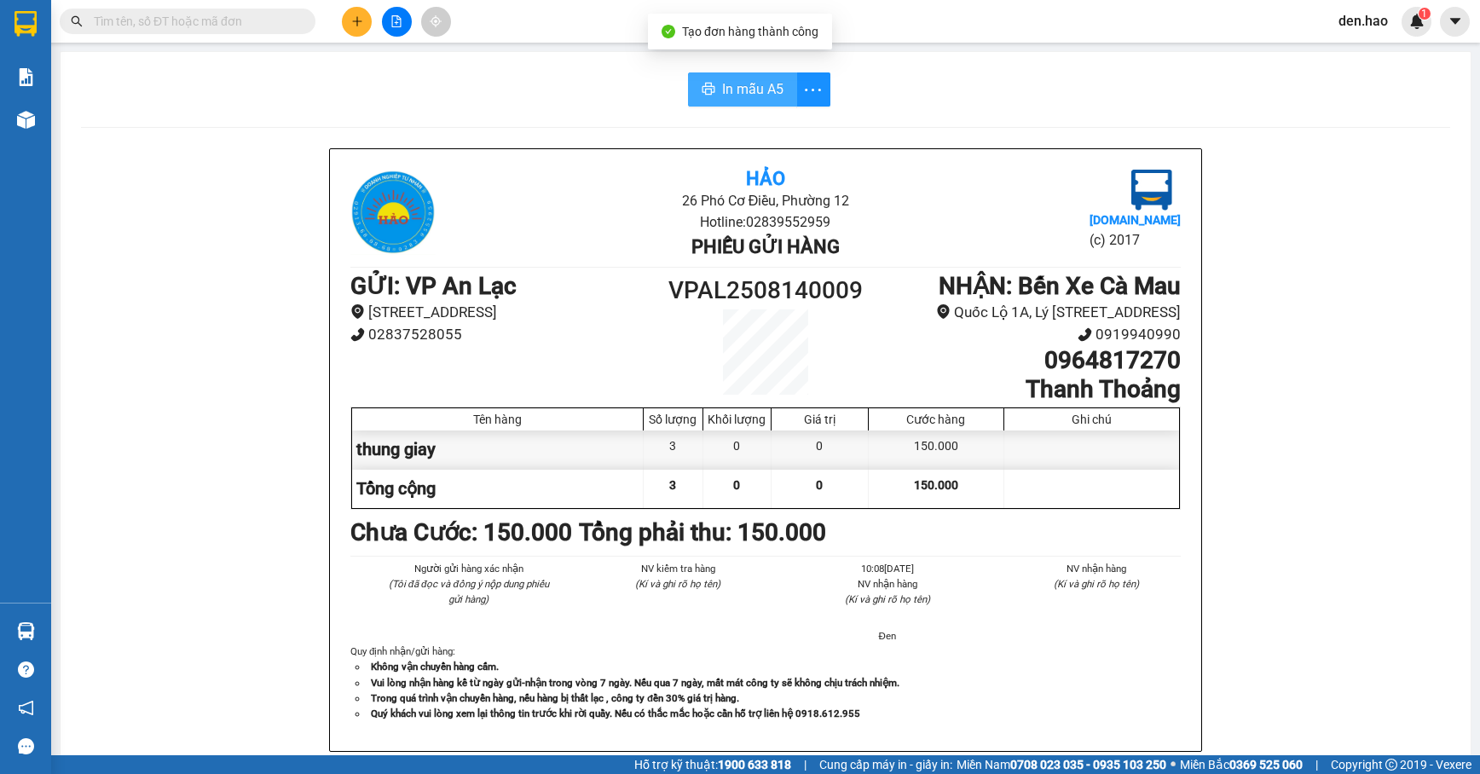
click at [748, 87] on span "In mẫu A5" at bounding box center [752, 88] width 61 height 21
click at [751, 102] on div "In mẫu A5 Hảo 26 Phó Cơ Điều, Phường 12 Hotline: 02839552959 Phiếu gửi hàng Vex…" at bounding box center [766, 710] width 1410 height 1316
click at [750, 107] on div "In mẫu A5 Hảo 26 Phó Cơ Điều, Phường 12 Hotline: 02839552959 Phiếu gửi hàng Vex…" at bounding box center [766, 710] width 1410 height 1316
click at [754, 104] on button "In mẫu A5" at bounding box center [742, 89] width 109 height 34
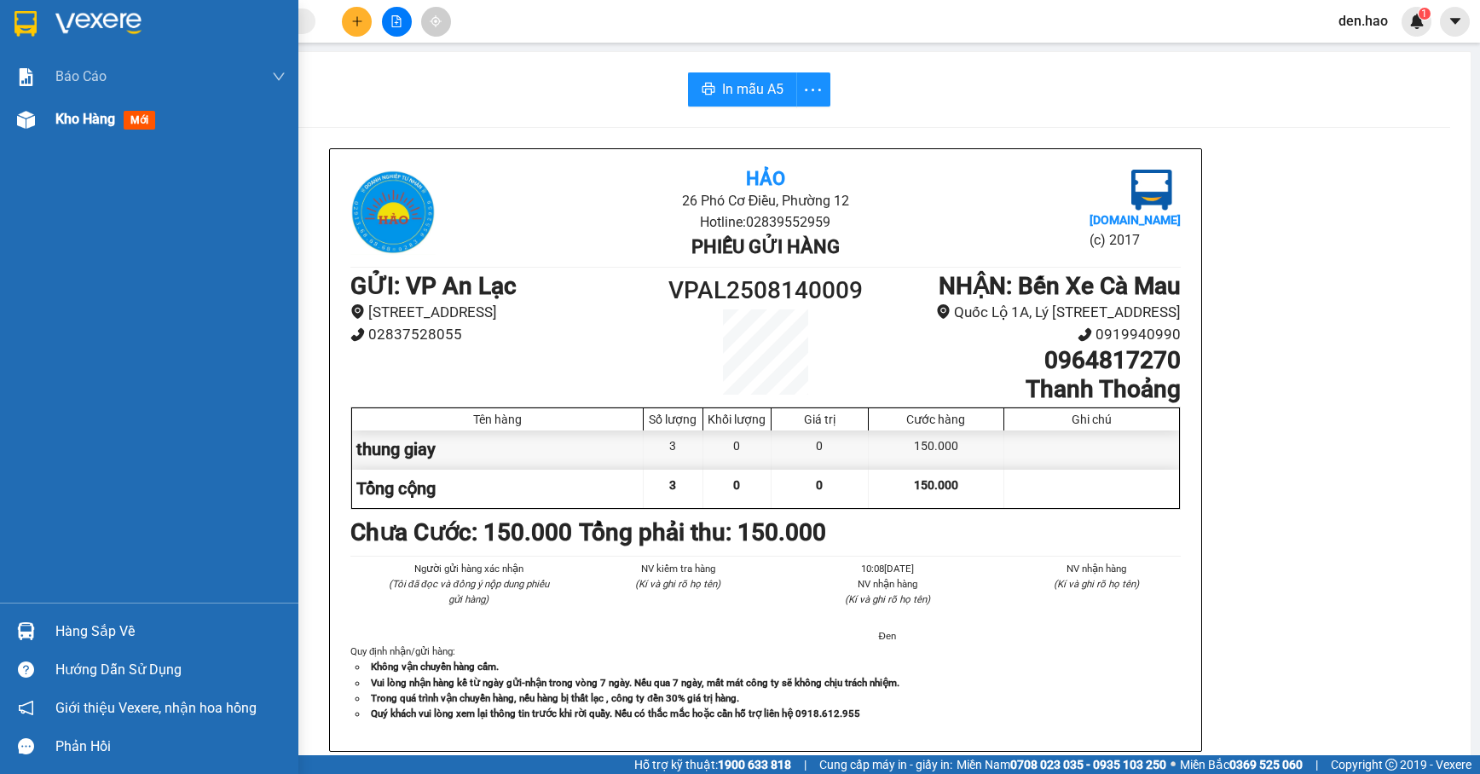
click at [87, 114] on span "Kho hàng" at bounding box center [85, 119] width 60 height 16
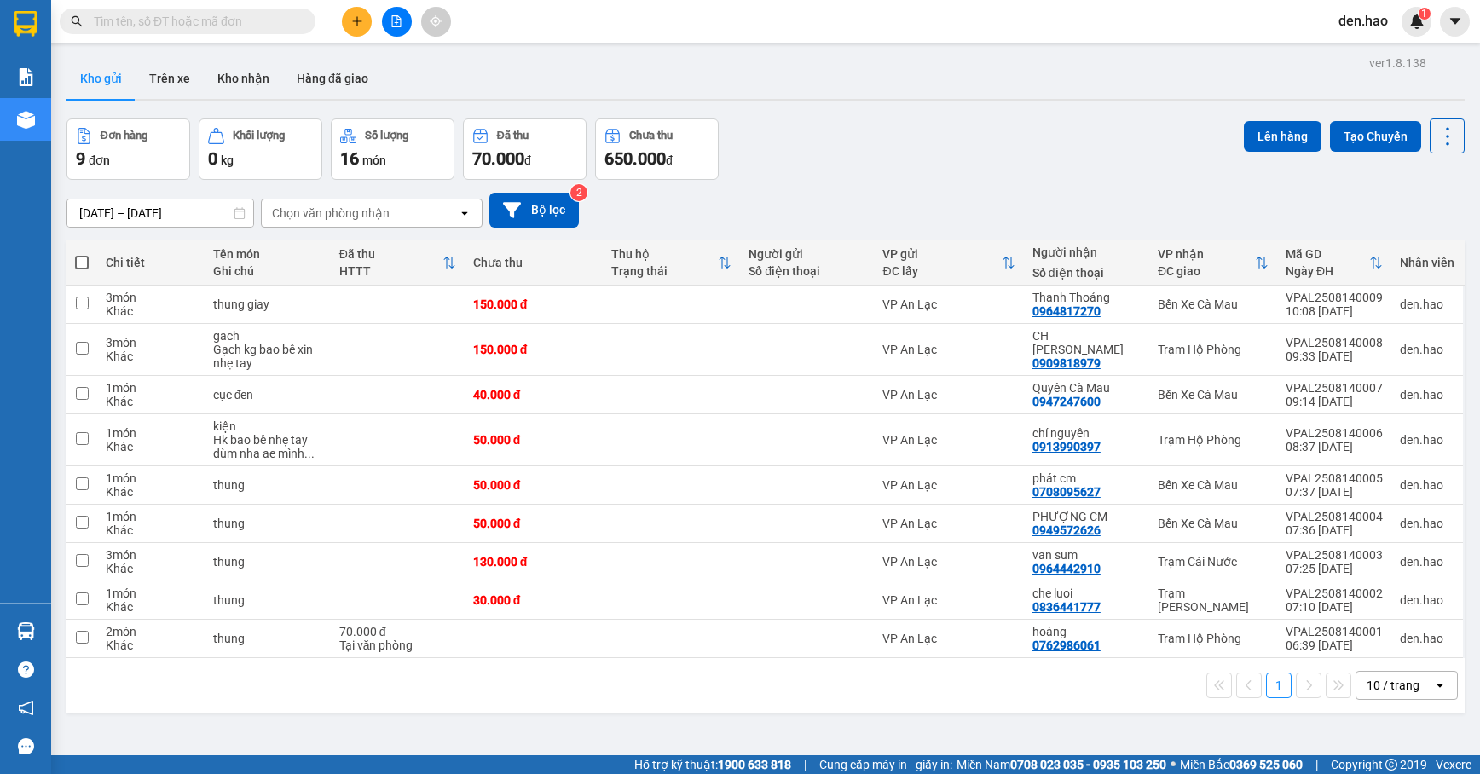
click at [360, 17] on icon "plus" at bounding box center [357, 21] width 12 height 12
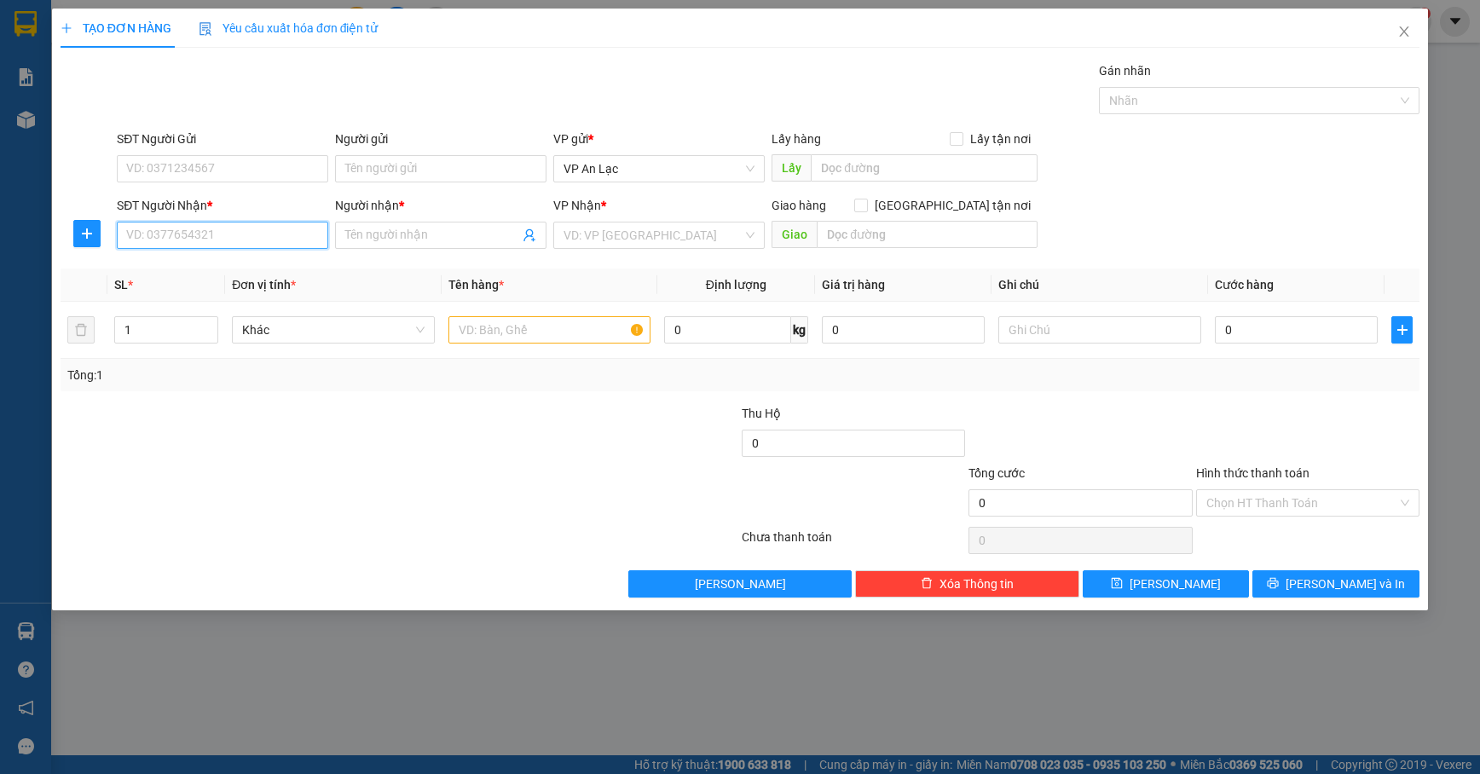
click at [271, 246] on input "SĐT Người Nhận *" at bounding box center [222, 235] width 211 height 27
click at [261, 267] on div "0941047410 - hai" at bounding box center [222, 271] width 191 height 19
type input "0941047410"
type input "hai"
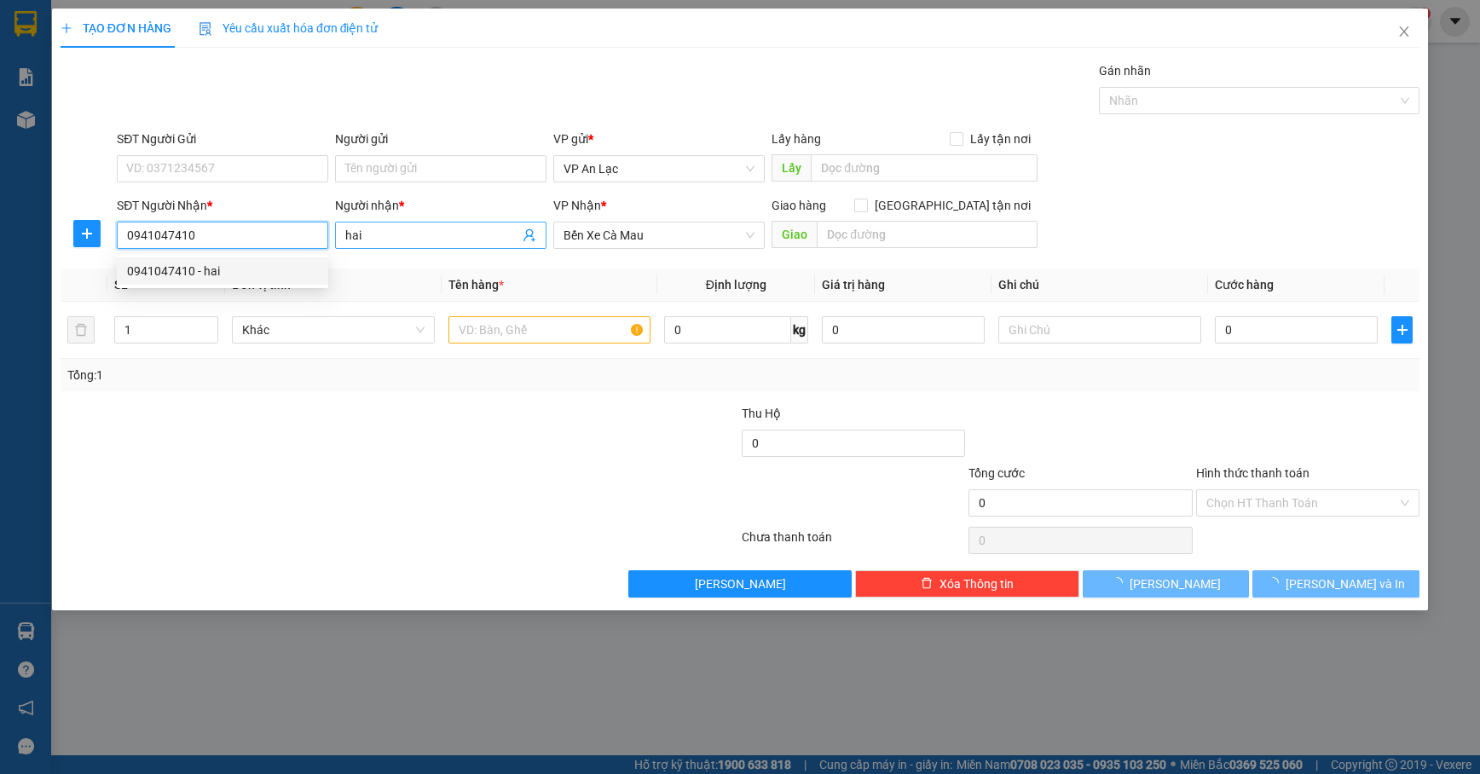
type input "30.000"
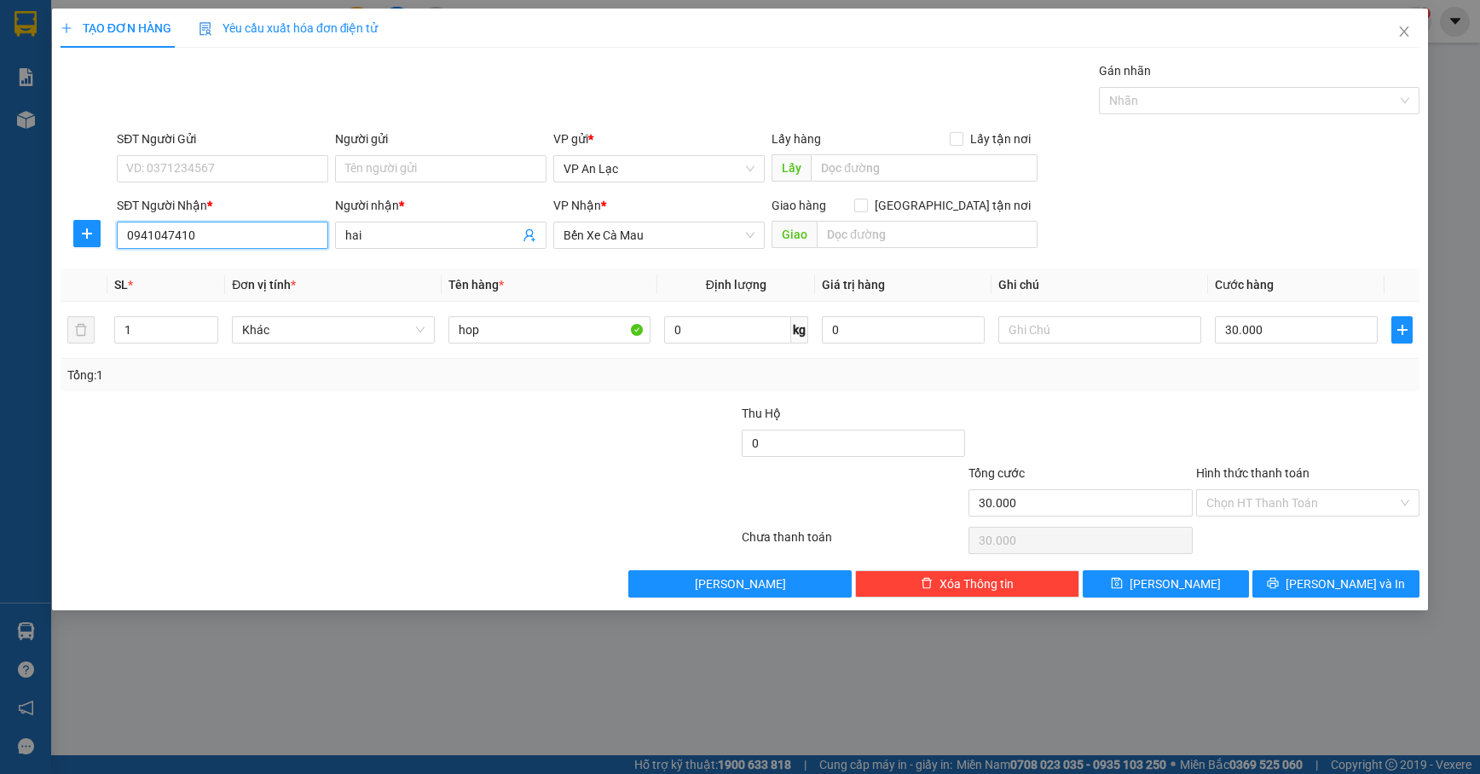
type input "0941047410"
drag, startPoint x: 1303, startPoint y: 510, endPoint x: 1304, endPoint y: 518, distance: 8.6
click at [1304, 510] on input "Hình thức thanh toán" at bounding box center [1301, 503] width 191 height 26
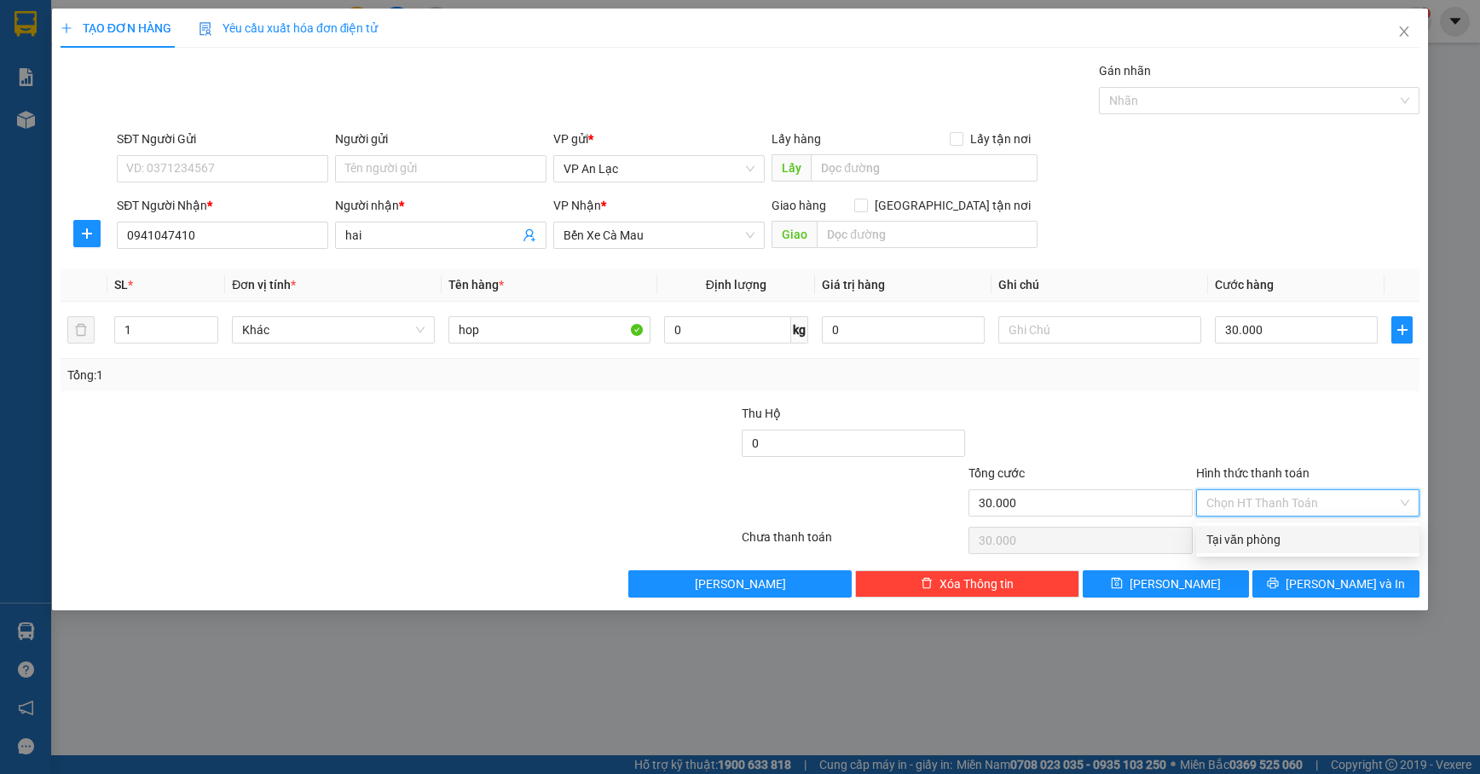
click at [1303, 533] on div "Tại văn phòng" at bounding box center [1307, 539] width 203 height 19
type input "0"
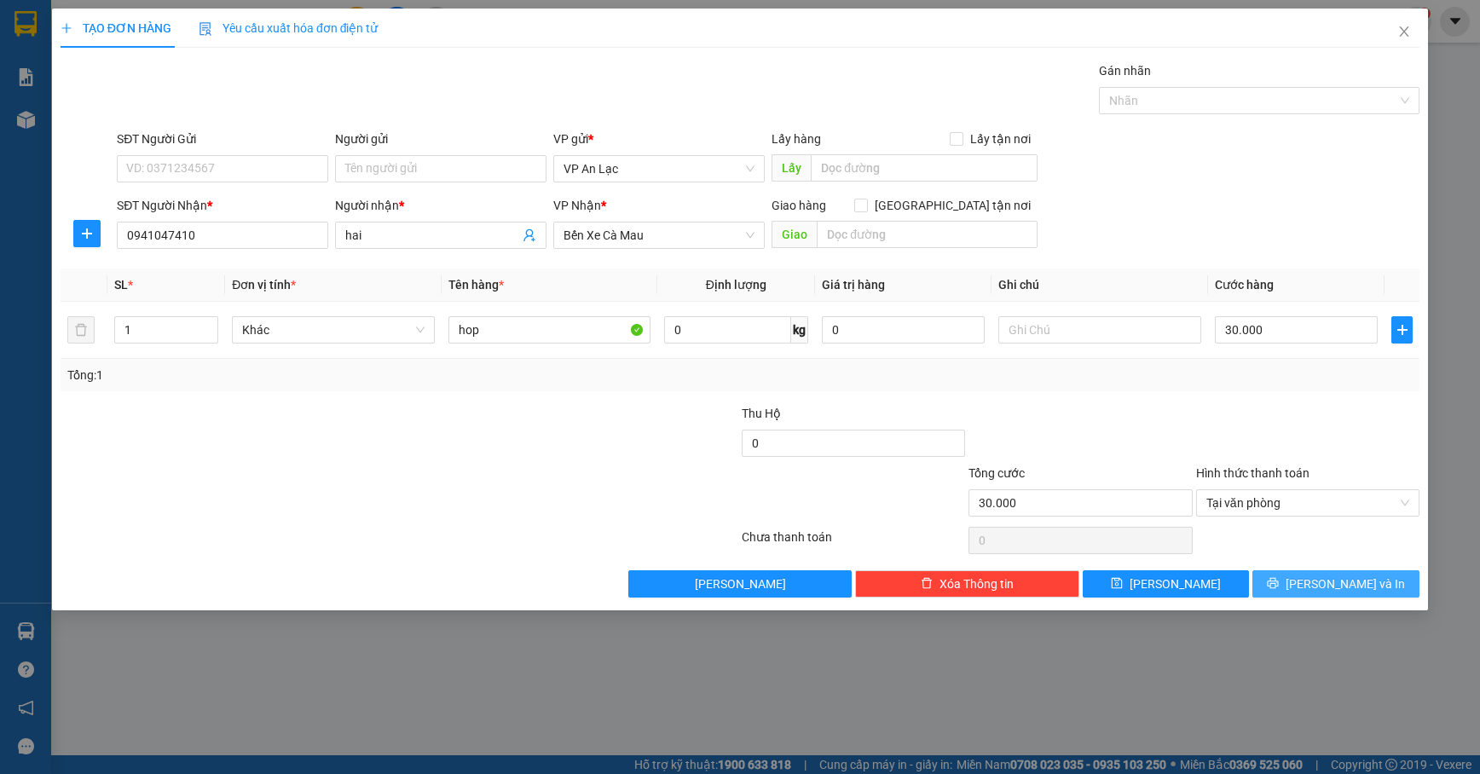
click at [1337, 593] on span "[PERSON_NAME] và In" at bounding box center [1344, 583] width 119 height 19
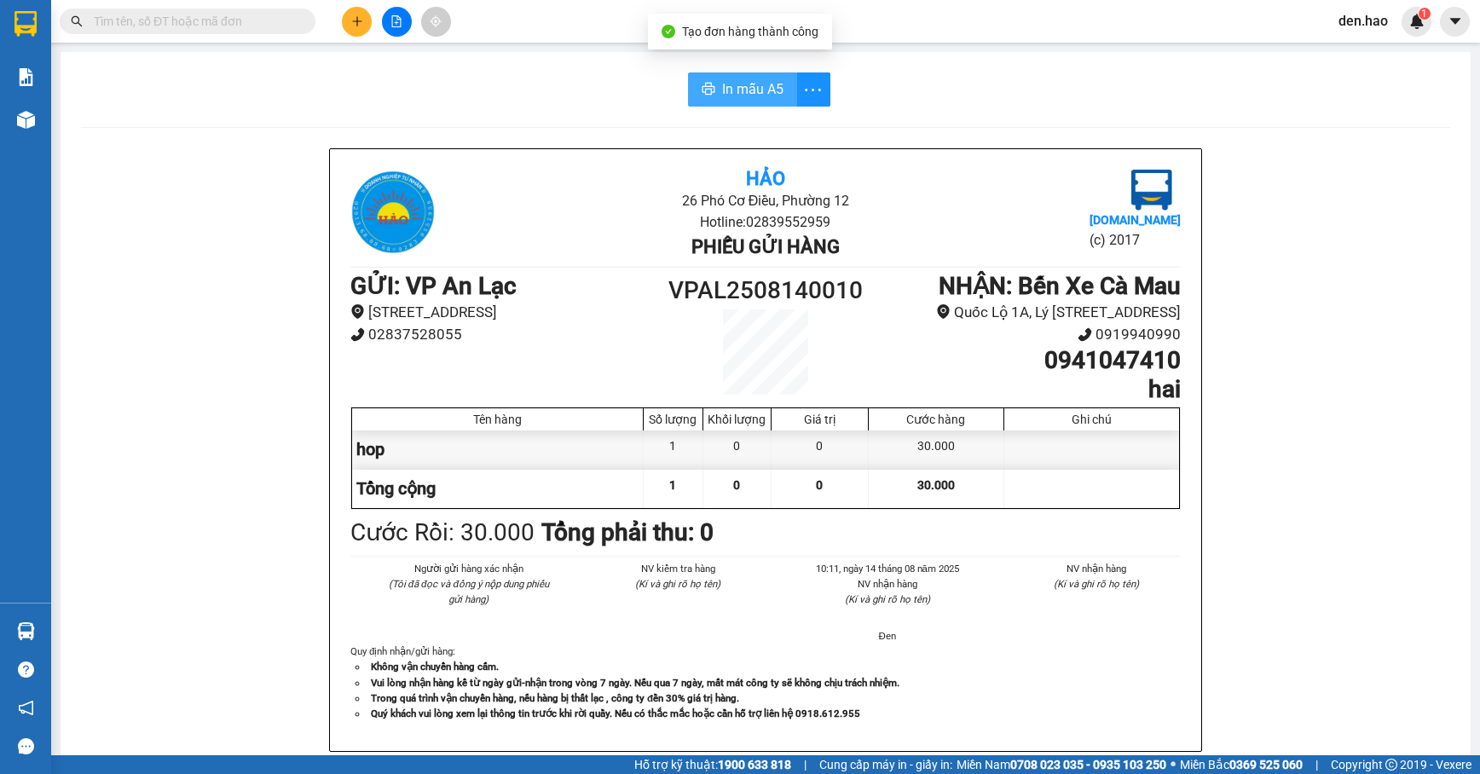
click at [764, 90] on span "In mẫu A5" at bounding box center [752, 88] width 61 height 21
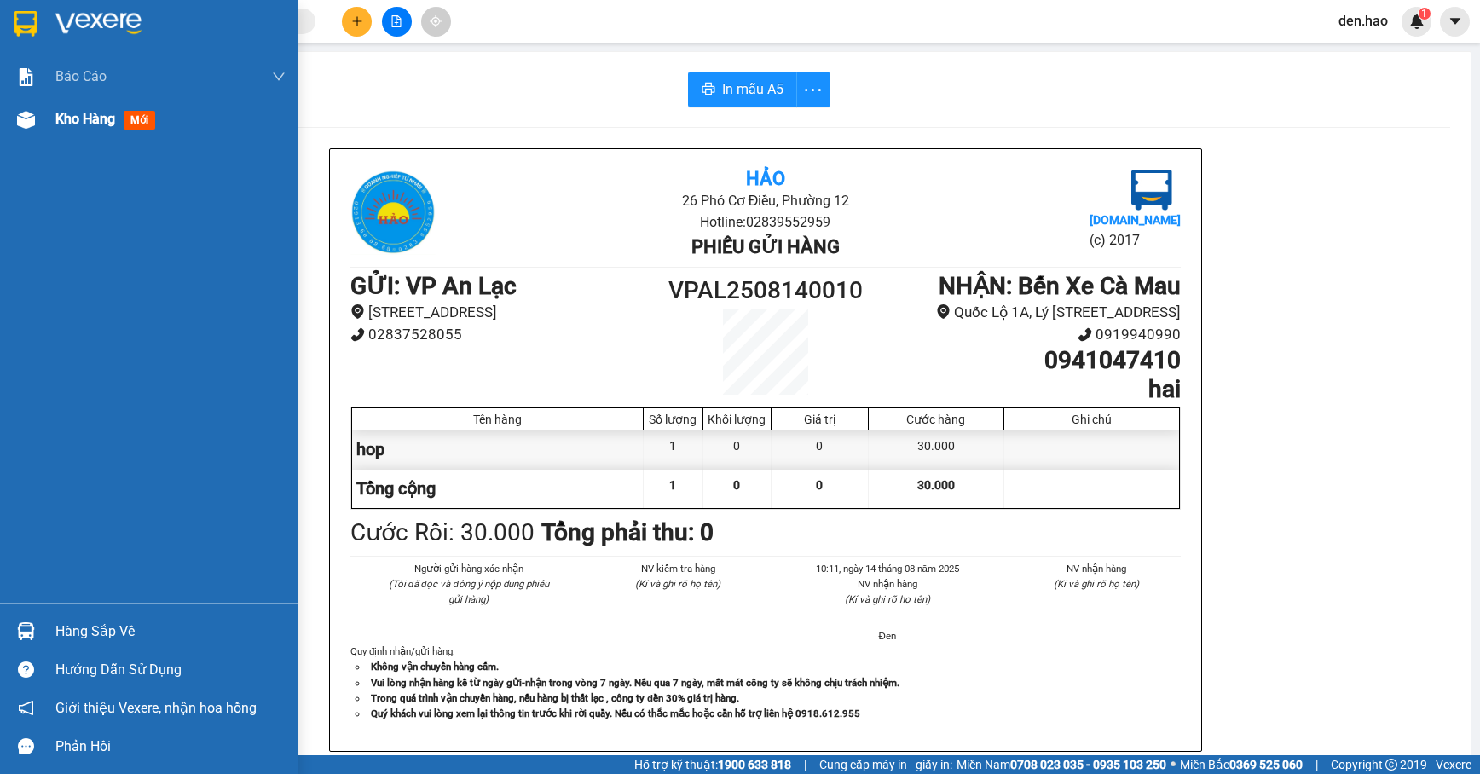
click at [85, 123] on span "Kho hàng" at bounding box center [85, 119] width 60 height 16
click at [86, 123] on span "Kho hàng" at bounding box center [85, 119] width 60 height 16
